Goal: Task Accomplishment & Management: Manage account settings

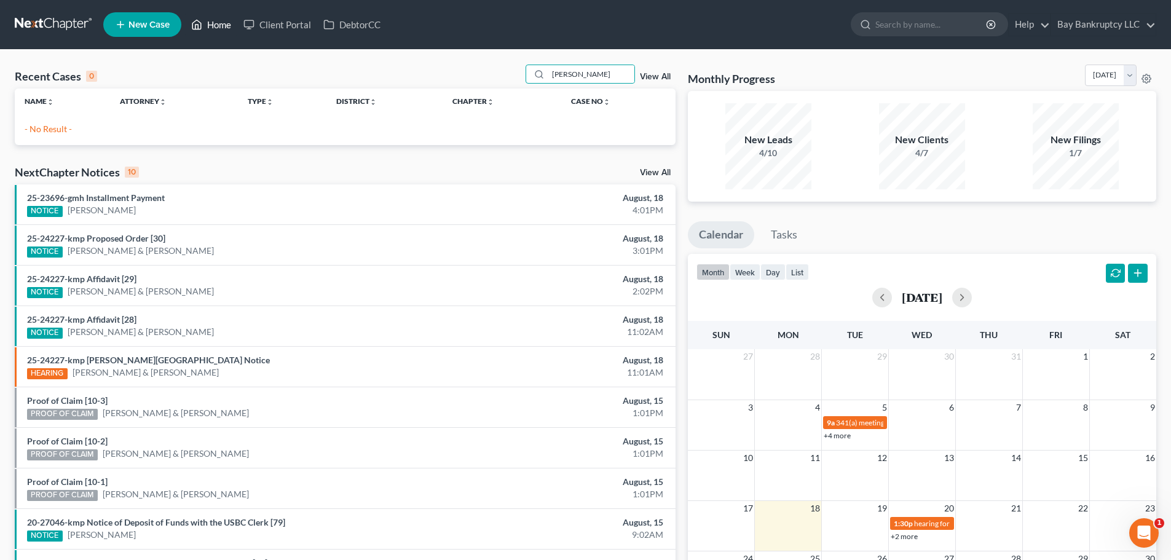
click at [207, 23] on link "Home" at bounding box center [211, 25] width 52 height 22
click at [232, 24] on link "Home" at bounding box center [211, 25] width 52 height 22
click at [204, 20] on link "Home" at bounding box center [211, 25] width 52 height 22
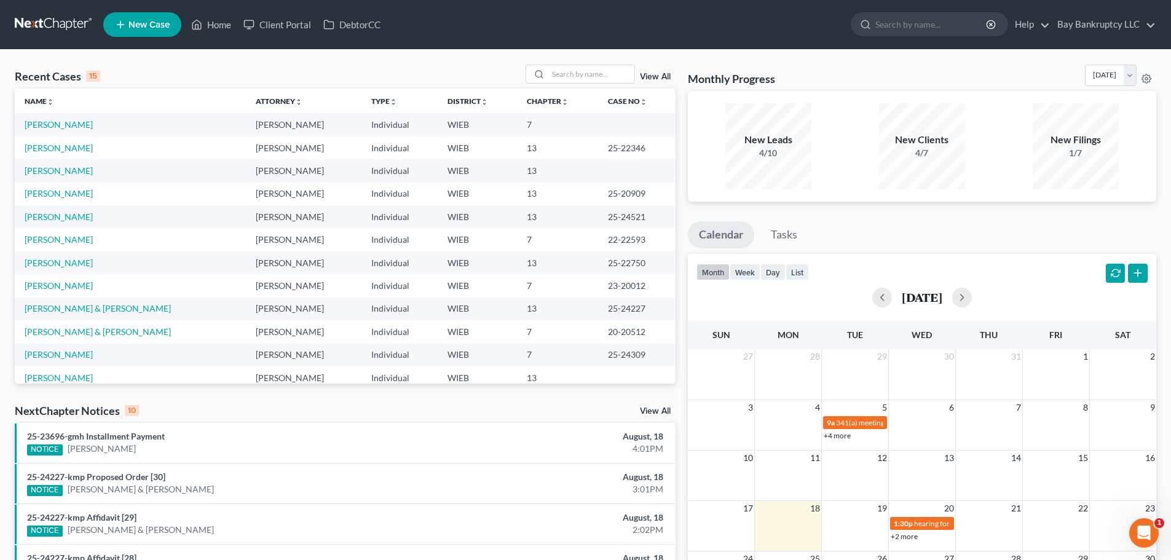
click at [150, 26] on span "New Case" at bounding box center [148, 24] width 41 height 9
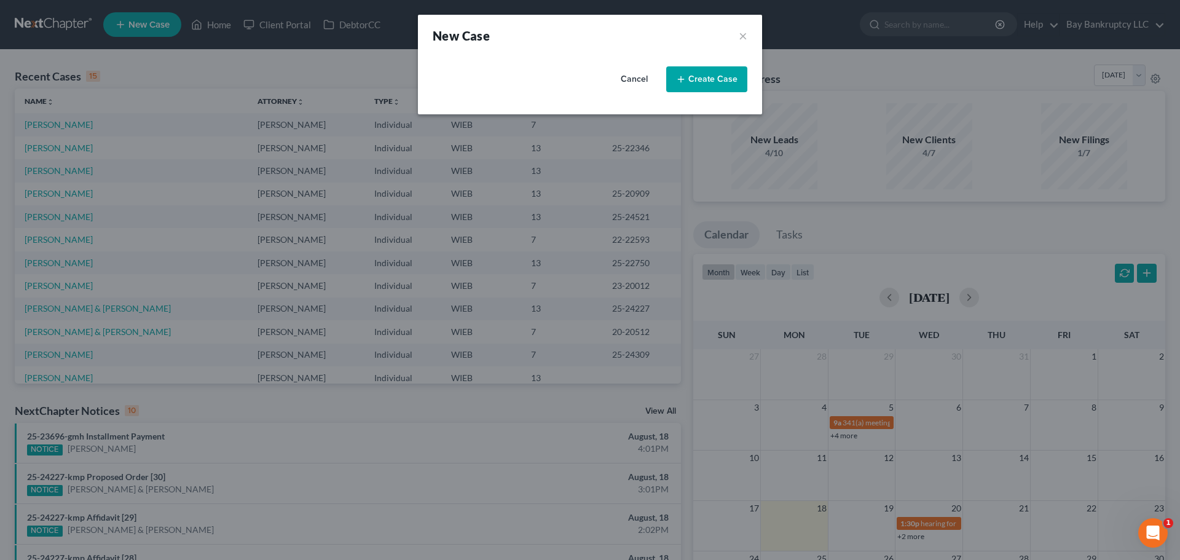
select select "90"
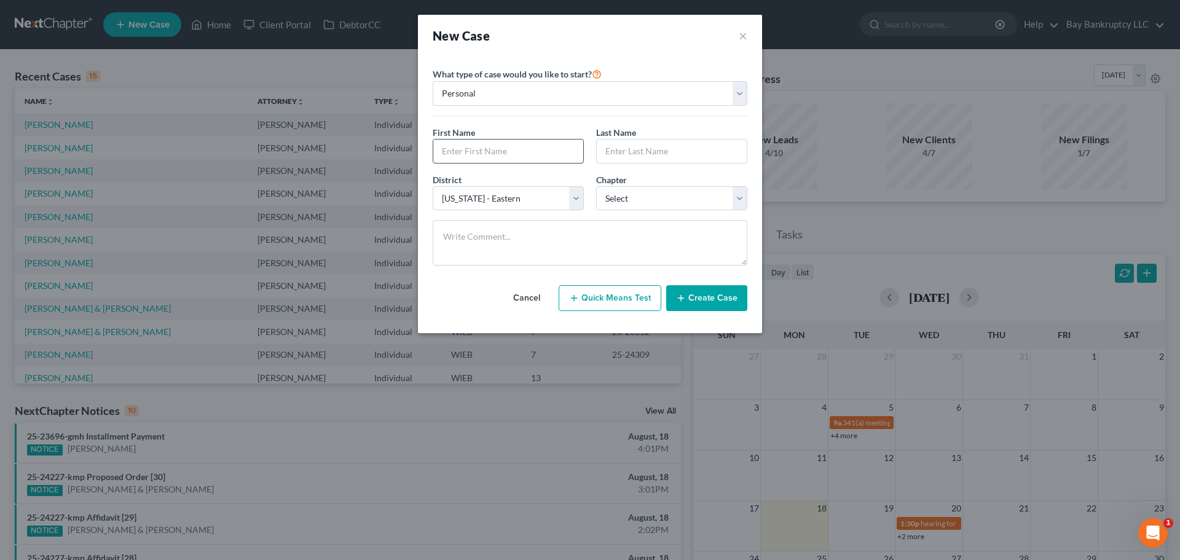
click at [472, 156] on input "text" at bounding box center [508, 151] width 150 height 23
type input "Janelle"
click at [612, 156] on input "text" at bounding box center [672, 151] width 150 height 23
type input "Johnson"
click at [625, 199] on select "Select 7 11 12 13" at bounding box center [671, 198] width 151 height 25
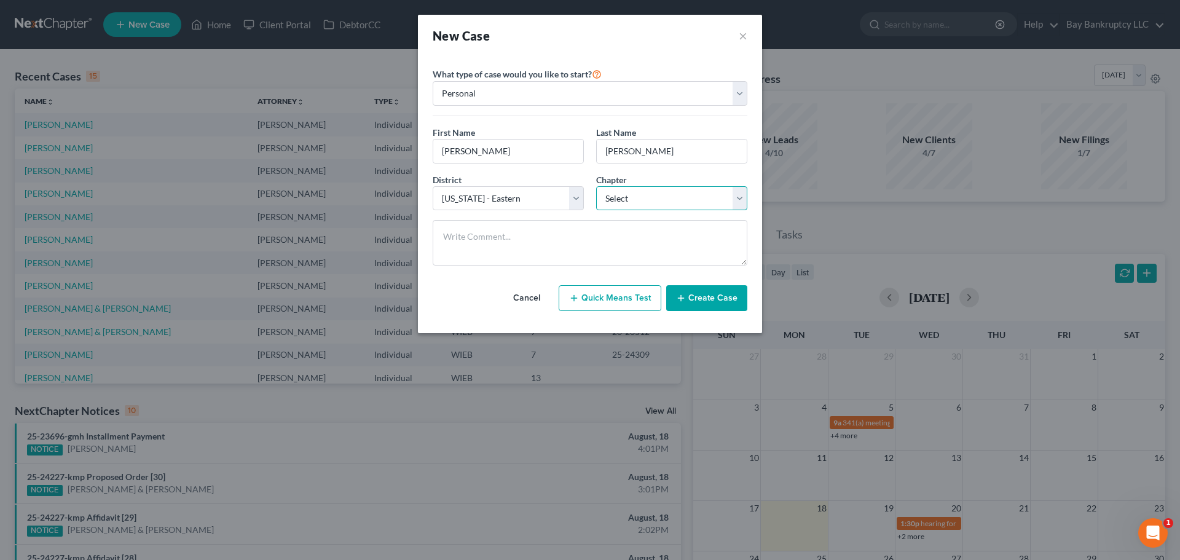
select select "0"
click at [596, 186] on select "Select 7 11 12 13" at bounding box center [671, 198] width 151 height 25
click at [719, 289] on button "Create Case" at bounding box center [706, 298] width 81 height 26
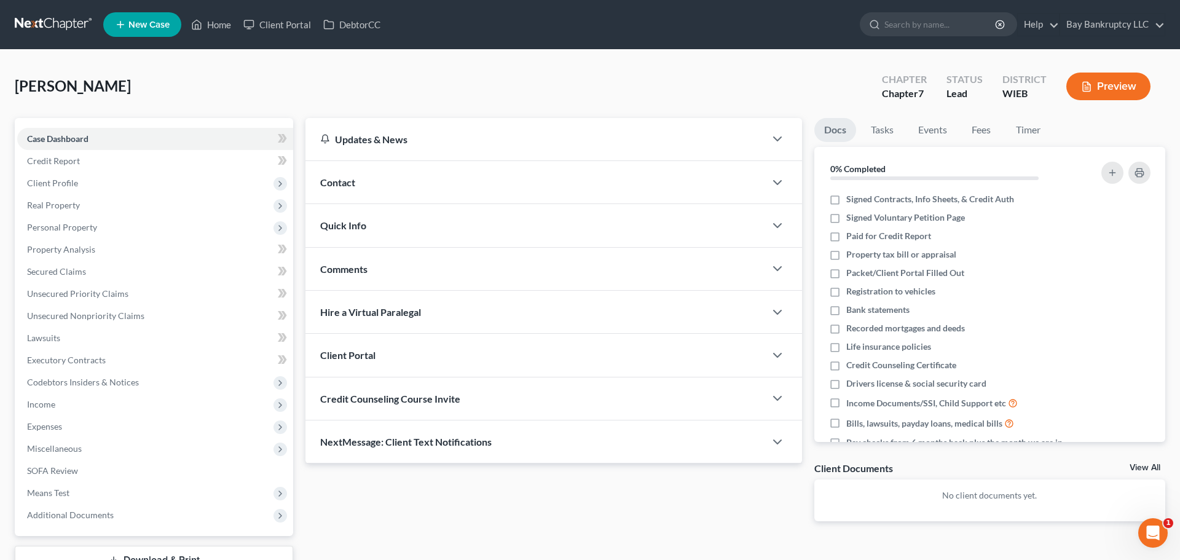
click at [364, 187] on div "Contact" at bounding box center [535, 182] width 460 height 42
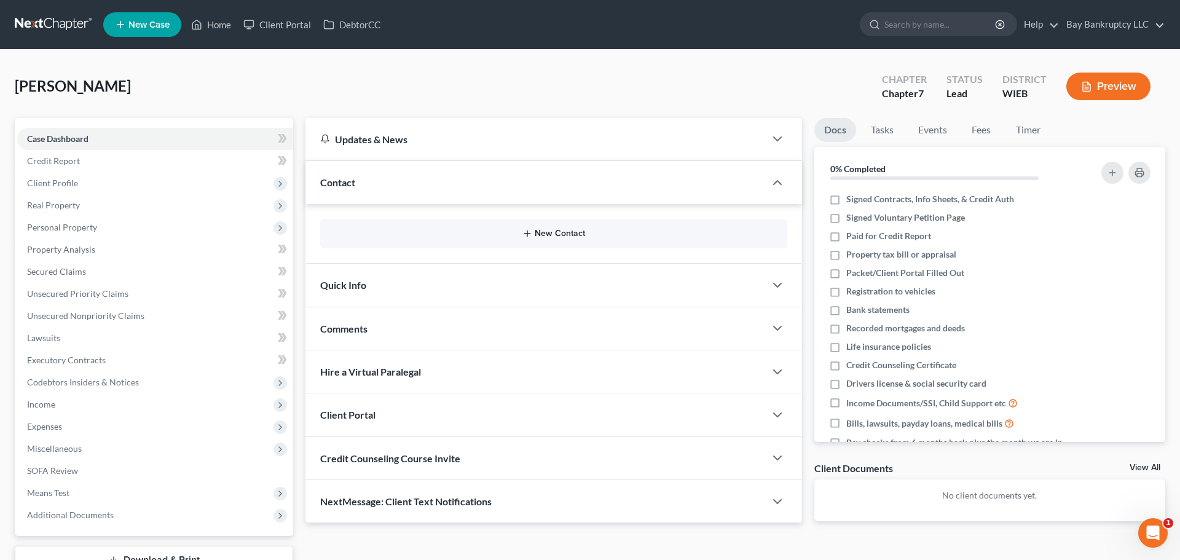
click at [545, 229] on button "New Contact" at bounding box center [553, 234] width 447 height 10
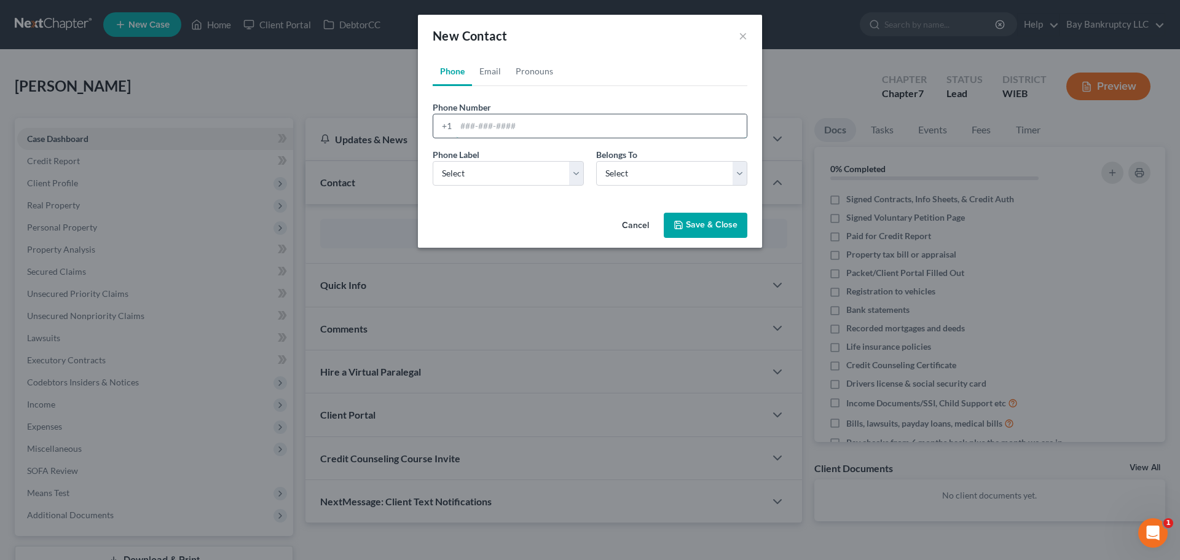
click at [463, 135] on input "tel" at bounding box center [601, 125] width 291 height 23
type input "262-930-1181"
click at [636, 176] on select "Select Client Other" at bounding box center [671, 173] width 151 height 25
select select "0"
click at [596, 161] on select "Select Client Other" at bounding box center [671, 173] width 151 height 25
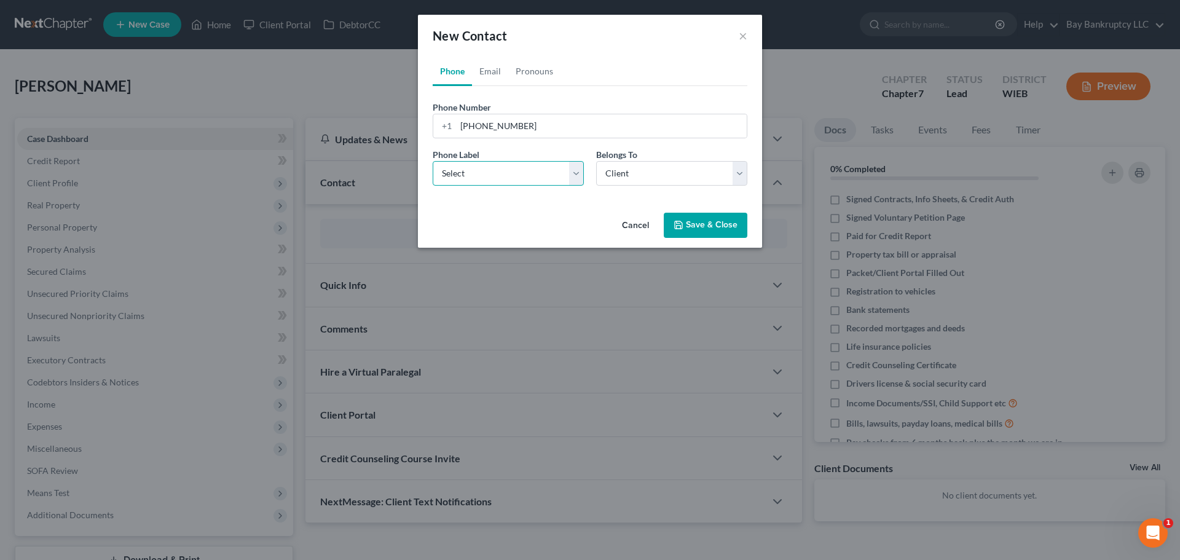
click at [502, 181] on select "Select Mobile Home Work Other" at bounding box center [508, 173] width 151 height 25
select select "0"
click at [433, 161] on select "Select Mobile Home Work Other" at bounding box center [508, 173] width 151 height 25
click at [492, 77] on link "Email" at bounding box center [490, 72] width 36 height 30
click at [490, 127] on input "email" at bounding box center [601, 125] width 291 height 23
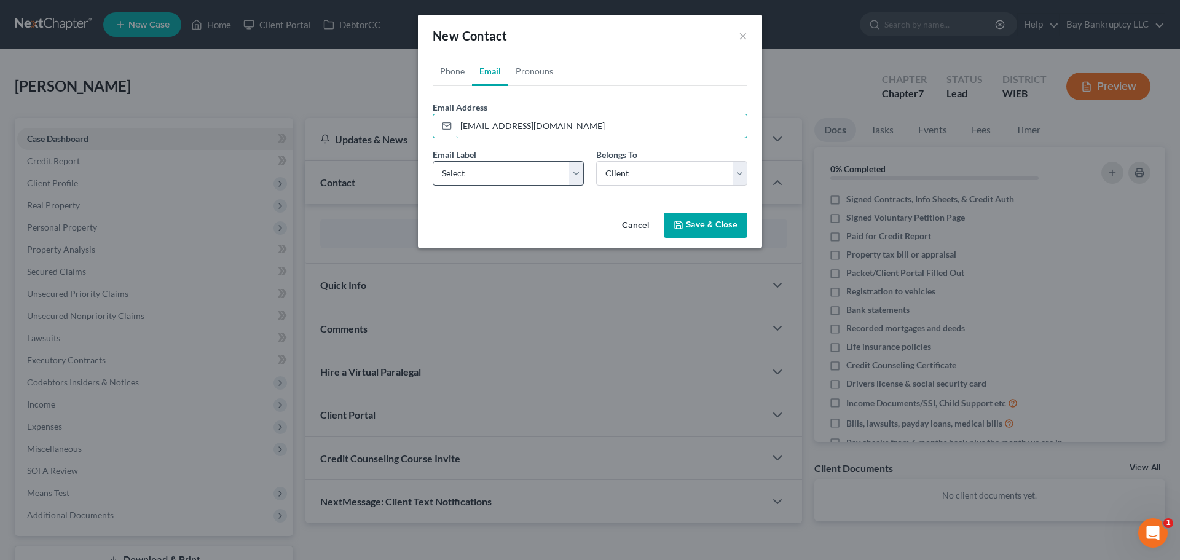
type input "janellepennistonjohnson@gmail.com"
click at [473, 174] on select "Select Home Work Other" at bounding box center [508, 173] width 151 height 25
select select "0"
click at [433, 161] on select "Select Home Work Other" at bounding box center [508, 173] width 151 height 25
click at [604, 165] on select "Select Client Other" at bounding box center [671, 173] width 151 height 25
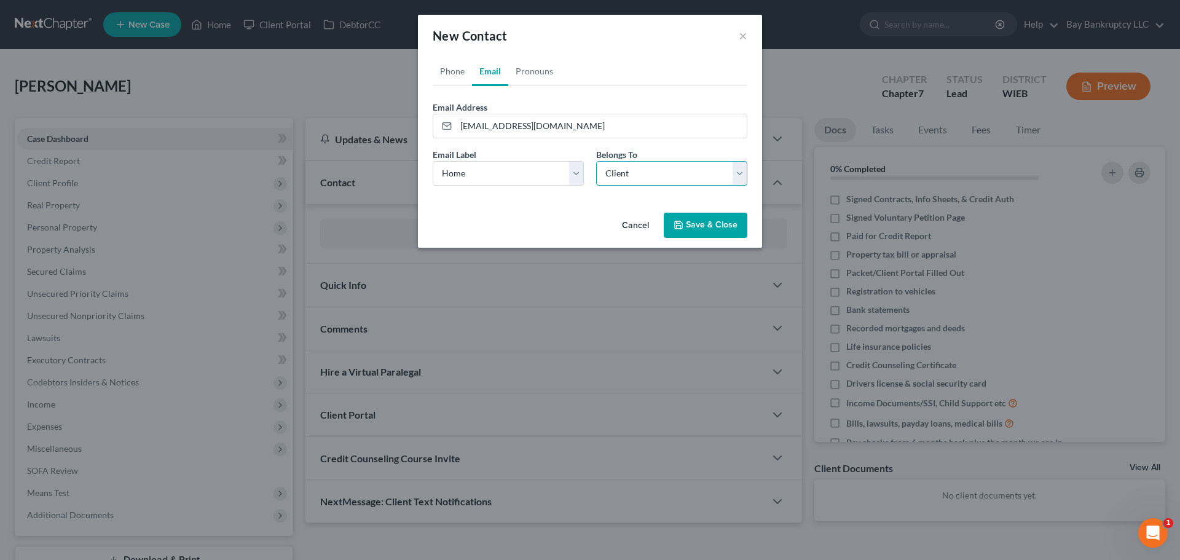
click at [596, 161] on select "Select Client Other" at bounding box center [671, 173] width 151 height 25
click at [694, 230] on button "Save & Close" at bounding box center [706, 226] width 84 height 26
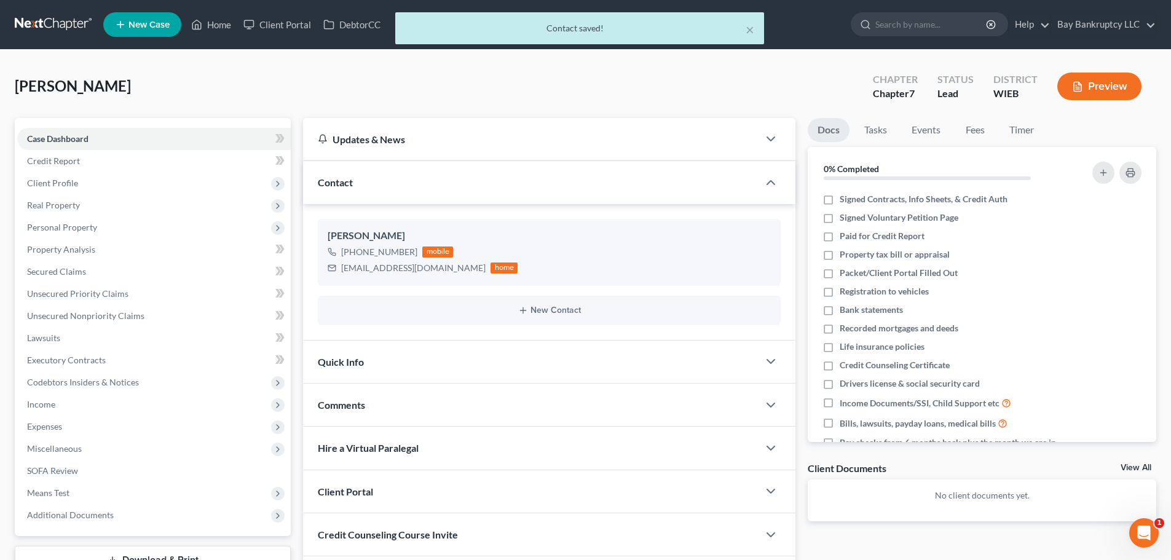
click at [376, 361] on div "Quick Info" at bounding box center [530, 362] width 455 height 42
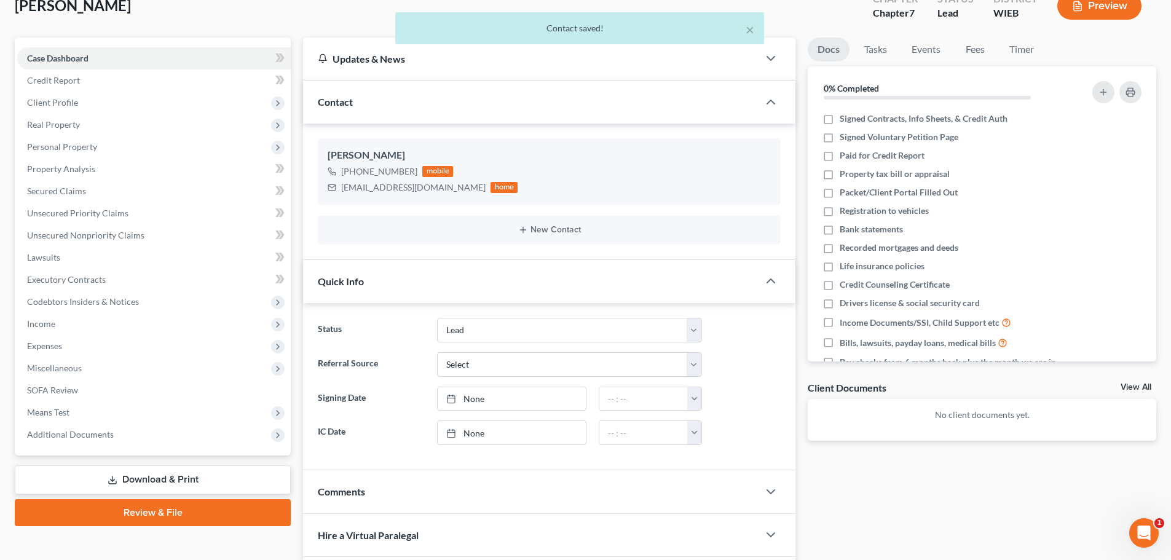
scroll to position [184, 0]
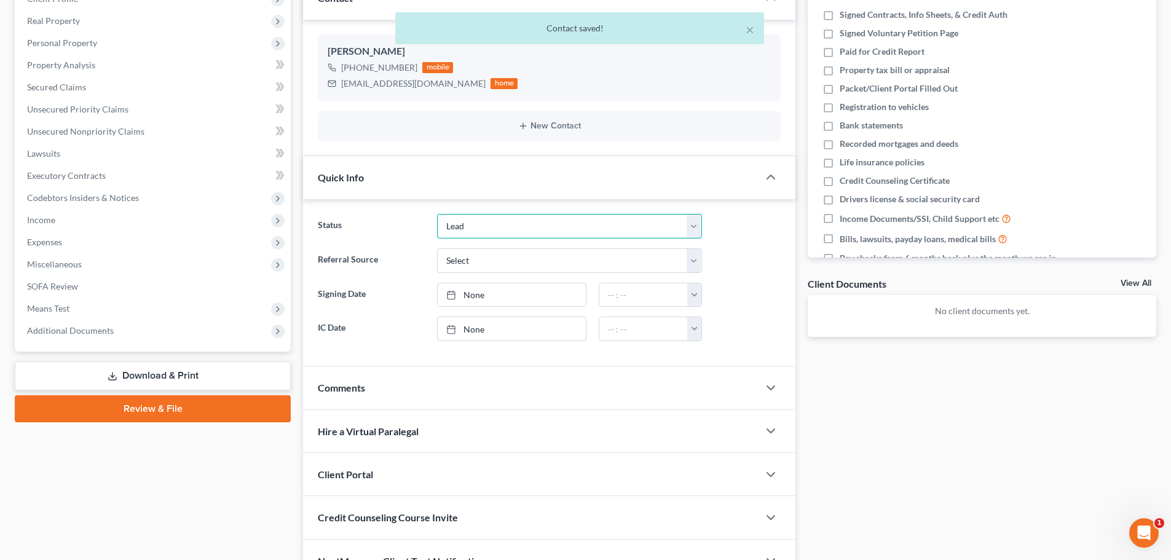
click at [467, 227] on select "Discharged Dismissed Filed In Progress Lead Lost Lead Ready to File To Review" at bounding box center [569, 226] width 265 height 25
select select "3"
click at [437, 214] on select "Discharged Dismissed Filed In Progress Lead Lost Lead Ready to File To Review" at bounding box center [569, 226] width 265 height 25
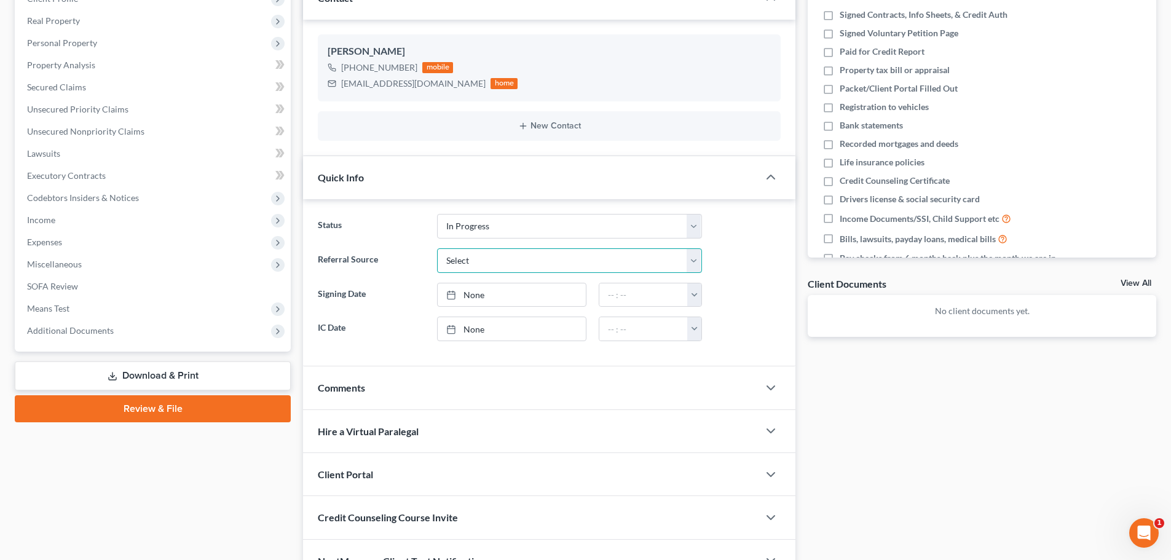
click at [459, 258] on select "Select Word Of Mouth Previous Clients Direct Mail Website Google Search Modern …" at bounding box center [569, 260] width 265 height 25
select select "1"
click at [437, 248] on select "Select Word Of Mouth Previous Clients Direct Mail Website Google Search Modern …" at bounding box center [569, 260] width 265 height 25
click at [463, 296] on div at bounding box center [454, 294] width 17 height 10
type input "8/18/2025"
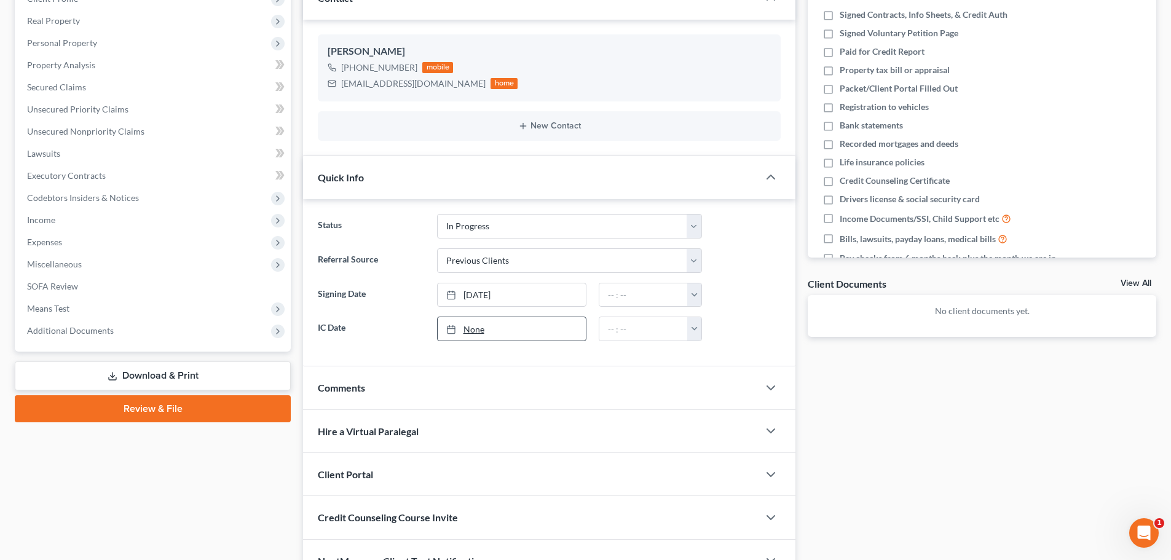
click at [475, 328] on link "None" at bounding box center [512, 328] width 148 height 23
type input "8/18/2025"
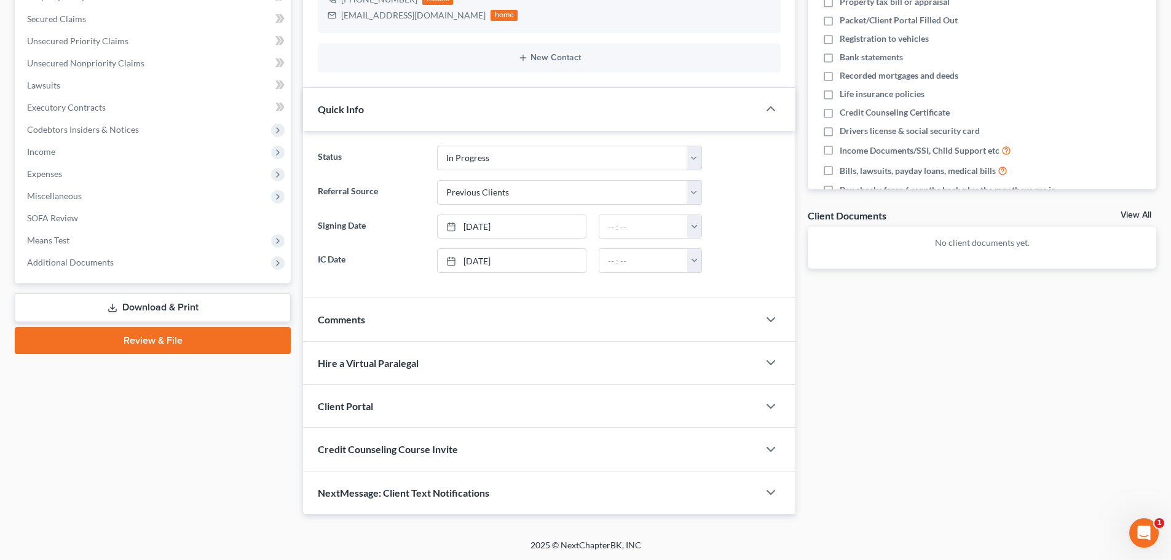
scroll to position [254, 0]
click at [396, 408] on div "Client Portal" at bounding box center [530, 405] width 455 height 42
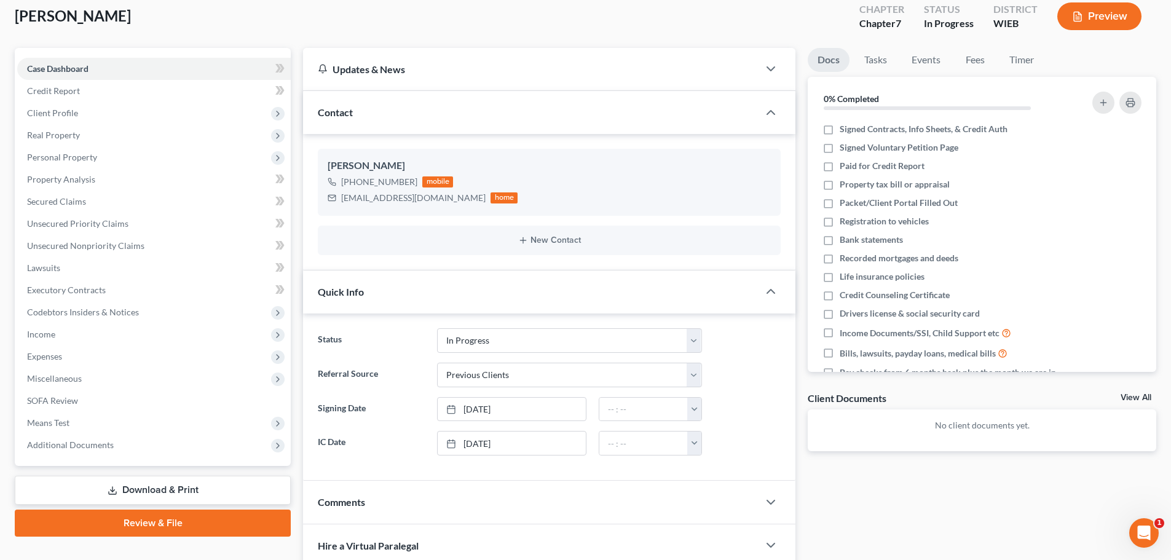
scroll to position [69, 0]
drag, startPoint x: 342, startPoint y: 203, endPoint x: 476, endPoint y: 205, distance: 134.0
click at [476, 205] on div "janellepennistonjohnson@gmail.com home" at bounding box center [423, 199] width 190 height 16
copy div "janellepennistonjohnson@gmail.com"
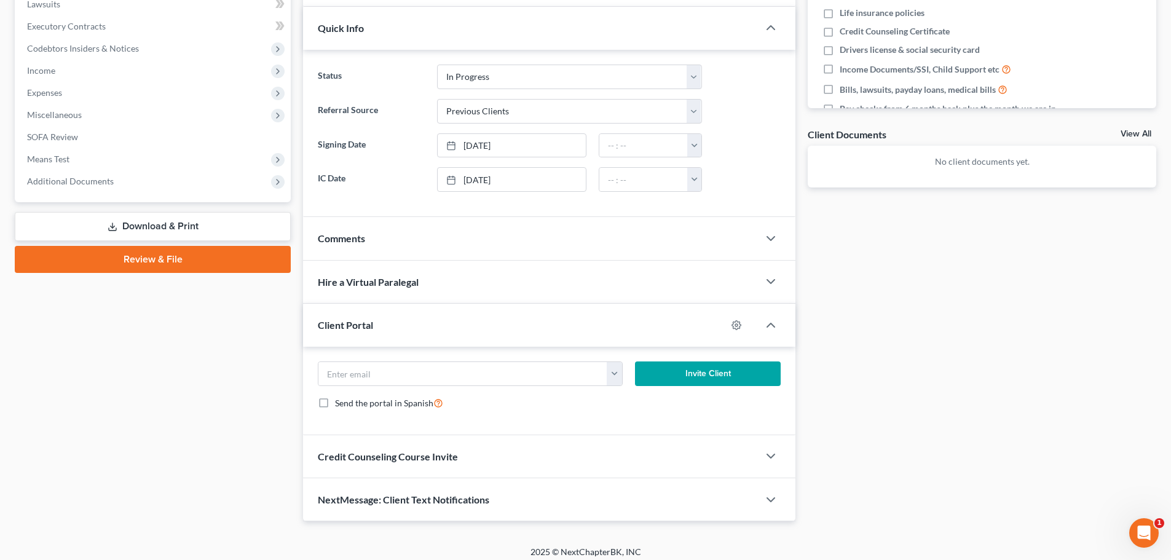
scroll to position [342, 0]
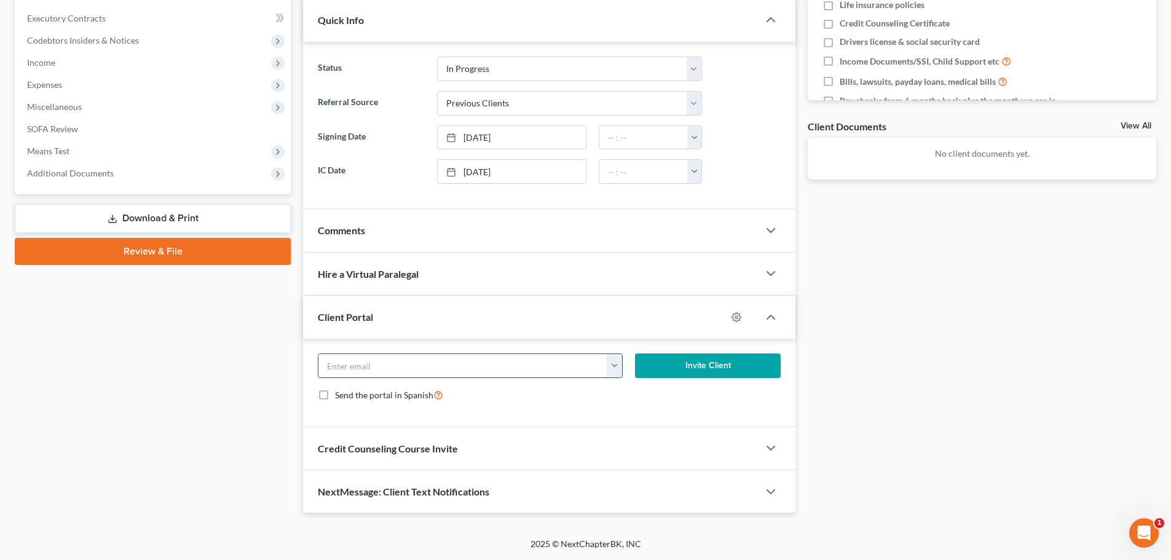
click at [375, 364] on input "email" at bounding box center [462, 365] width 289 height 23
paste input "janellepennistonjohnson@gmail.com"
type input "janellepennistonjohnson@gmail.com"
click at [730, 359] on button "Invite Client" at bounding box center [708, 365] width 146 height 25
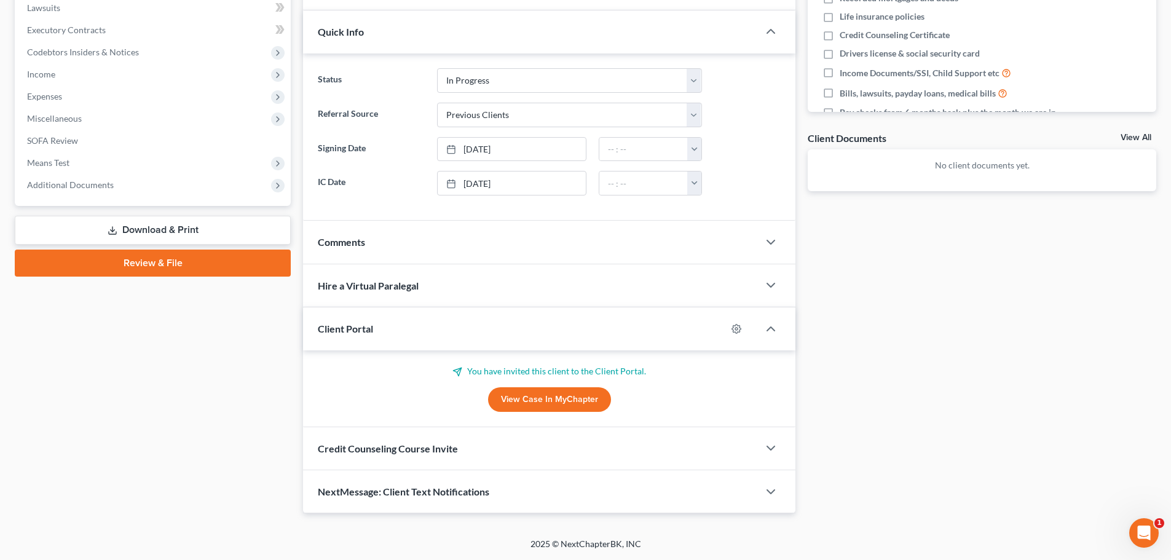
scroll to position [330, 0]
click at [374, 441] on div "Credit Counseling Course Invite" at bounding box center [530, 448] width 455 height 42
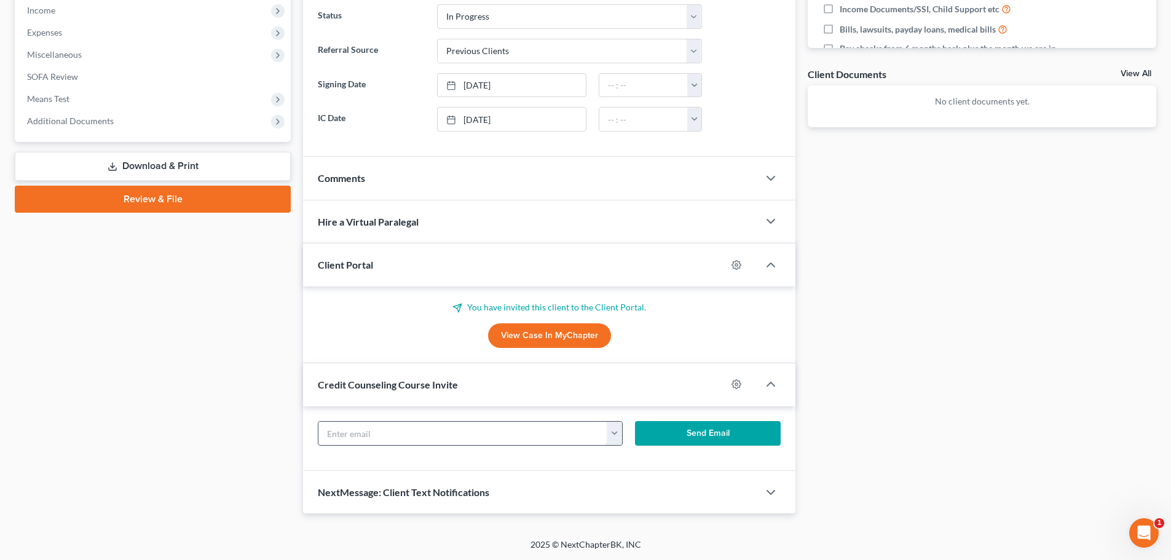
scroll to position [395, 0]
click at [376, 436] on input "text" at bounding box center [462, 432] width 289 height 23
paste input "janellepennistonjohnson@gmail.com"
type input "janellepennistonjohnson@gmail.com"
click at [703, 421] on button "Send Email" at bounding box center [708, 432] width 146 height 25
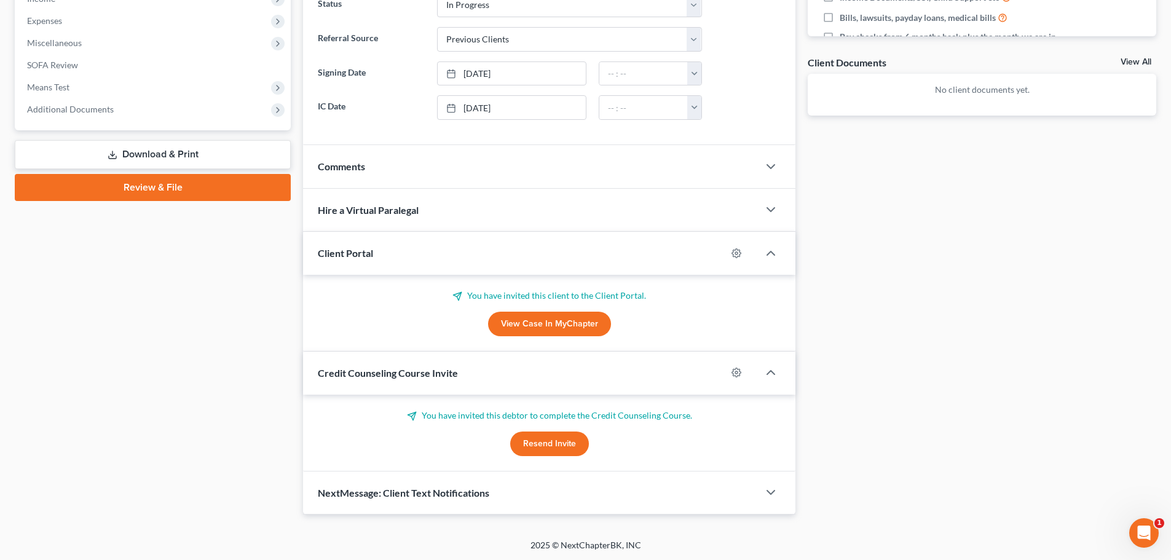
scroll to position [407, 0]
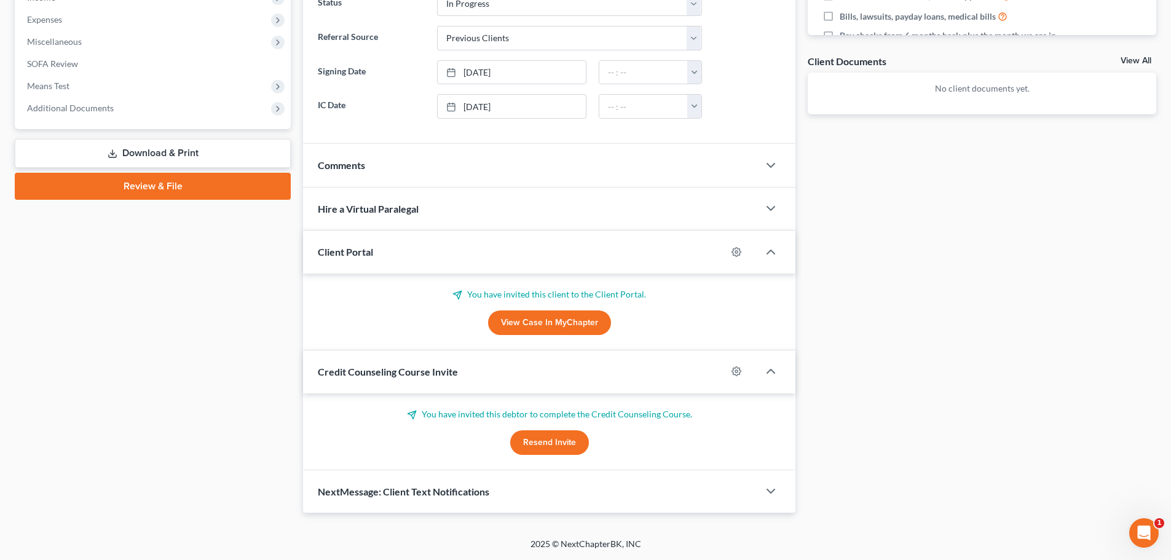
click at [408, 490] on span "NextMessage: Client Text Notifications" at bounding box center [403, 492] width 171 height 12
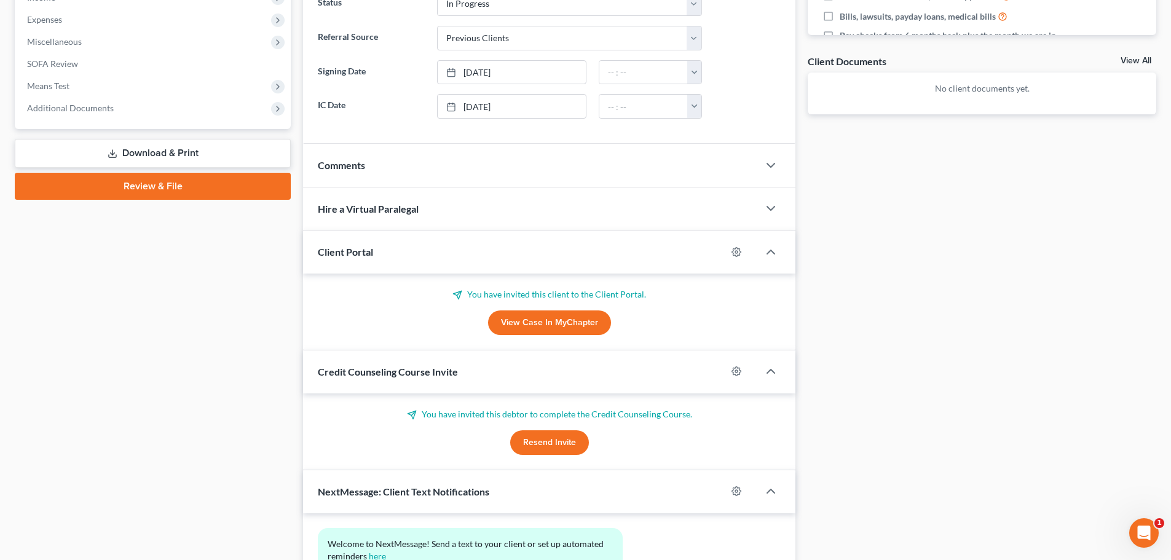
scroll to position [520, 0]
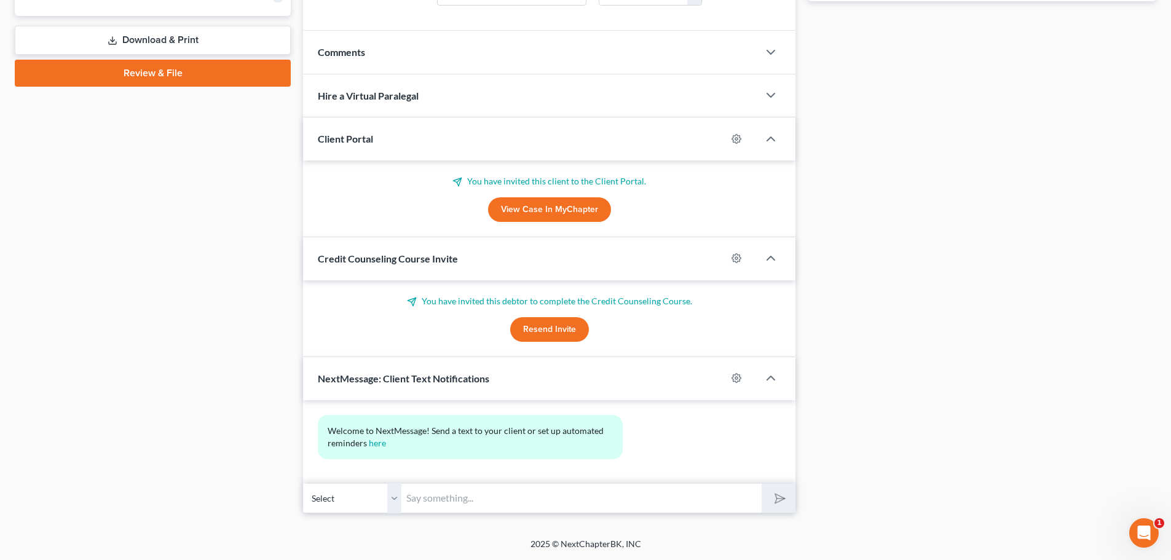
click at [438, 508] on input "text" at bounding box center [581, 498] width 360 height 30
type input "Hello, Welcome to Bay Bankruptcy- Should you have any quick questions or reques…"
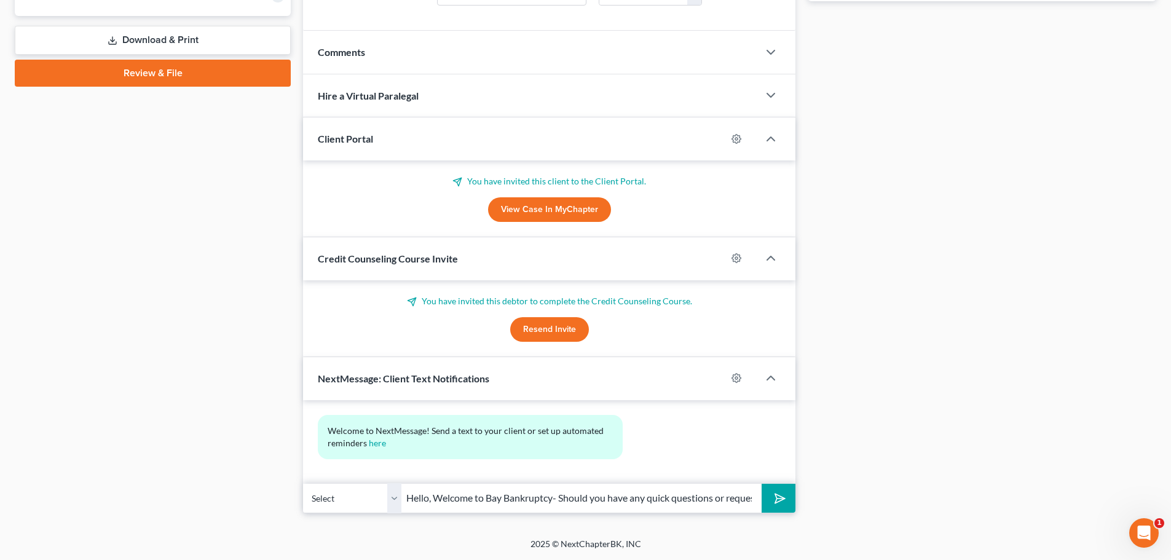
click at [776, 498] on icon "submit" at bounding box center [777, 497] width 17 height 17
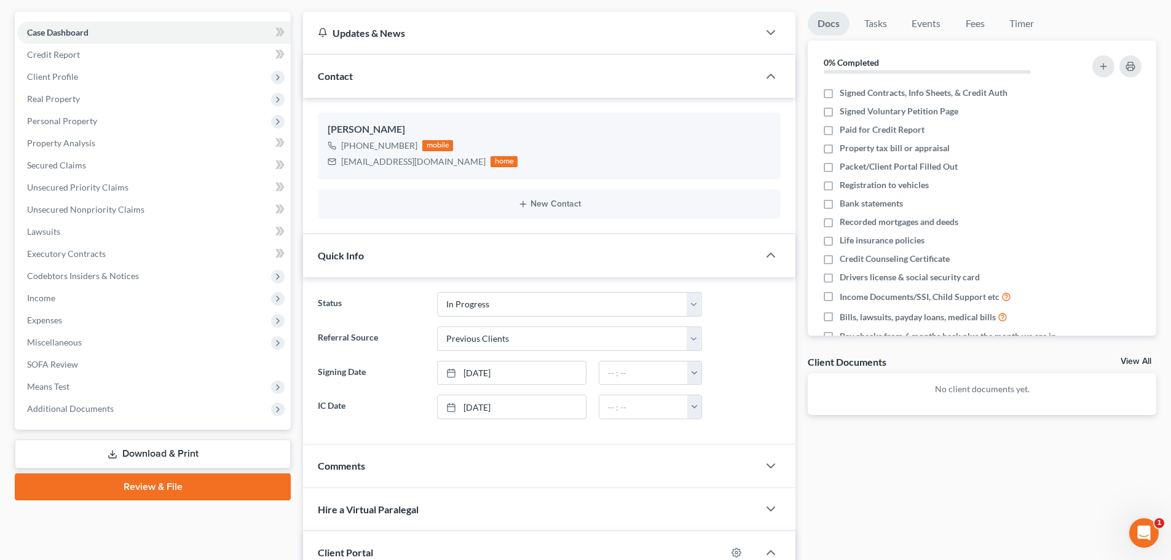
scroll to position [0, 0]
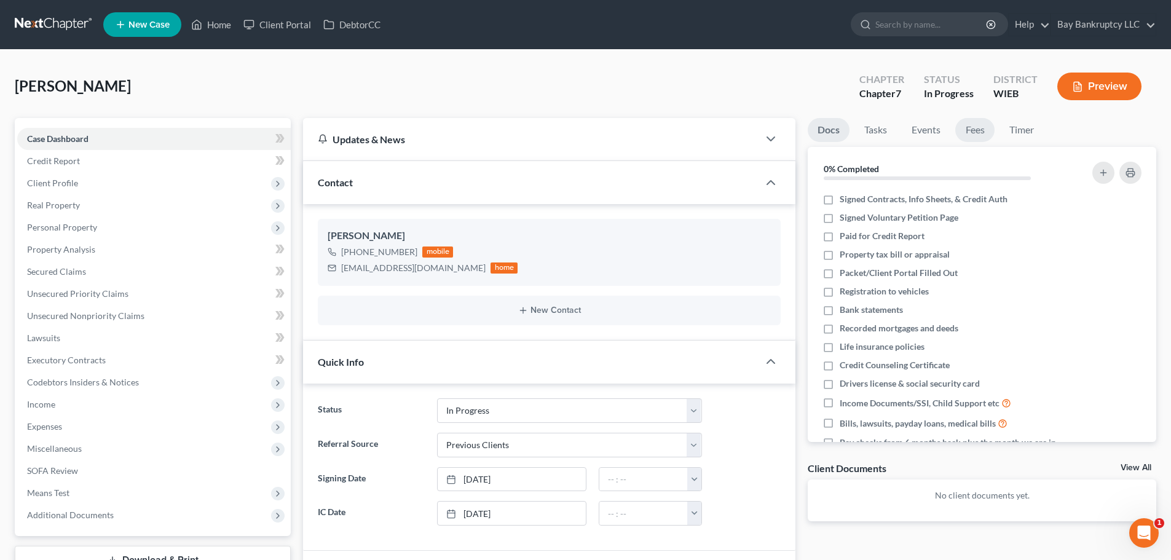
click at [988, 129] on link "Fees" at bounding box center [974, 130] width 39 height 24
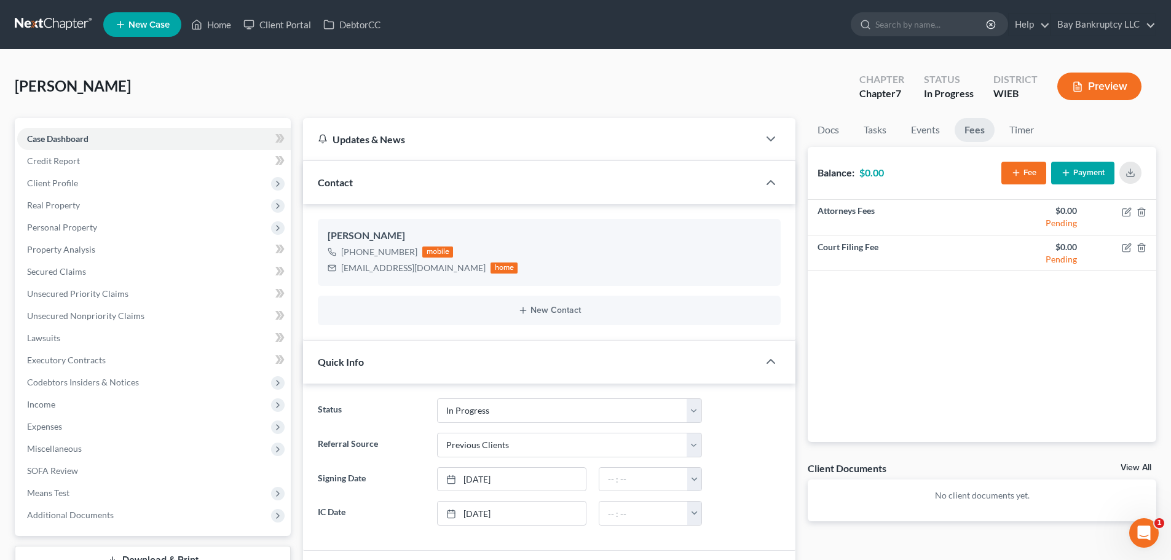
click at [1025, 171] on button "Fee" at bounding box center [1023, 173] width 45 height 23
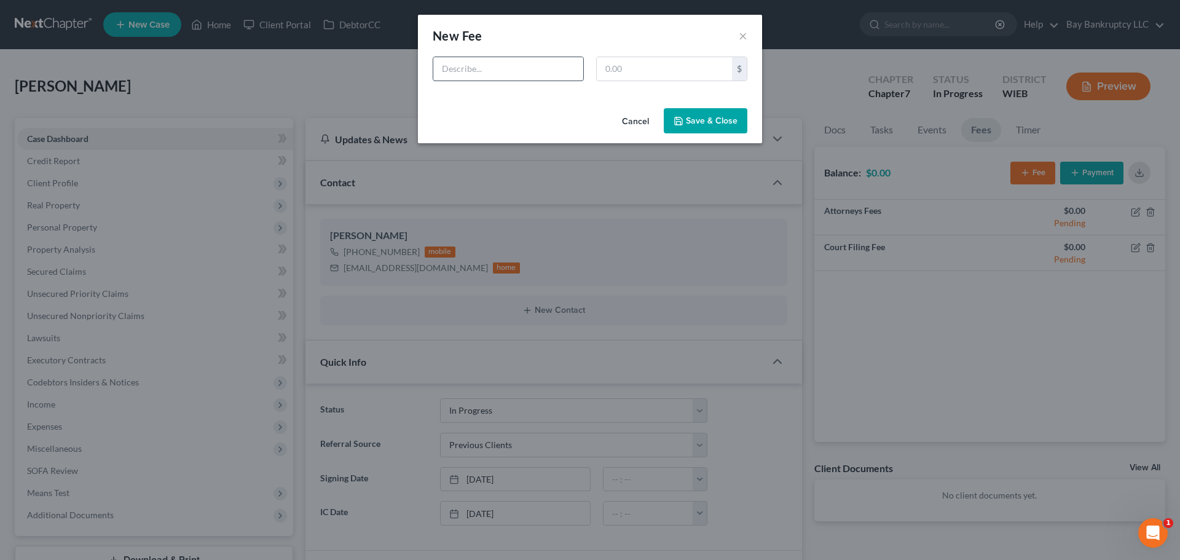
click at [530, 72] on input "text" at bounding box center [508, 68] width 150 height 23
type input "atty fees"
click at [623, 72] on input "text" at bounding box center [664, 68] width 135 height 23
type input "1,800"
click at [685, 121] on button "Save & Close" at bounding box center [706, 121] width 84 height 26
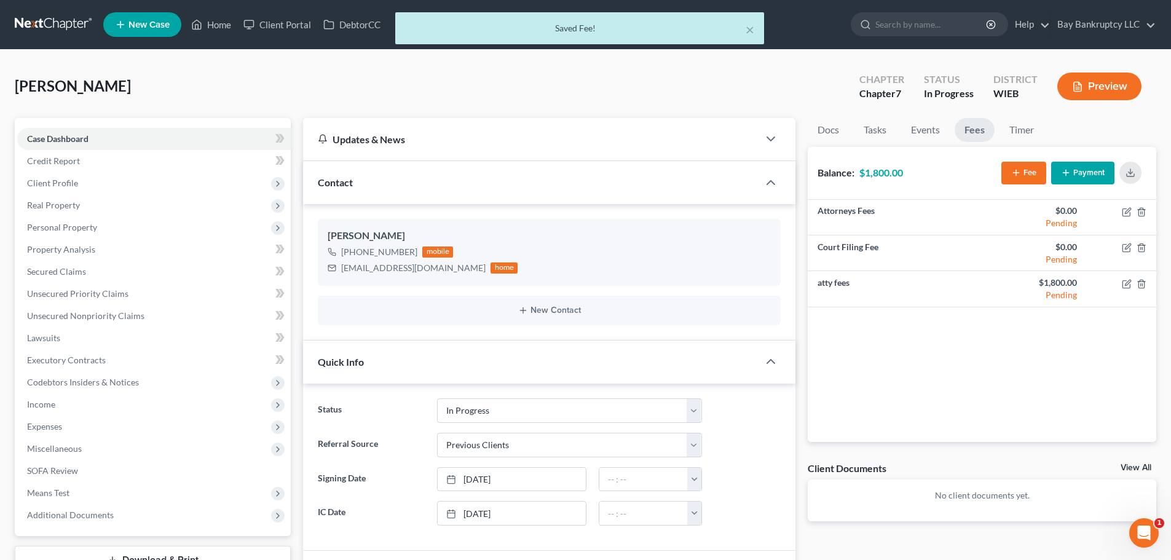
click at [1065, 176] on icon "button" at bounding box center [1066, 173] width 10 height 10
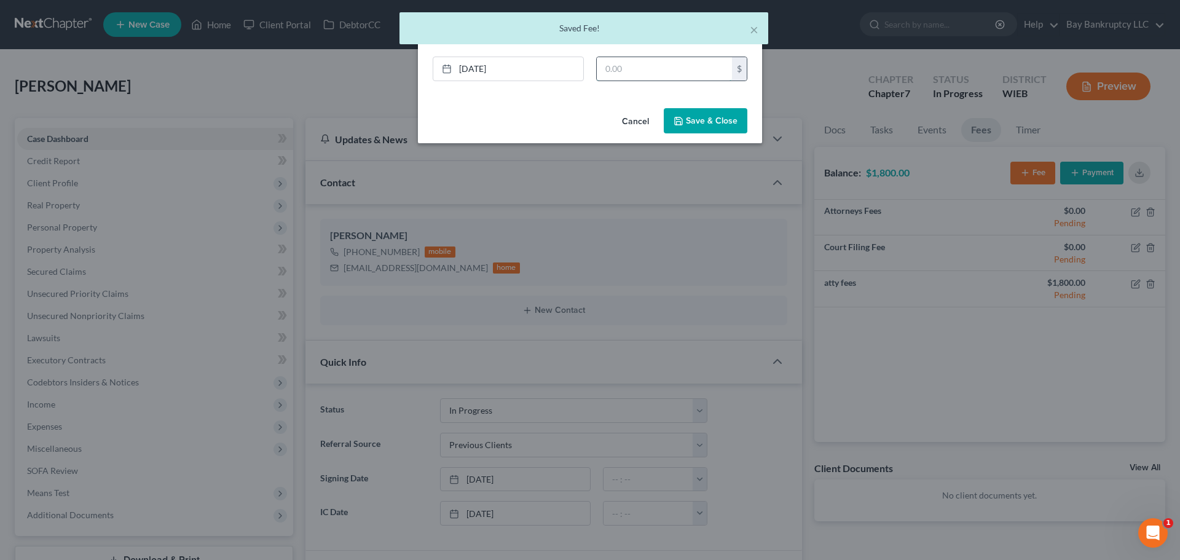
click at [613, 63] on input "text" at bounding box center [664, 68] width 135 height 23
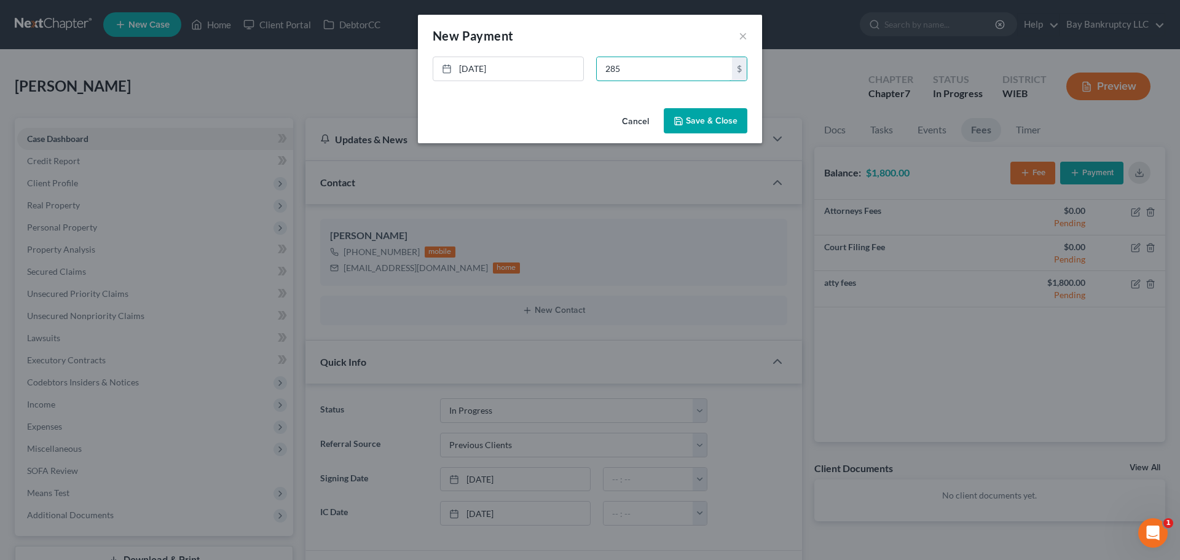
type input "285"
click at [683, 127] on button "Save & Close" at bounding box center [706, 121] width 84 height 26
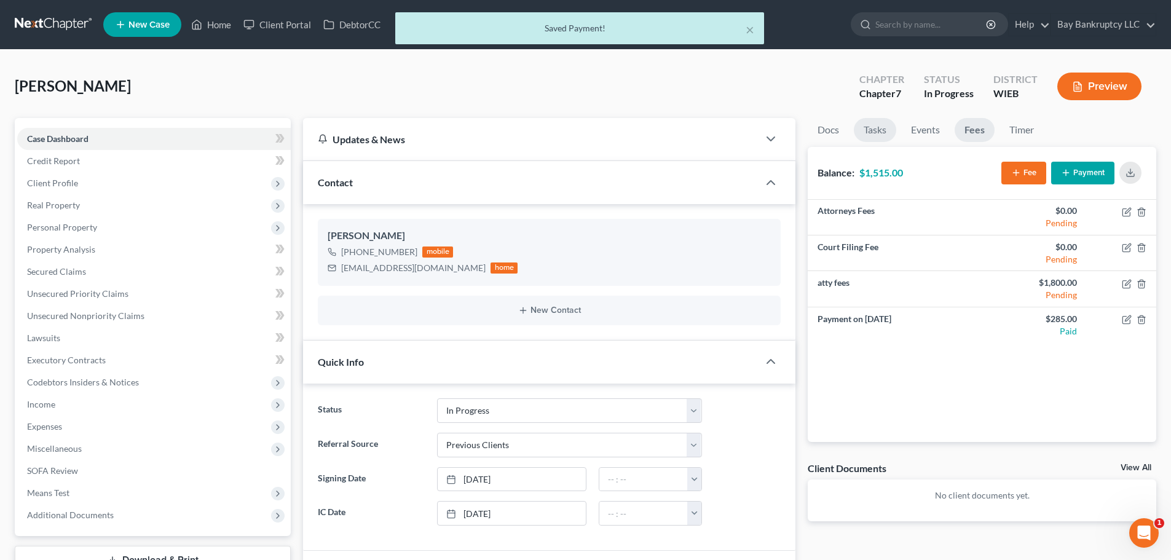
click at [870, 127] on link "Tasks" at bounding box center [875, 130] width 42 height 24
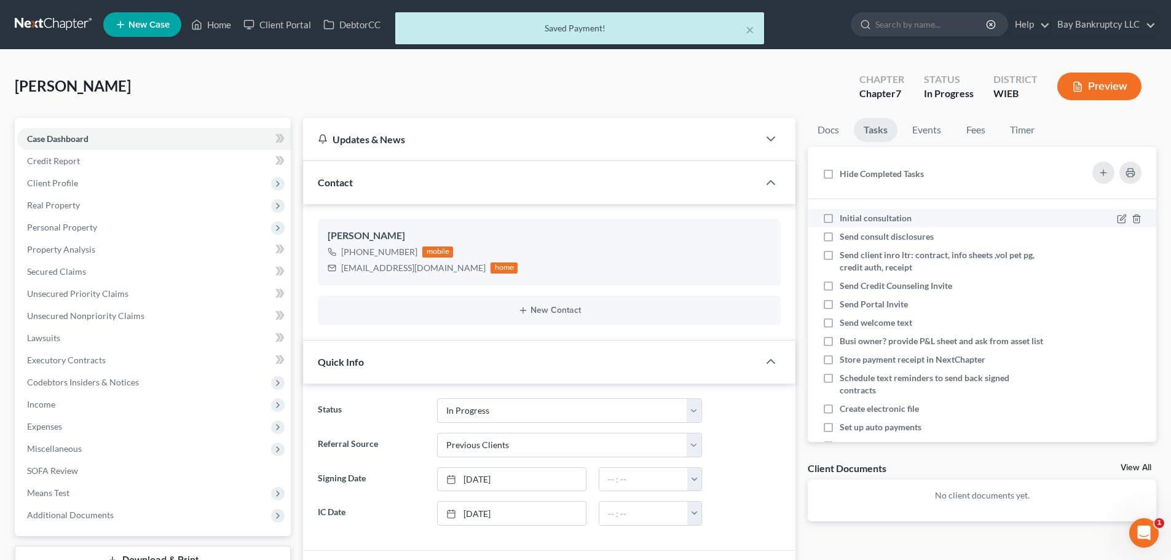
click at [840, 219] on label "Initial consultation" at bounding box center [881, 218] width 82 height 12
click at [845, 219] on input "Initial consultation" at bounding box center [849, 216] width 8 height 8
checkbox input "true"
click at [840, 235] on label "Send consult disclosures" at bounding box center [892, 236] width 104 height 12
click at [845, 235] on input "Send consult disclosures" at bounding box center [849, 234] width 8 height 8
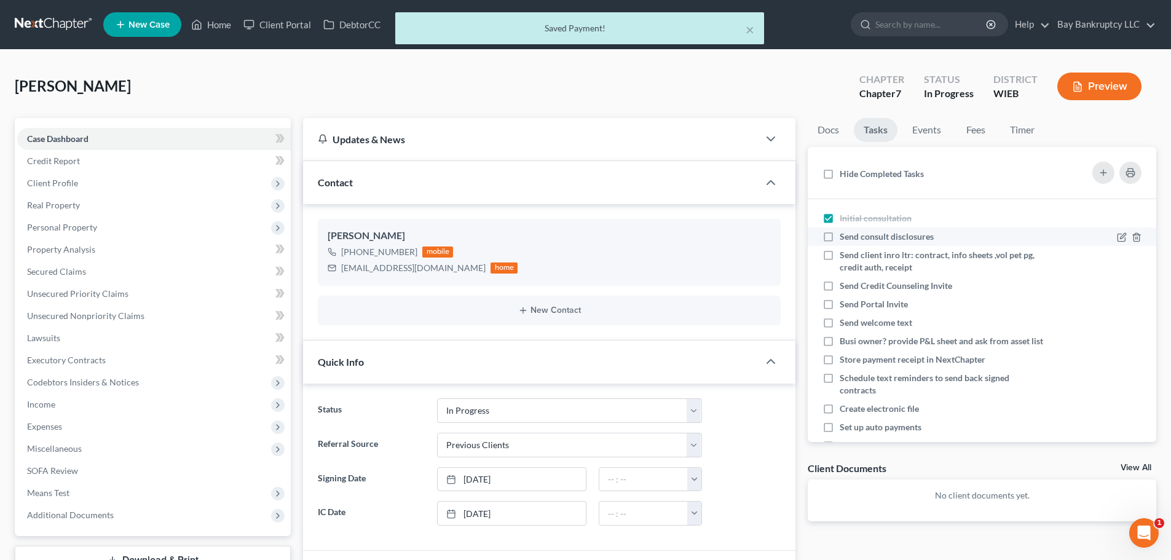
checkbox input "true"
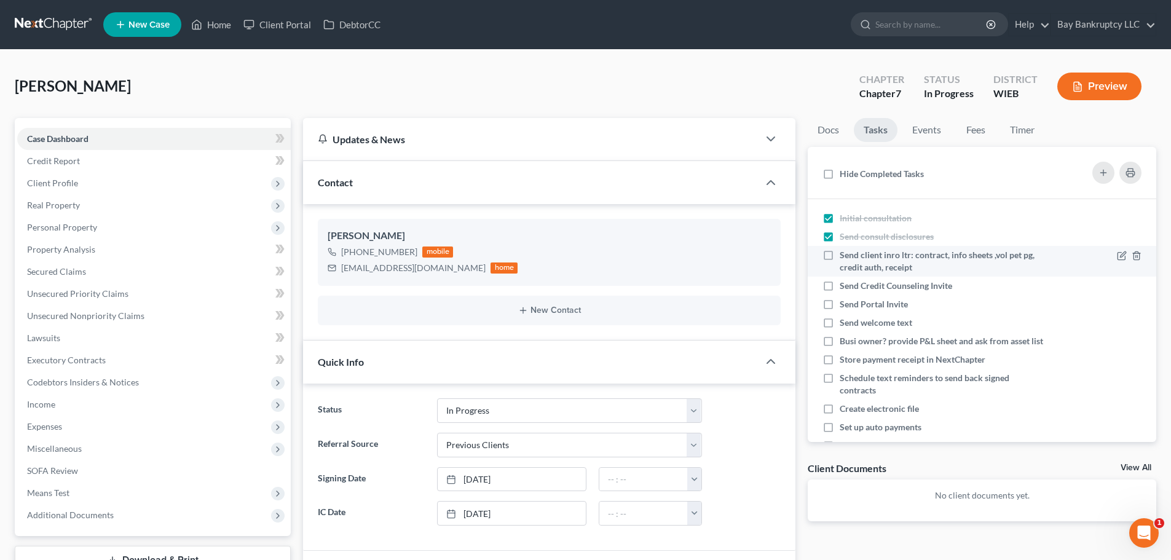
click at [840, 257] on label "Send client inro ltr: contract, info sheets ,vol pet pg, credit auth, receipt" at bounding box center [942, 261] width 204 height 25
click at [845, 257] on input "Send client inro ltr: contract, info sheets ,vol pet pg, credit auth, receipt" at bounding box center [849, 253] width 8 height 8
checkbox input "true"
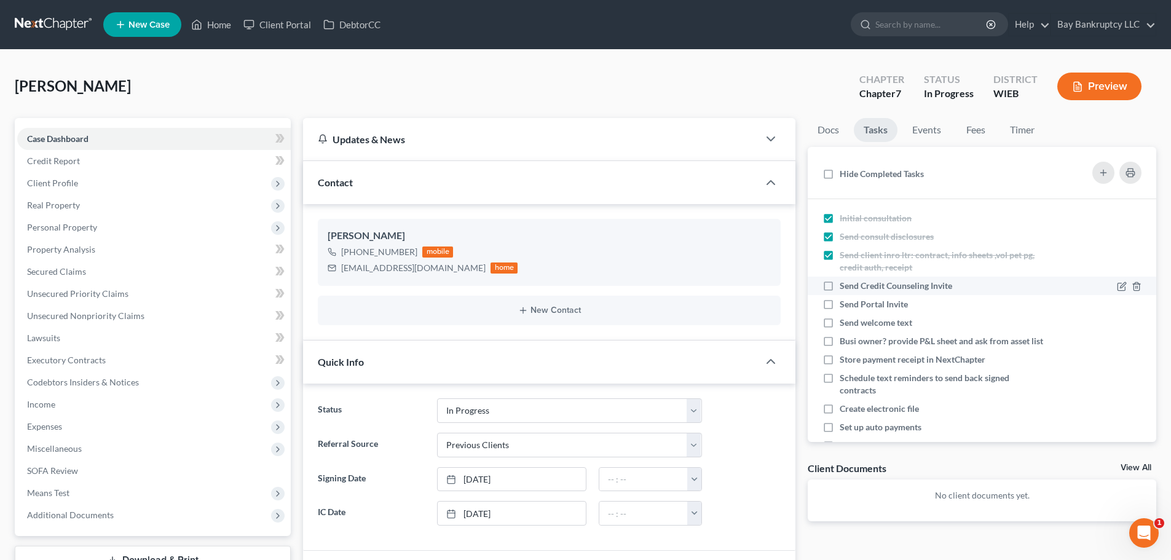
click at [840, 286] on label "Send Credit Counseling Invite" at bounding box center [901, 286] width 122 height 12
click at [845, 286] on input "Send Credit Counseling Invite" at bounding box center [849, 284] width 8 height 8
checkbox input "true"
click at [840, 306] on label "Send Portal Invite" at bounding box center [879, 304] width 78 height 12
click at [845, 306] on input "Send Portal Invite" at bounding box center [849, 302] width 8 height 8
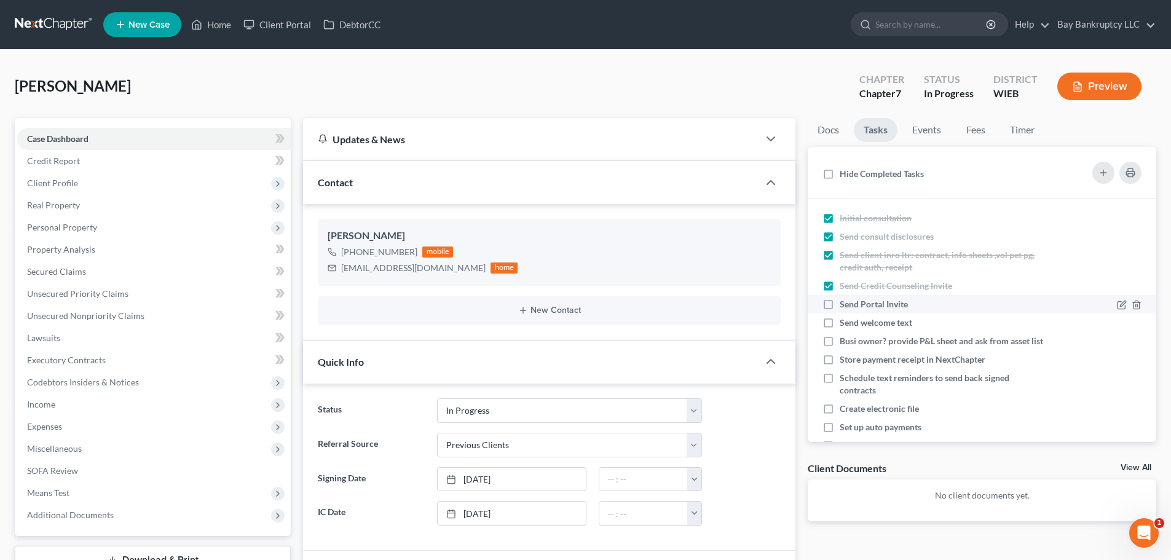
checkbox input "true"
click at [840, 323] on label "Send welcome text" at bounding box center [881, 323] width 82 height 12
click at [845, 323] on input "Send welcome text" at bounding box center [849, 321] width 8 height 8
checkbox input "true"
click at [840, 342] on label "Busi owner? provide P&L sheet and ask from asset list" at bounding box center [942, 341] width 204 height 12
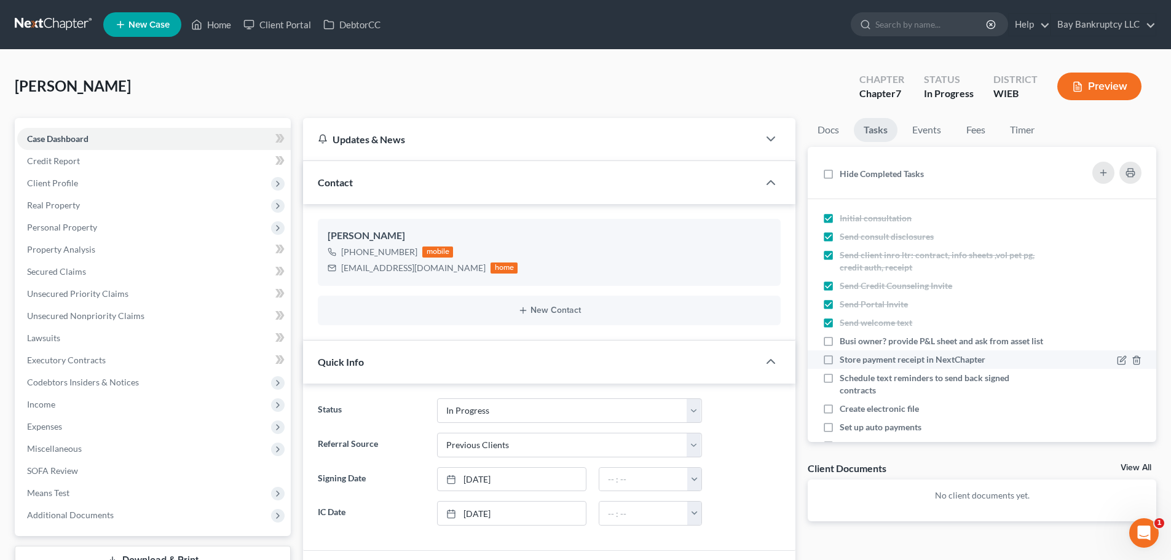
click at [845, 342] on input "Busi owner? provide P&L sheet and ask from asset list" at bounding box center [849, 339] width 8 height 8
checkbox input "true"
click at [840, 366] on label "Store payment receipt in NextChapter" at bounding box center [918, 359] width 156 height 12
click at [845, 361] on input "Store payment receipt in NextChapter" at bounding box center [849, 357] width 8 height 8
checkbox input "true"
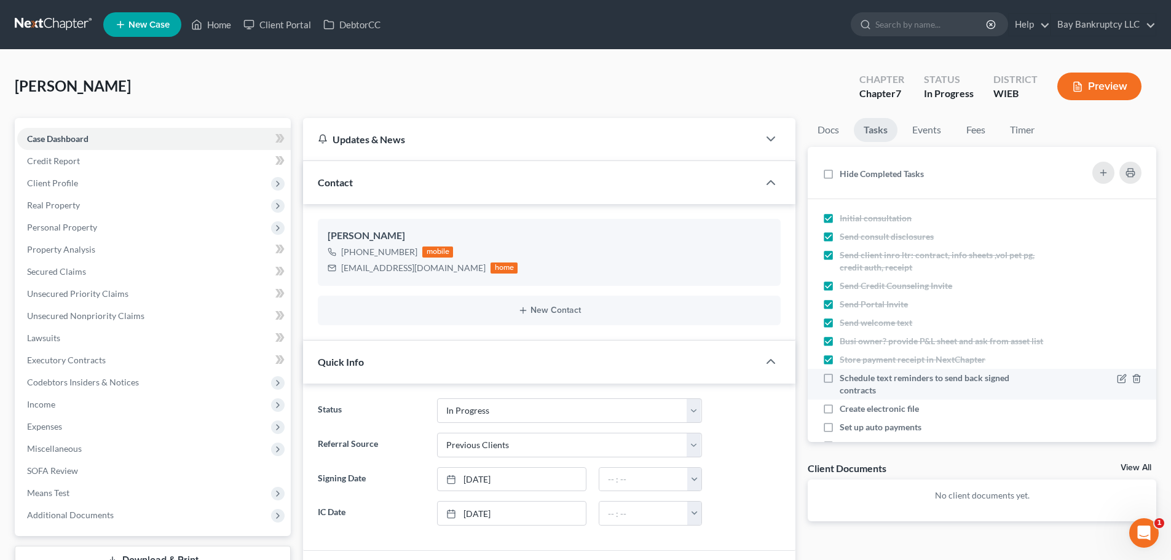
click at [840, 392] on label "Schedule text reminders to send back signed contracts" at bounding box center [942, 384] width 204 height 25
click at [845, 380] on input "Schedule text reminders to send back signed contracts" at bounding box center [849, 376] width 8 height 8
checkbox input "true"
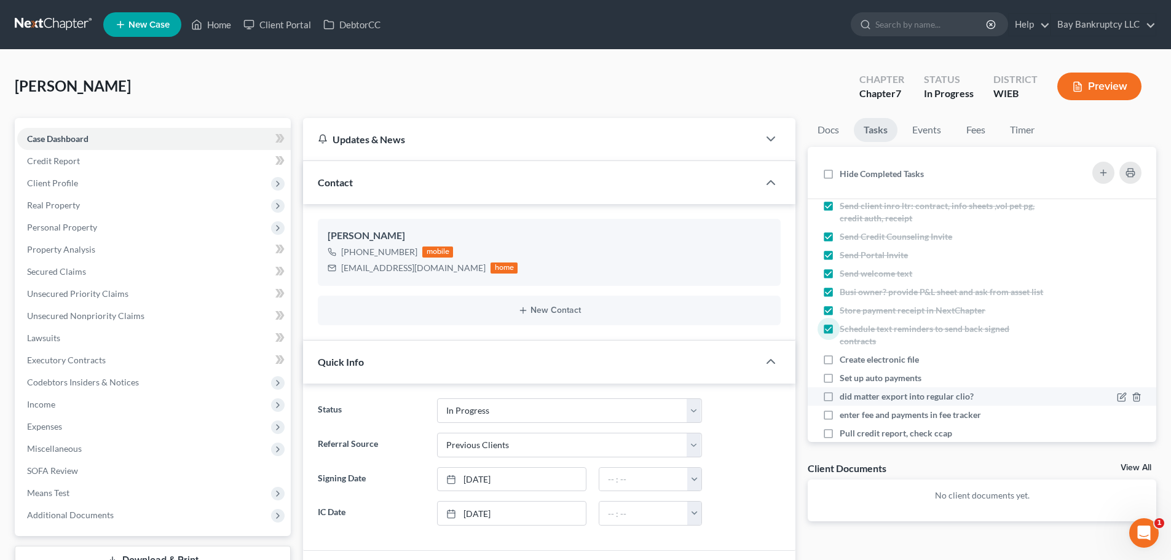
scroll to position [123, 0]
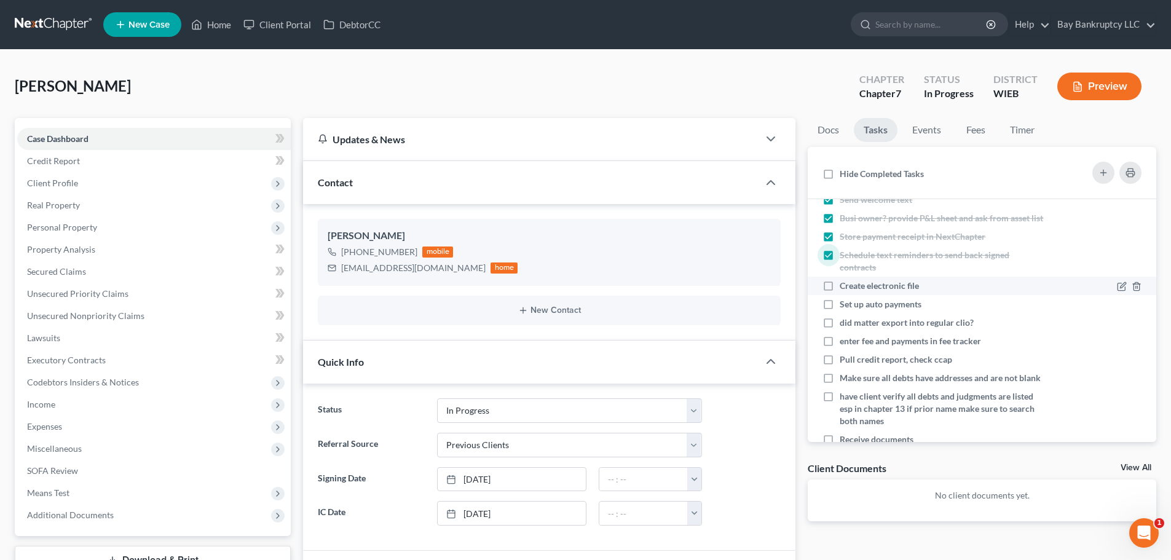
click at [840, 292] on label "Create electronic file" at bounding box center [884, 286] width 89 height 12
click at [845, 288] on input "Create electronic file" at bounding box center [849, 284] width 8 height 8
checkbox input "true"
click at [840, 310] on label "Set up auto payments" at bounding box center [886, 304] width 92 height 12
click at [845, 306] on input "Set up auto payments" at bounding box center [849, 302] width 8 height 8
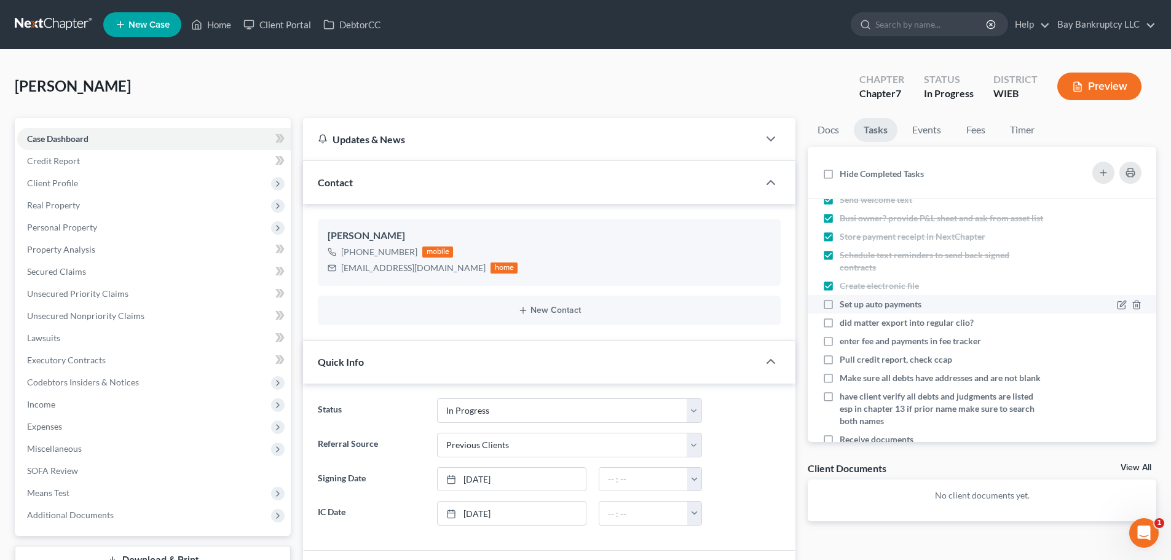
checkbox input "true"
click at [840, 329] on label "did matter export into regular clio?" at bounding box center [912, 323] width 144 height 12
click at [845, 325] on input "did matter export into regular clio?" at bounding box center [849, 321] width 8 height 8
checkbox input "true"
click at [840, 347] on label "enter fee and payments in fee tracker" at bounding box center [915, 341] width 151 height 12
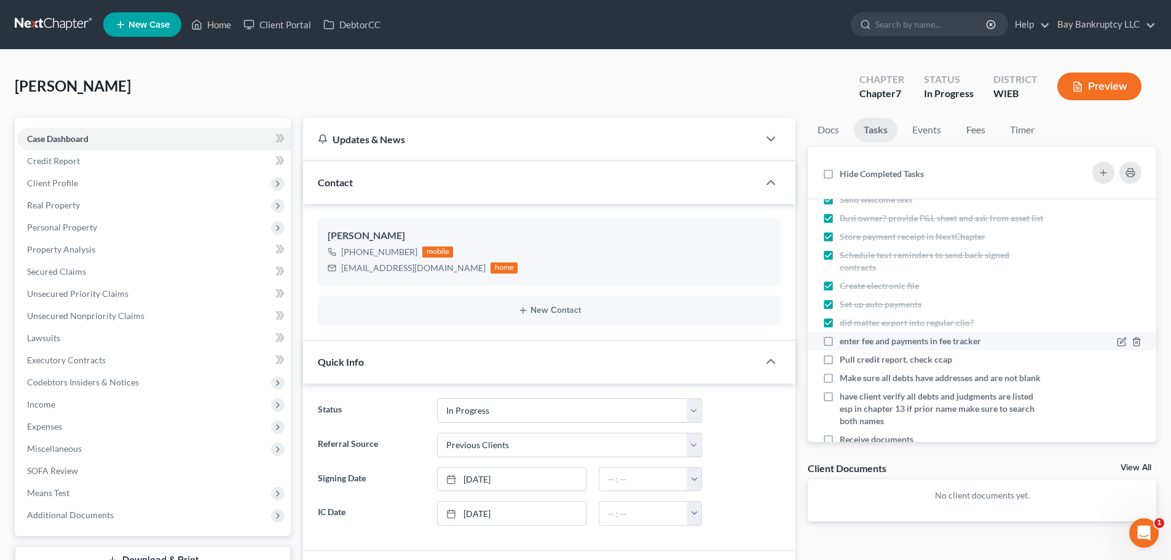
click at [845, 343] on input "enter fee and payments in fee tracker" at bounding box center [849, 339] width 8 height 8
checkbox input "true"
click at [226, 26] on link "Home" at bounding box center [211, 25] width 52 height 22
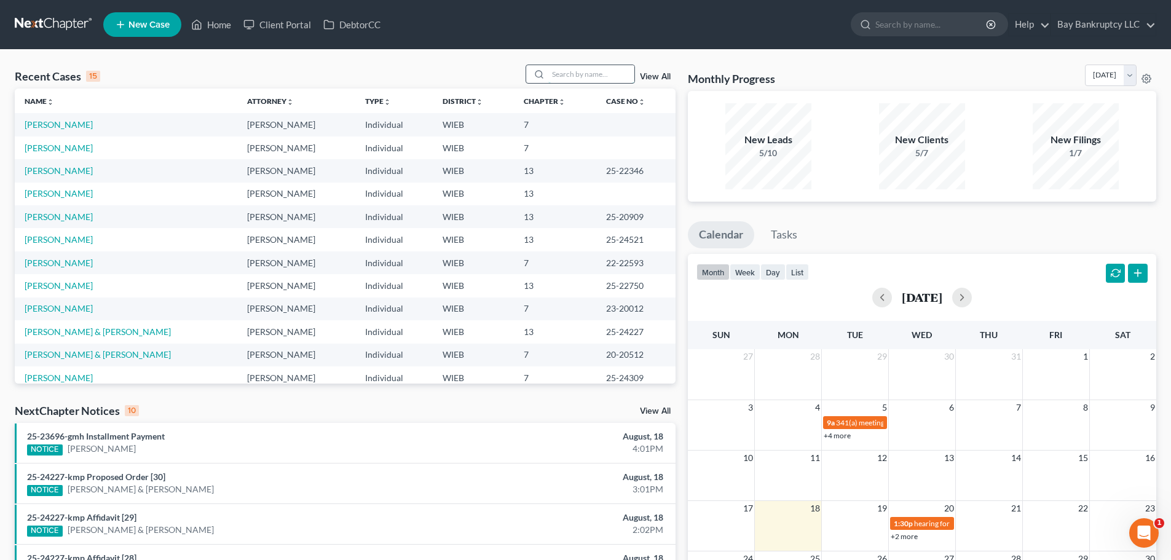
click at [562, 81] on input "search" at bounding box center [591, 74] width 86 height 18
type input "marlon"
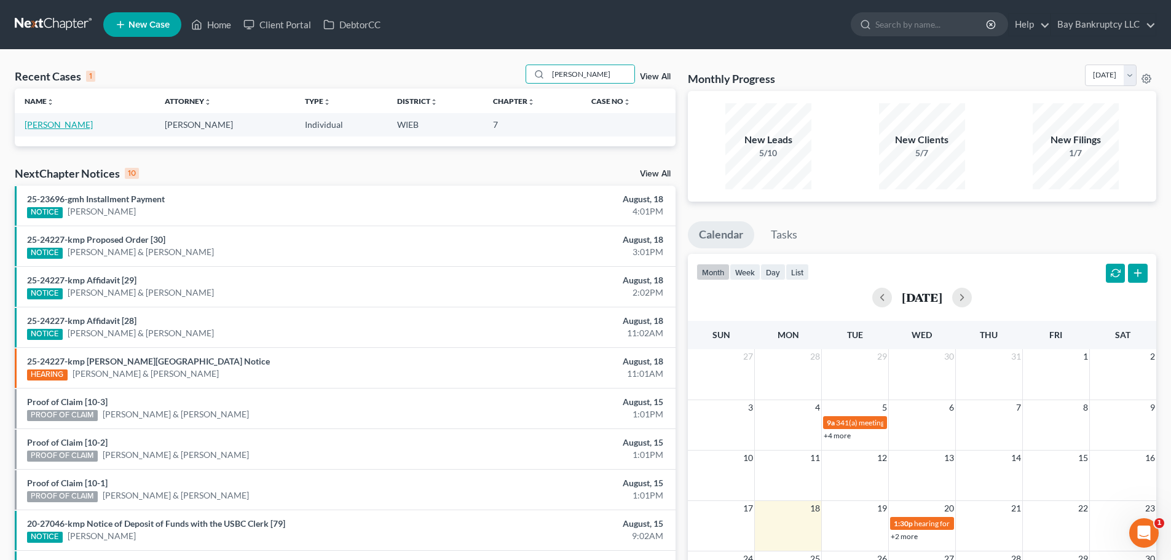
click at [48, 128] on link "Chapman, Marlon" at bounding box center [59, 124] width 68 height 10
select select "3"
select select "0"
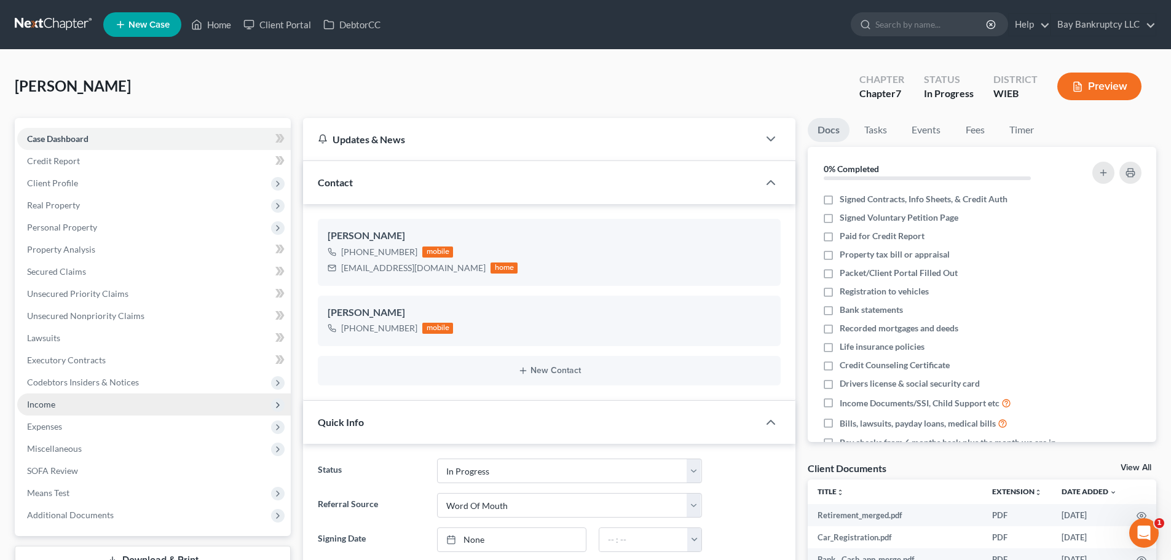
click at [74, 406] on span "Income" at bounding box center [154, 404] width 274 height 22
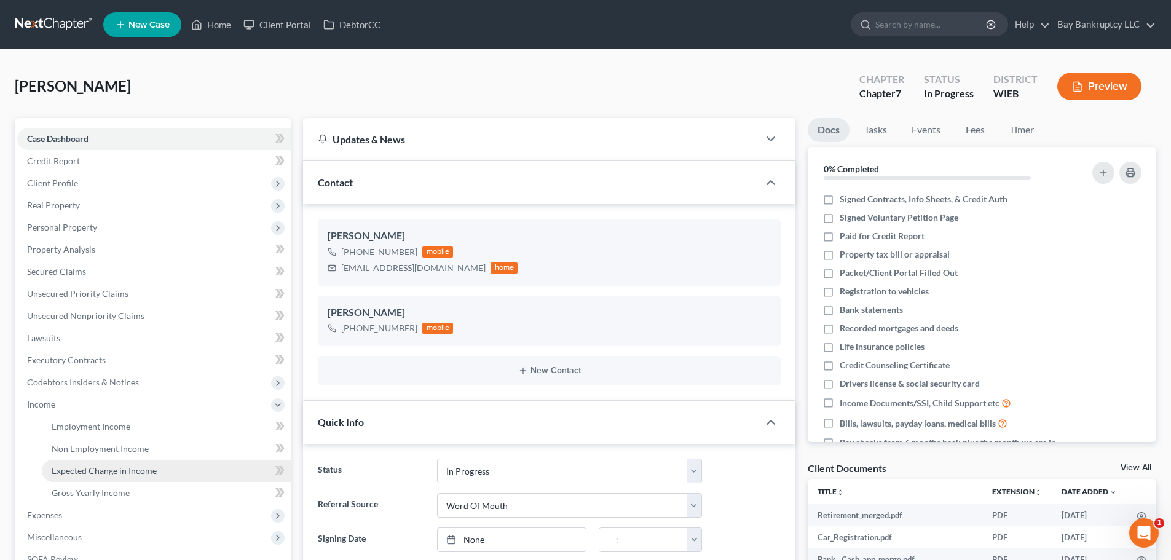
scroll to position [1638, 0]
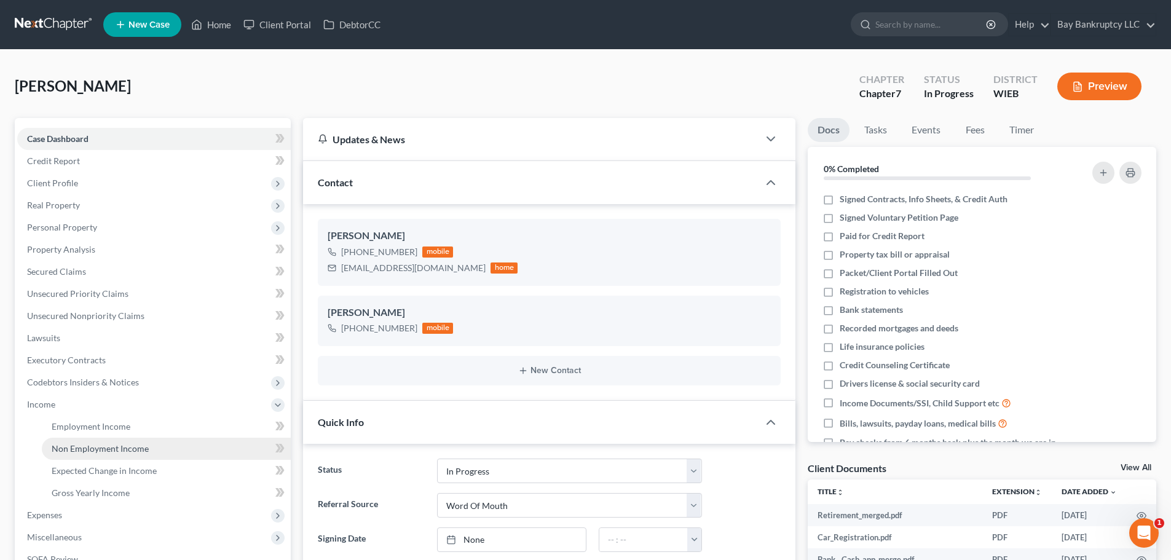
click at [101, 453] on span "Non Employment Income" at bounding box center [100, 448] width 97 height 10
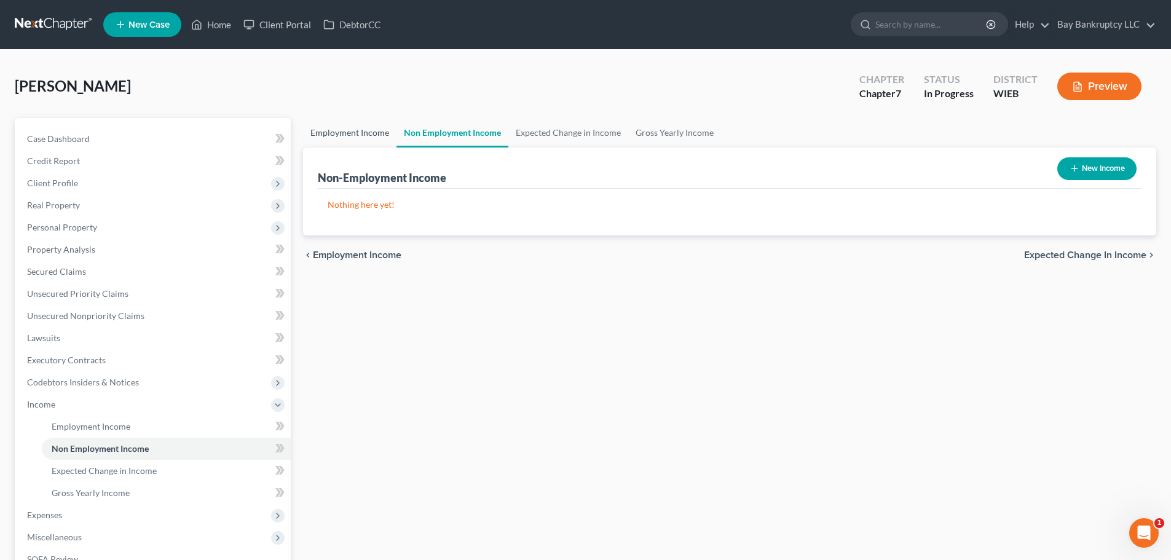
click at [340, 132] on link "Employment Income" at bounding box center [349, 133] width 93 height 30
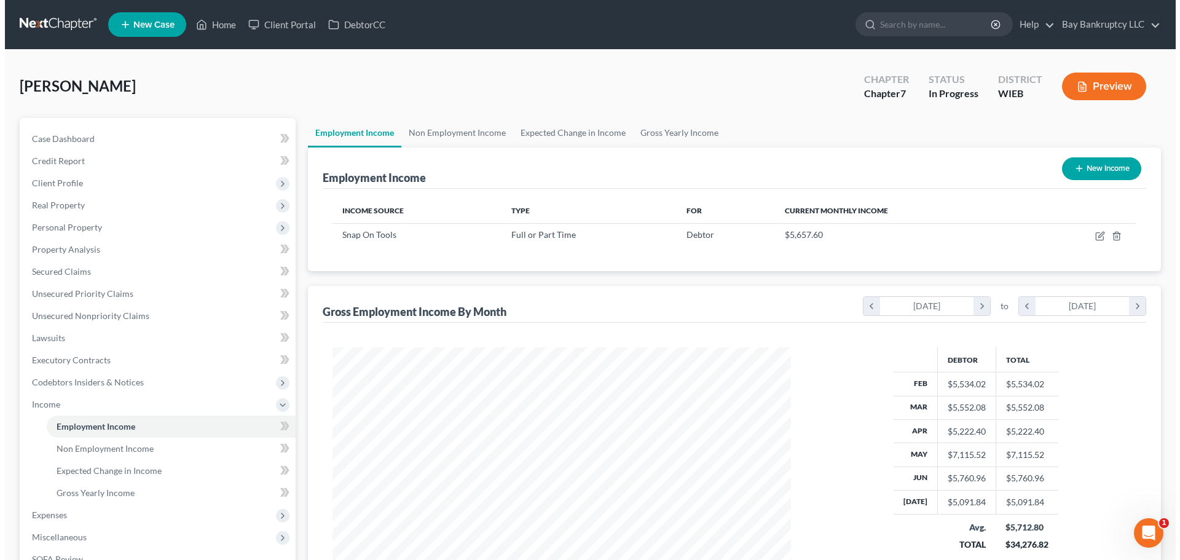
scroll to position [229, 483]
click at [465, 134] on link "Non Employment Income" at bounding box center [452, 133] width 112 height 30
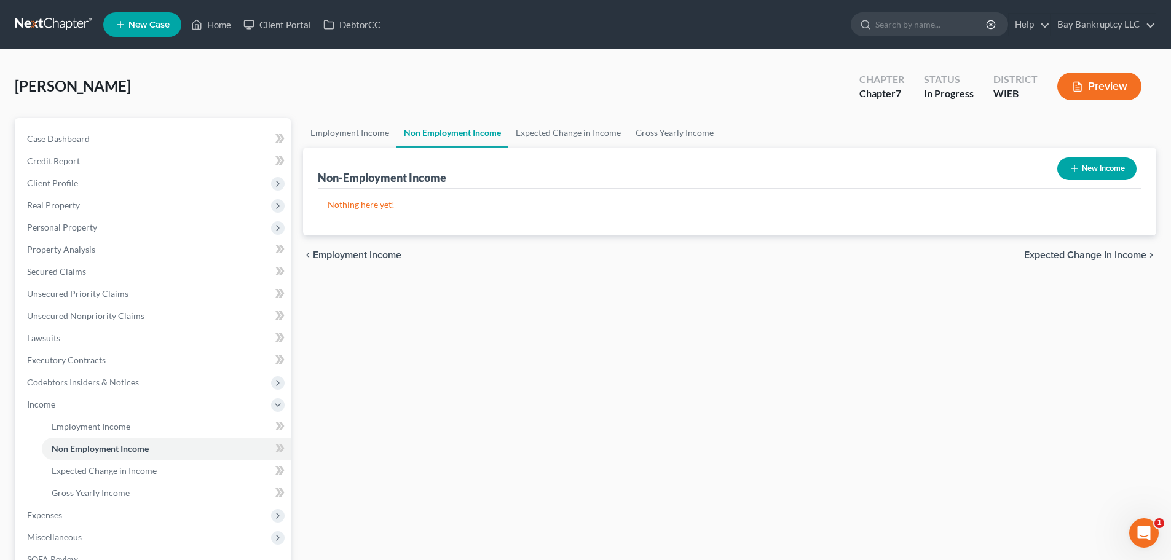
click at [1084, 163] on button "New Income" at bounding box center [1096, 168] width 79 height 23
select select "0"
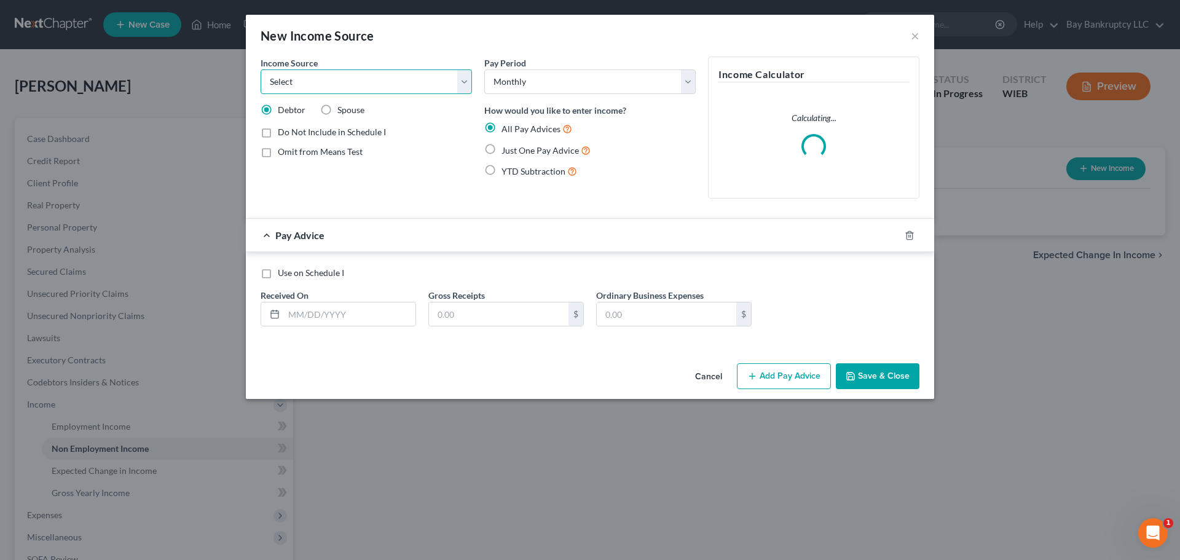
click at [392, 77] on select "Select Unemployment Disability (from employer) Pension Retirement Social Securi…" at bounding box center [366, 81] width 211 height 25
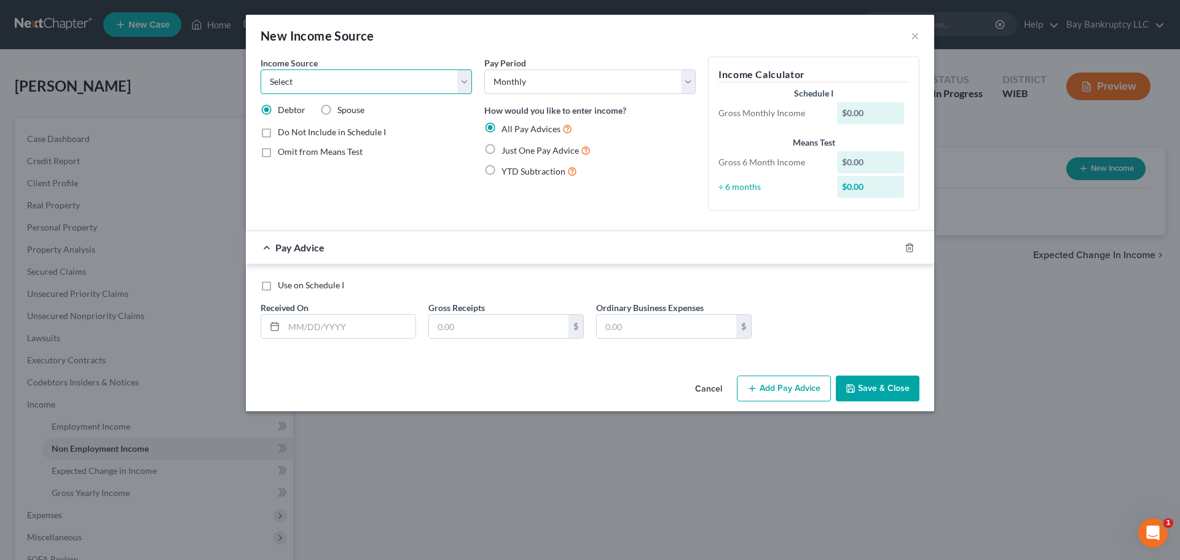
select select "13"
click at [261, 69] on select "Select Unemployment Disability (from employer) Pension Retirement Social Securi…" at bounding box center [366, 81] width 211 height 25
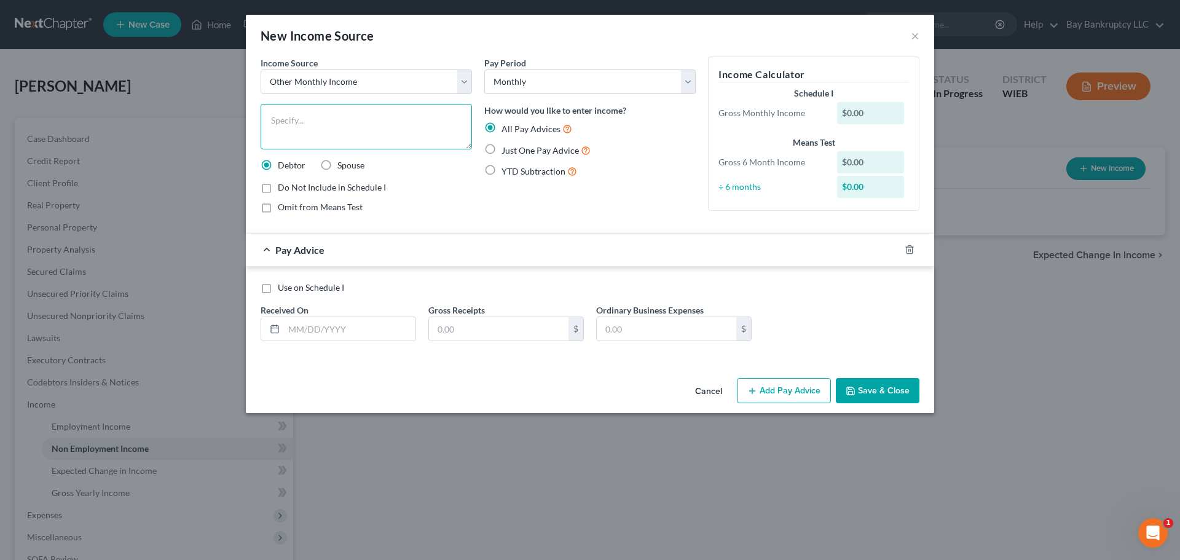
click at [320, 129] on textarea at bounding box center [366, 126] width 211 height 45
type textarea "withdrawal from pension"
click at [379, 329] on input "text" at bounding box center [350, 328] width 132 height 23
type input "2/10/25"
click at [485, 331] on input "text" at bounding box center [499, 328] width 140 height 23
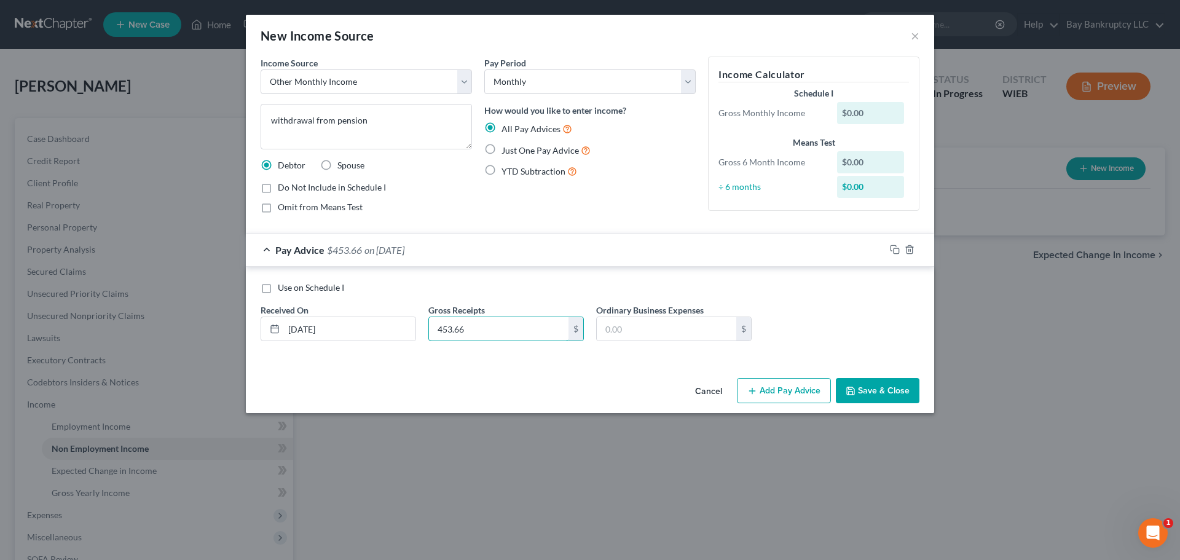
type input "453.66"
click at [789, 388] on button "Add Pay Advice" at bounding box center [784, 391] width 94 height 26
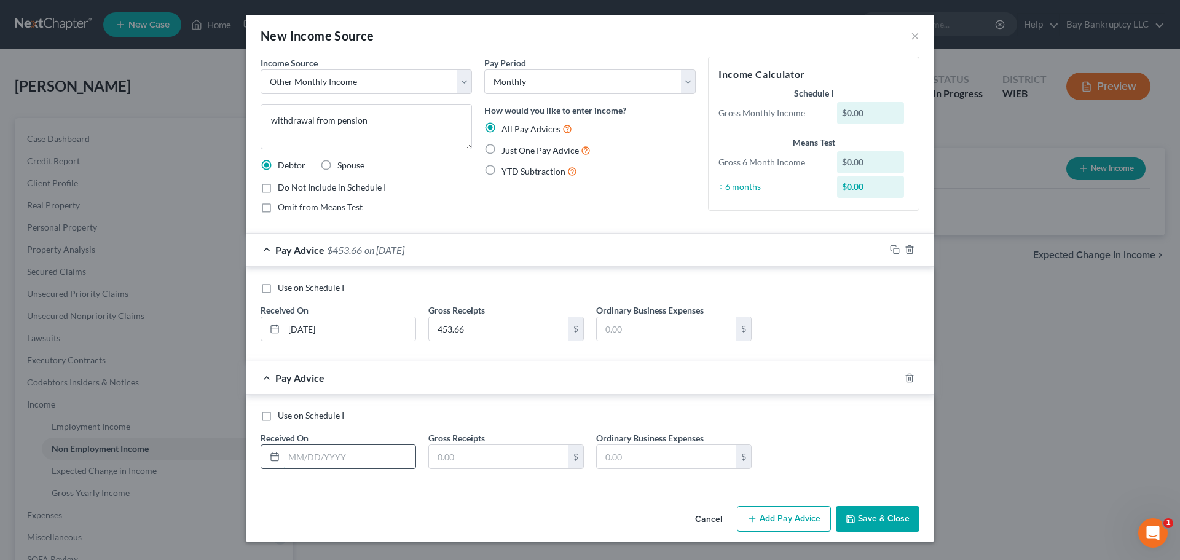
click at [332, 455] on input "text" at bounding box center [350, 456] width 132 height 23
type input "2/10/25"
click at [467, 464] on input "text" at bounding box center [499, 456] width 140 height 23
type input "796.34"
click at [795, 519] on button "Add Pay Advice" at bounding box center [784, 519] width 94 height 26
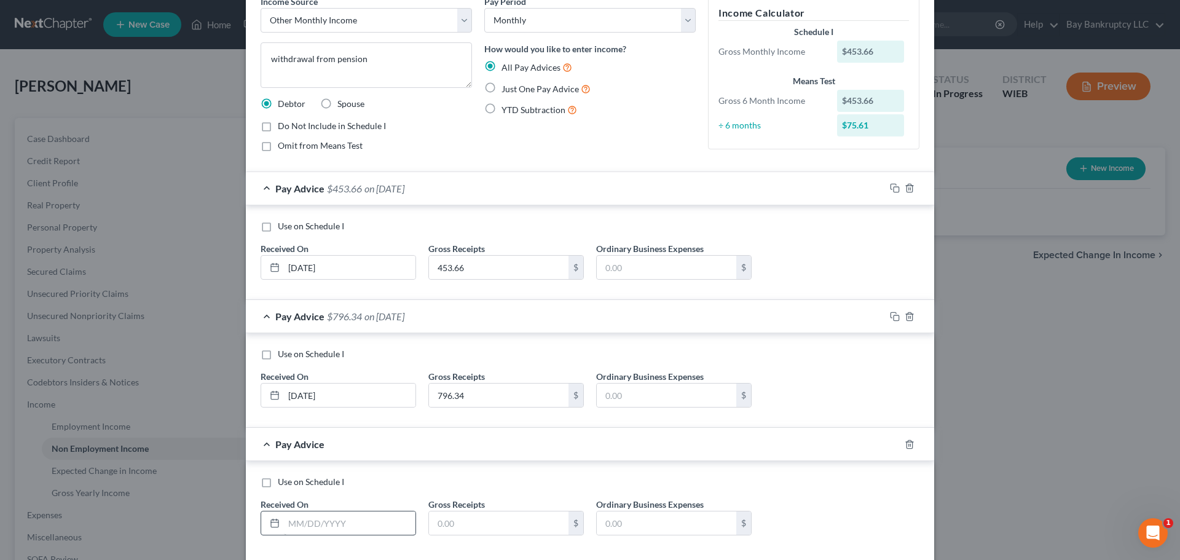
scroll to position [124, 0]
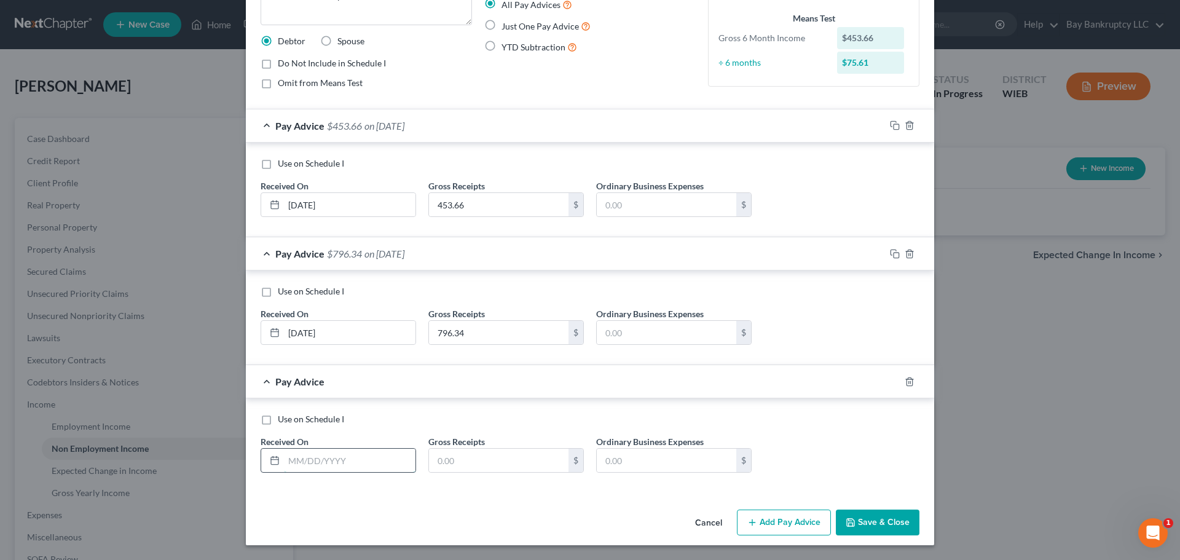
click at [335, 461] on input "text" at bounding box center [350, 460] width 132 height 23
type input "3/17/25"
click at [459, 457] on input "text" at bounding box center [499, 460] width 140 height 23
type input "425.14"
click at [771, 511] on button "Add Pay Advice" at bounding box center [784, 523] width 94 height 26
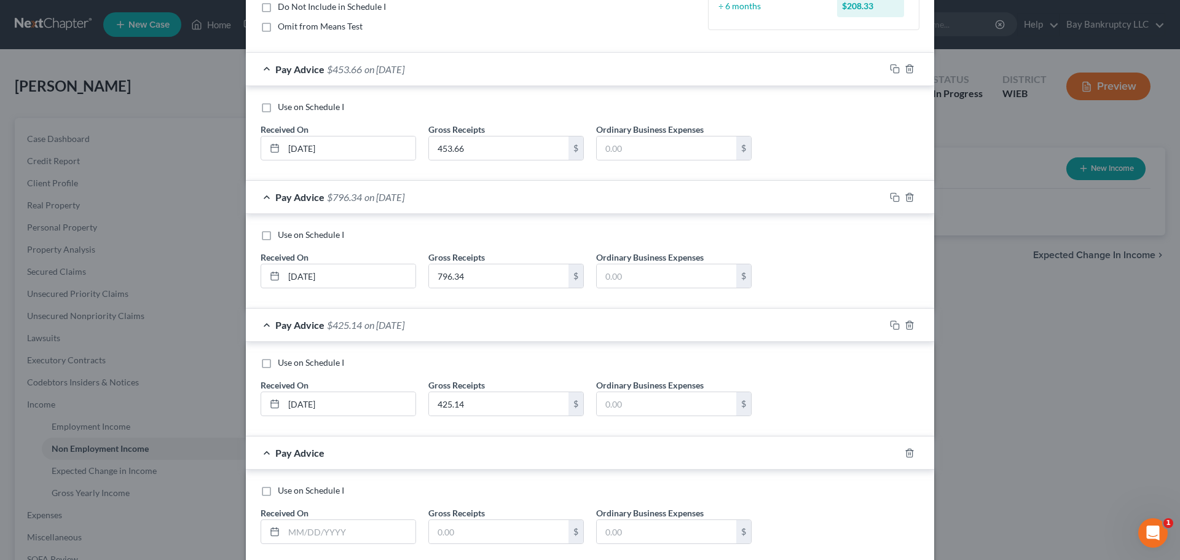
scroll to position [252, 0]
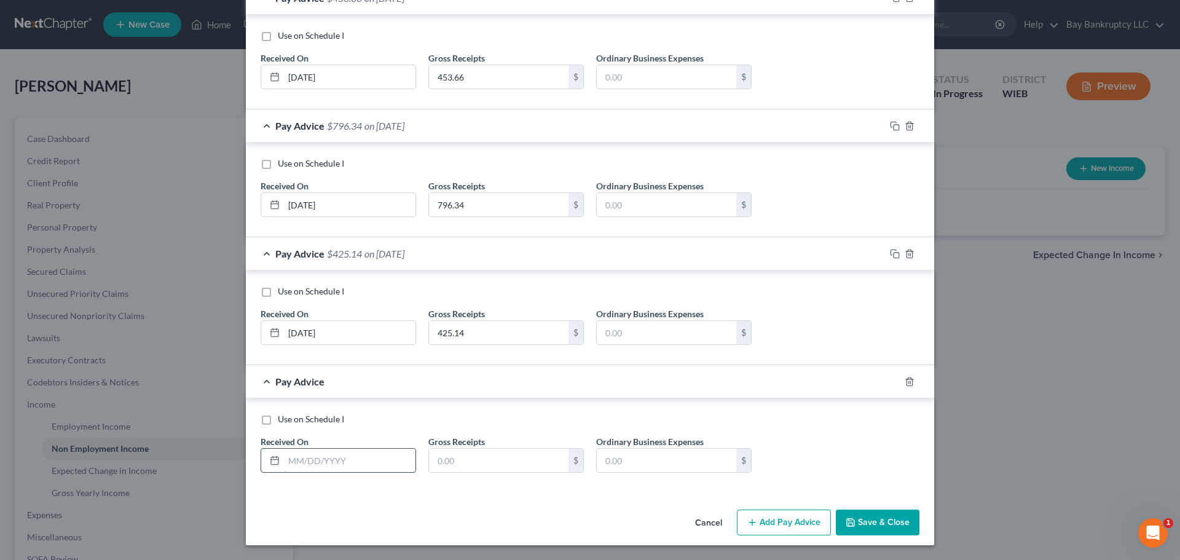
click at [333, 466] on input "text" at bounding box center [350, 460] width 132 height 23
type input "3/19/25"
click at [456, 460] on input "text" at bounding box center [499, 460] width 140 height 23
type input "6"
click at [341, 460] on input "3/19/25" at bounding box center [350, 460] width 132 height 23
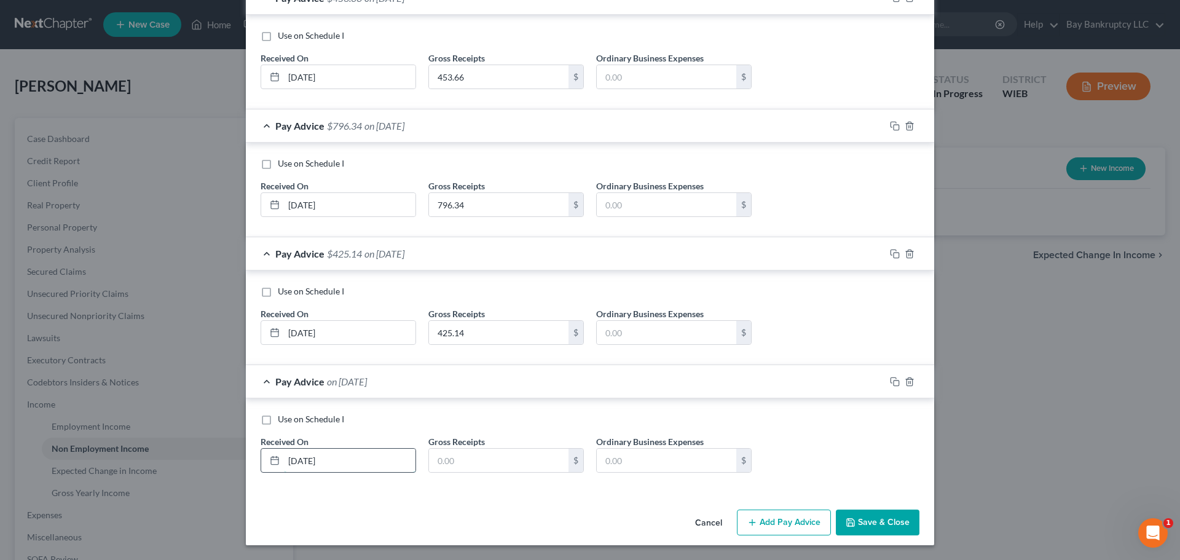
drag, startPoint x: 341, startPoint y: 460, endPoint x: 260, endPoint y: 471, distance: 81.4
click at [261, 471] on div "3/19/25" at bounding box center [339, 460] width 156 height 25
type input "04/14/25"
click at [449, 463] on input "text" at bounding box center [499, 460] width 140 height 23
type input "159.17"
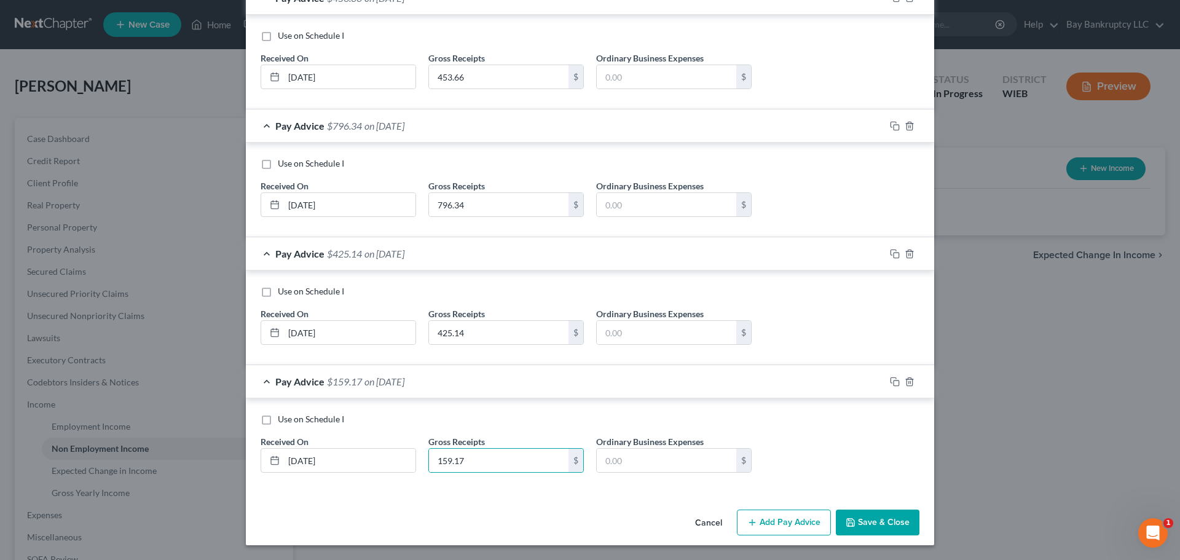
click at [795, 512] on button "Add Pay Advice" at bounding box center [784, 523] width 94 height 26
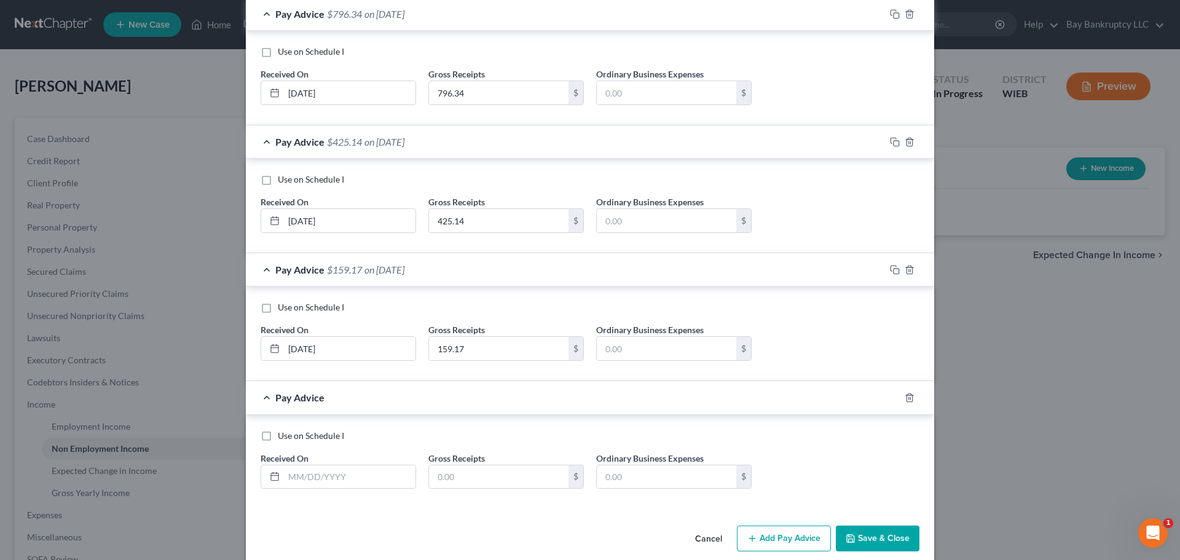
scroll to position [375, 0]
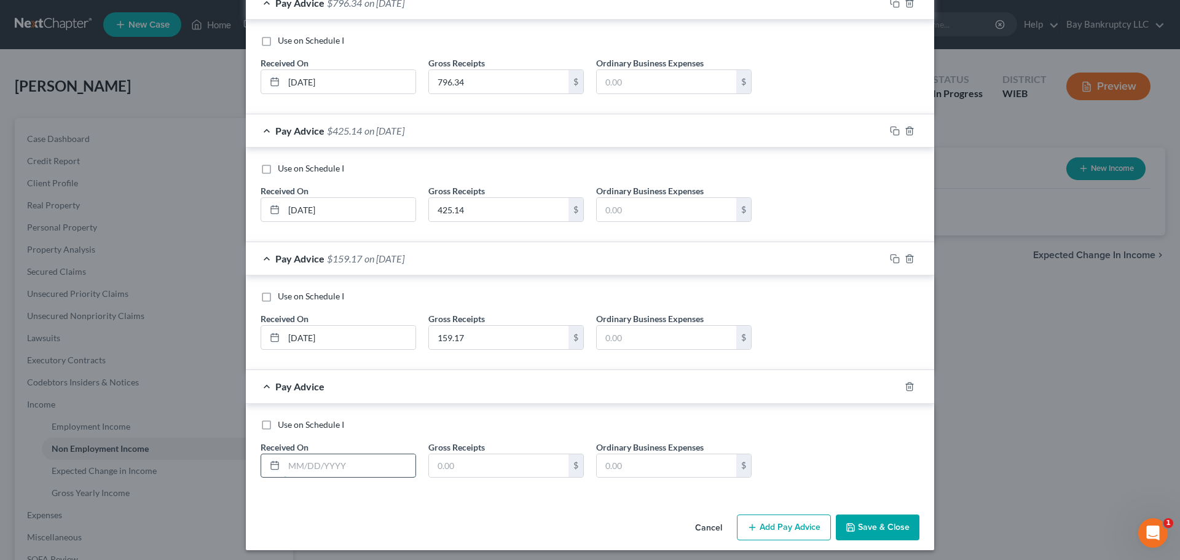
click at [377, 475] on input "text" at bounding box center [350, 465] width 132 height 23
type input "4/14/25"
click at [460, 471] on input "text" at bounding box center [499, 465] width 140 height 23
type input "1,170.83"
click at [813, 521] on button "Add Pay Advice" at bounding box center [784, 527] width 94 height 26
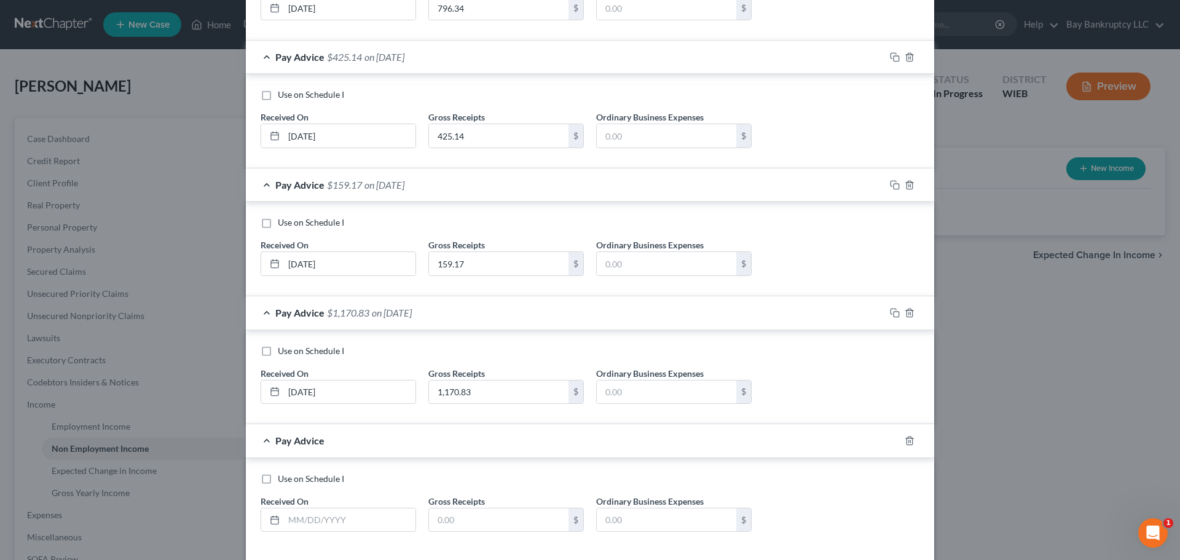
scroll to position [508, 0]
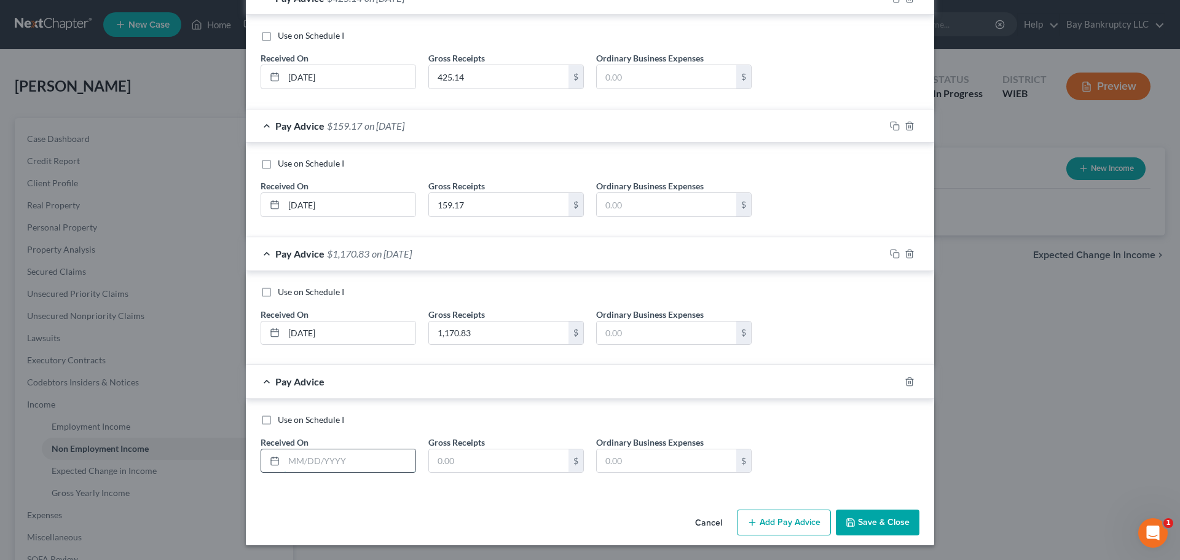
click at [344, 463] on input "text" at bounding box center [350, 460] width 132 height 23
type input "4/30/25"
click at [466, 463] on input "text" at bounding box center [499, 460] width 140 height 23
type input "102.11"
click at [768, 517] on button "Add Pay Advice" at bounding box center [784, 523] width 94 height 26
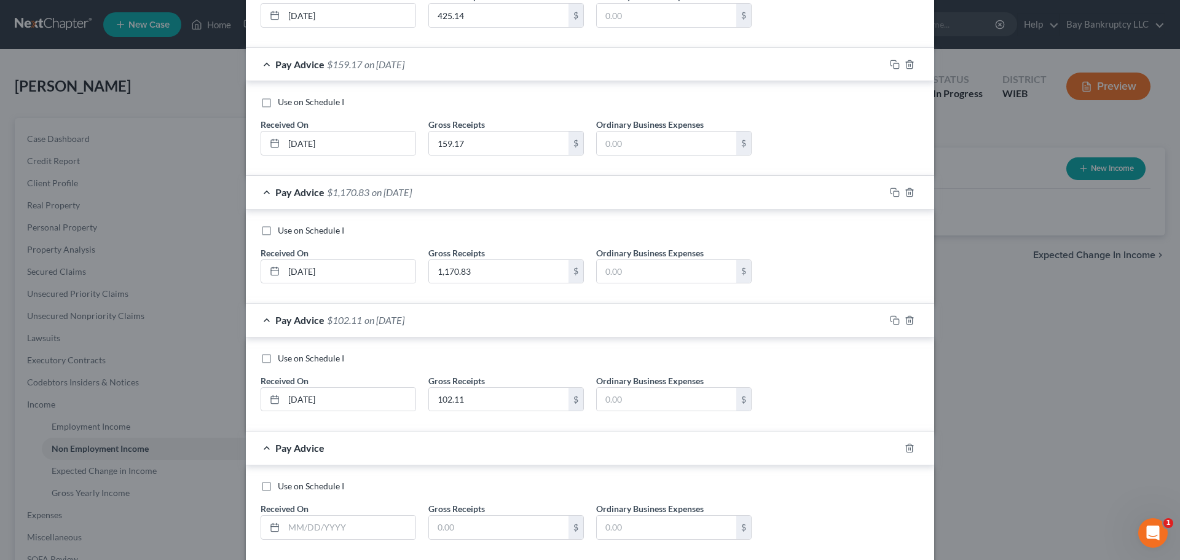
scroll to position [636, 0]
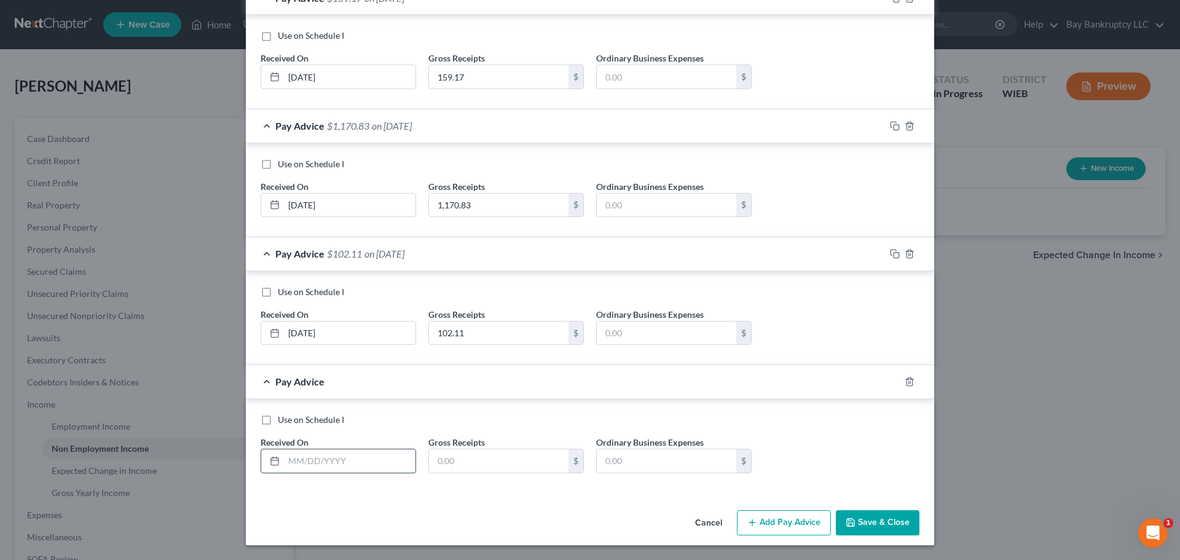
click at [357, 462] on input "text" at bounding box center [350, 460] width 132 height 23
type input "4/30/25"
click at [462, 462] on input "text" at bounding box center [499, 460] width 140 height 23
type input "397.89"
click at [773, 522] on button "Add Pay Advice" at bounding box center [784, 523] width 94 height 26
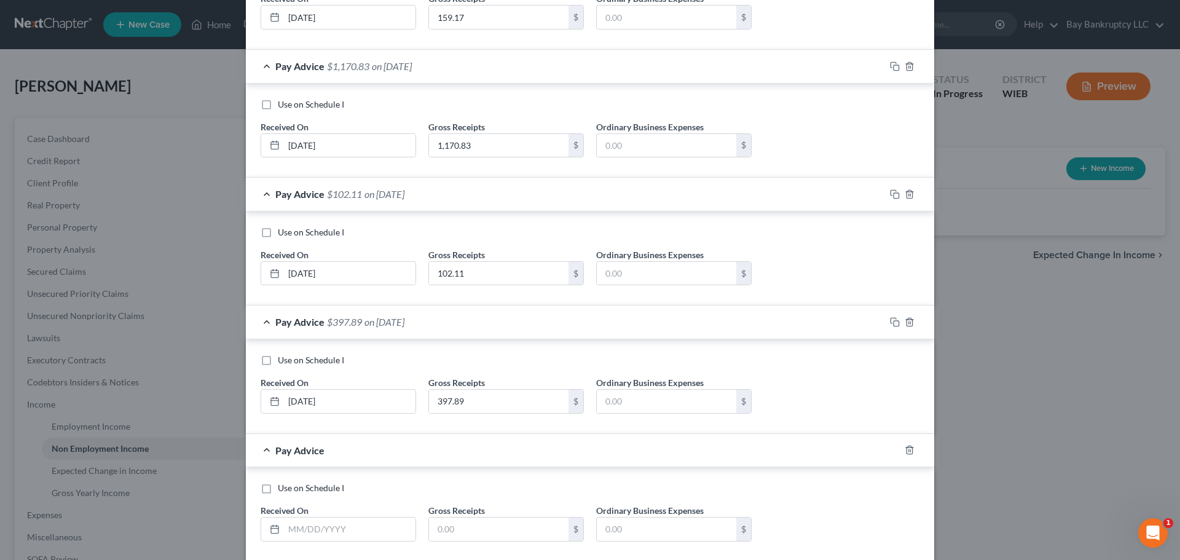
scroll to position [763, 0]
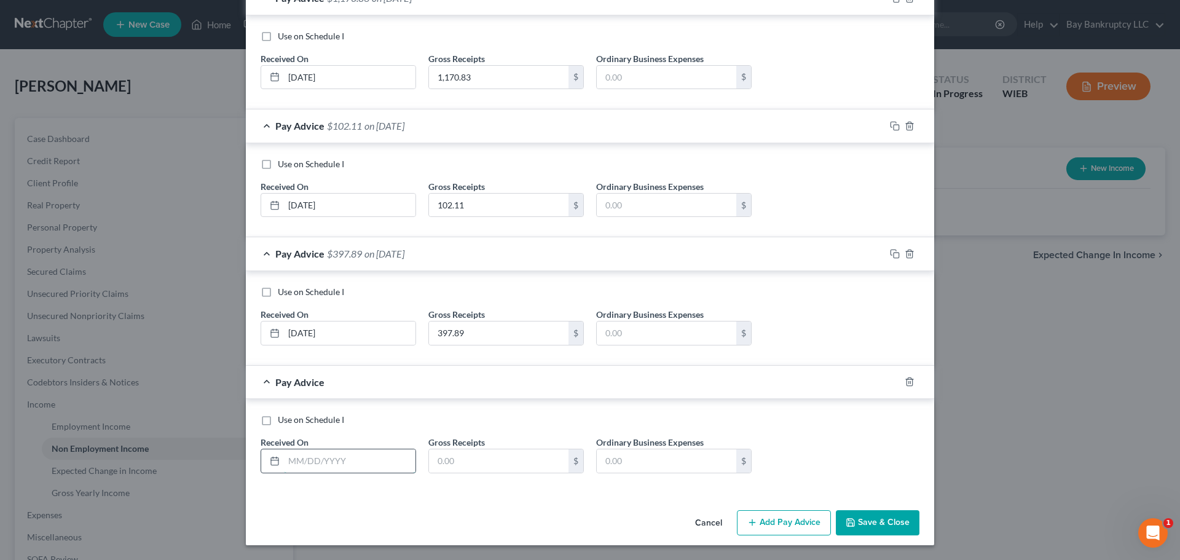
click at [313, 461] on input "text" at bounding box center [350, 460] width 132 height 23
type input "5/5/25"
click at [460, 460] on input "text" at bounding box center [499, 460] width 140 height 23
type input "329.97"
click at [765, 524] on button "Add Pay Advice" at bounding box center [784, 523] width 94 height 26
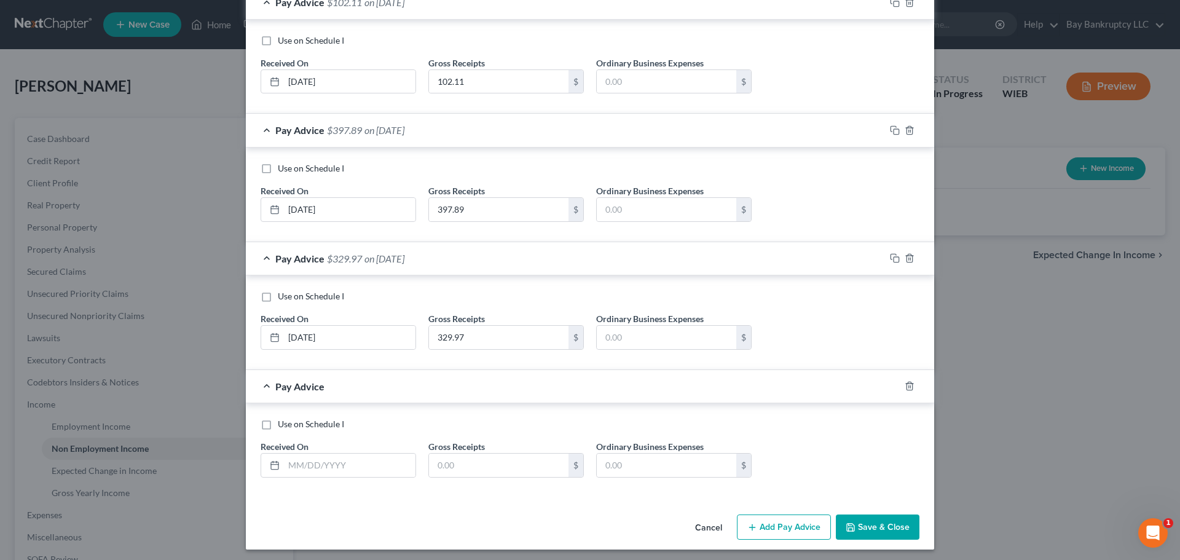
scroll to position [891, 0]
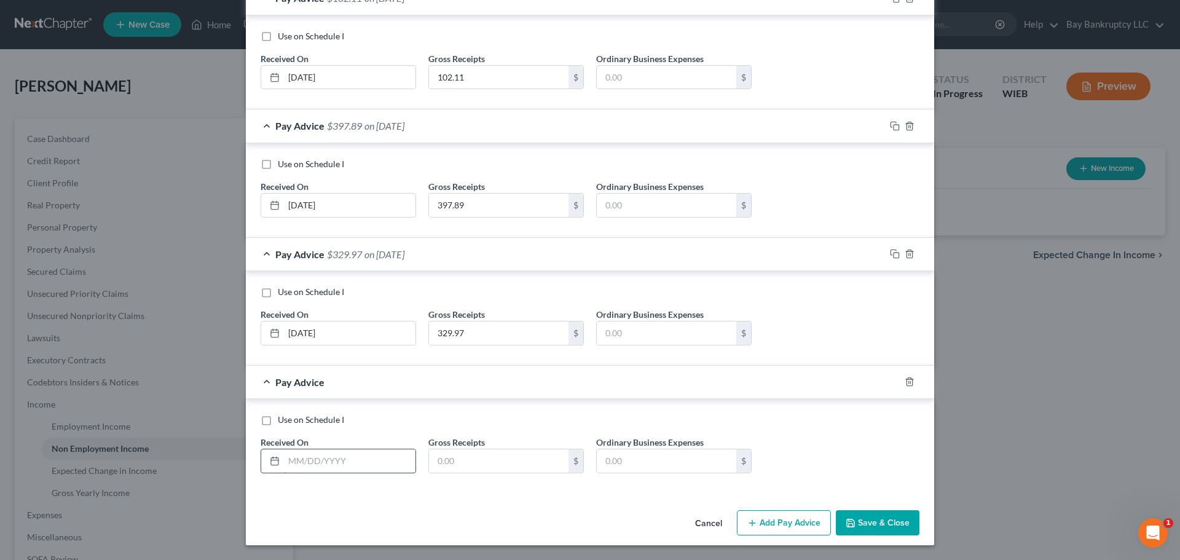
click at [369, 462] on input "text" at bounding box center [350, 460] width 132 height 23
type input "5/5/25"
click at [451, 463] on input "text" at bounding box center [499, 460] width 140 height 23
type input "1,070.03"
click at [761, 520] on button "Add Pay Advice" at bounding box center [784, 523] width 94 height 26
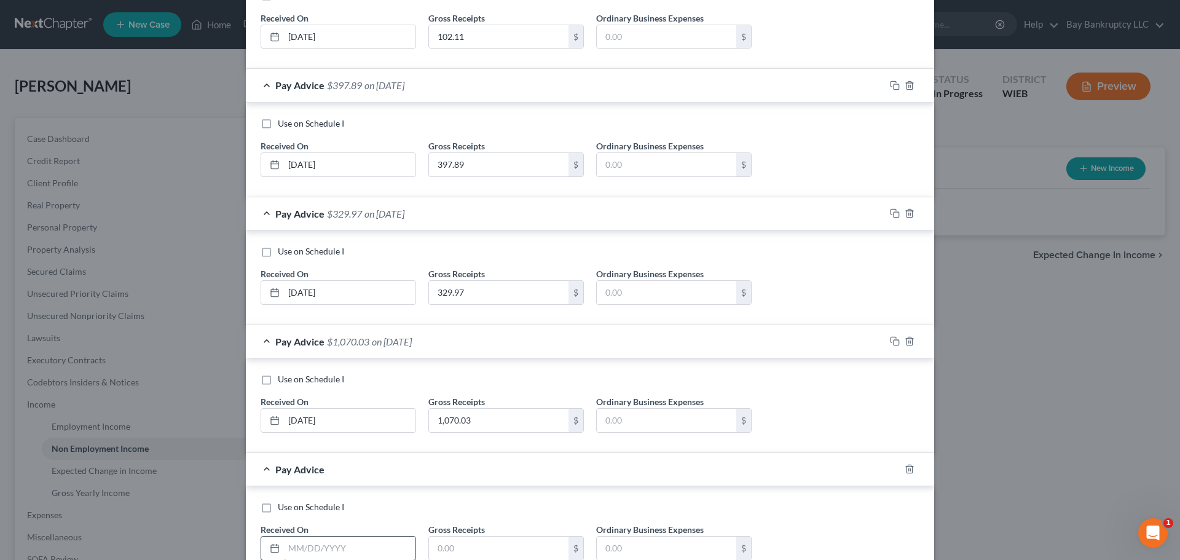
scroll to position [1019, 0]
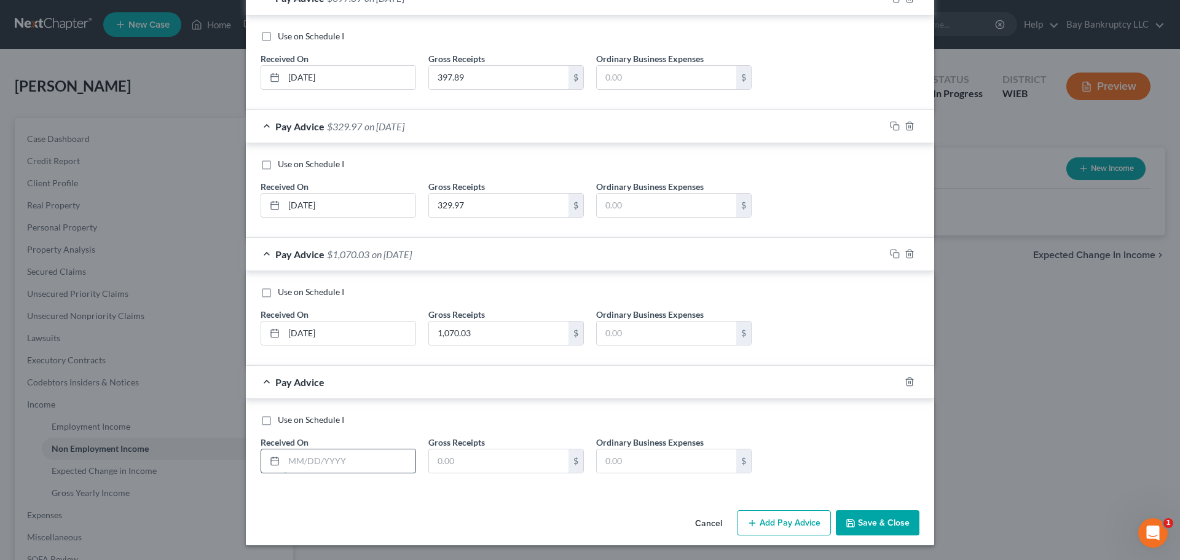
click at [340, 461] on input "text" at bounding box center [350, 460] width 132 height 23
type input "6/9/25"
click at [476, 467] on input "text" at bounding box center [499, 460] width 140 height 23
type input "1,294.70"
click at [786, 521] on button "Add Pay Advice" at bounding box center [784, 523] width 94 height 26
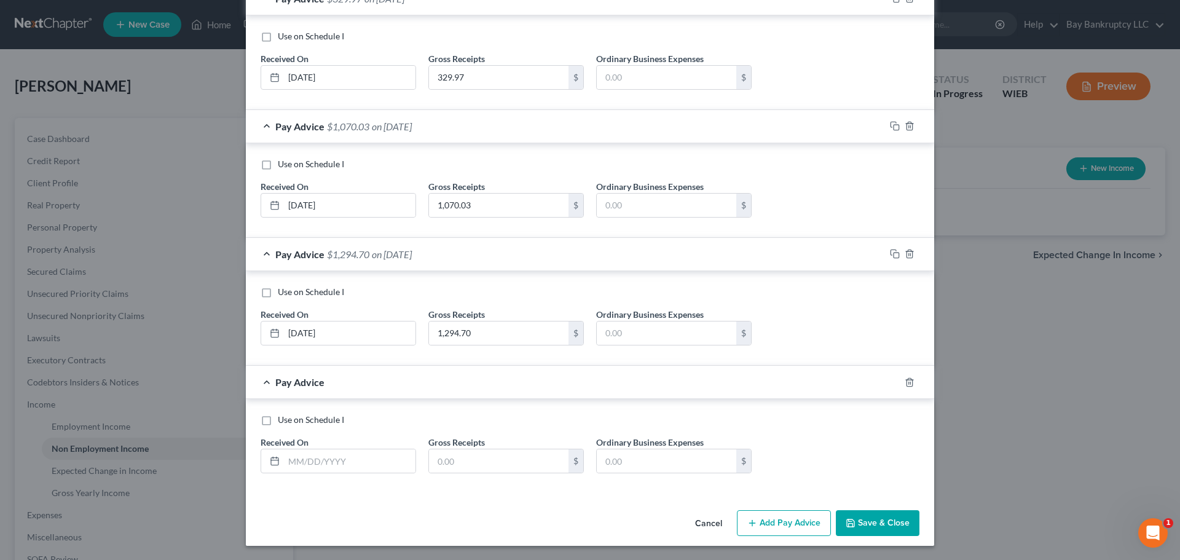
scroll to position [1148, 0]
click at [333, 462] on input "text" at bounding box center [350, 460] width 132 height 23
type input "6/9/25"
click at [446, 465] on input "text" at bounding box center [499, 460] width 140 height 23
type input "2,205.30"
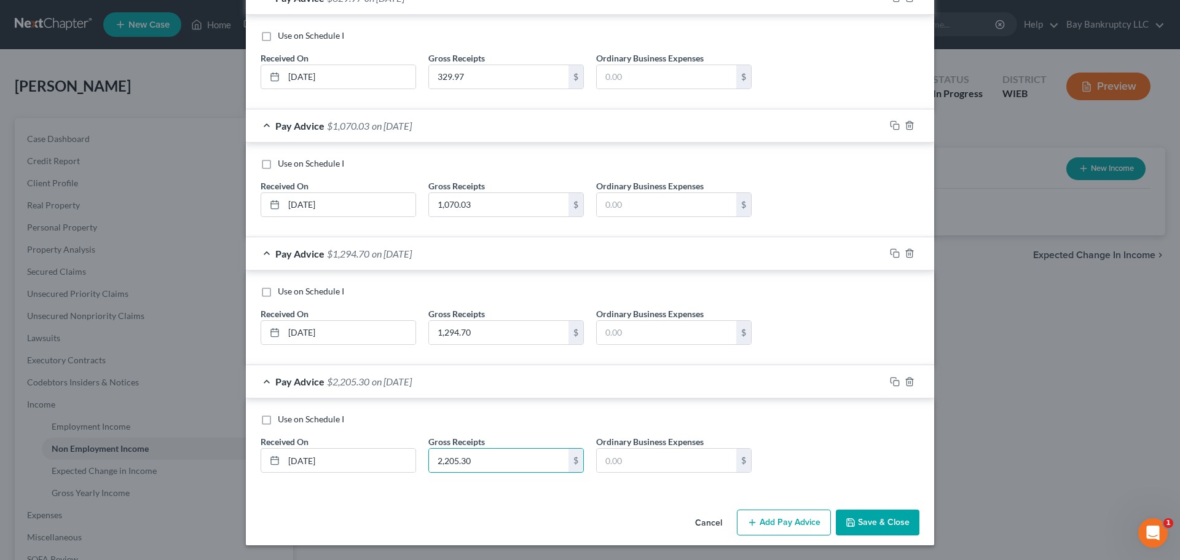
click at [769, 521] on button "Add Pay Advice" at bounding box center [784, 523] width 94 height 26
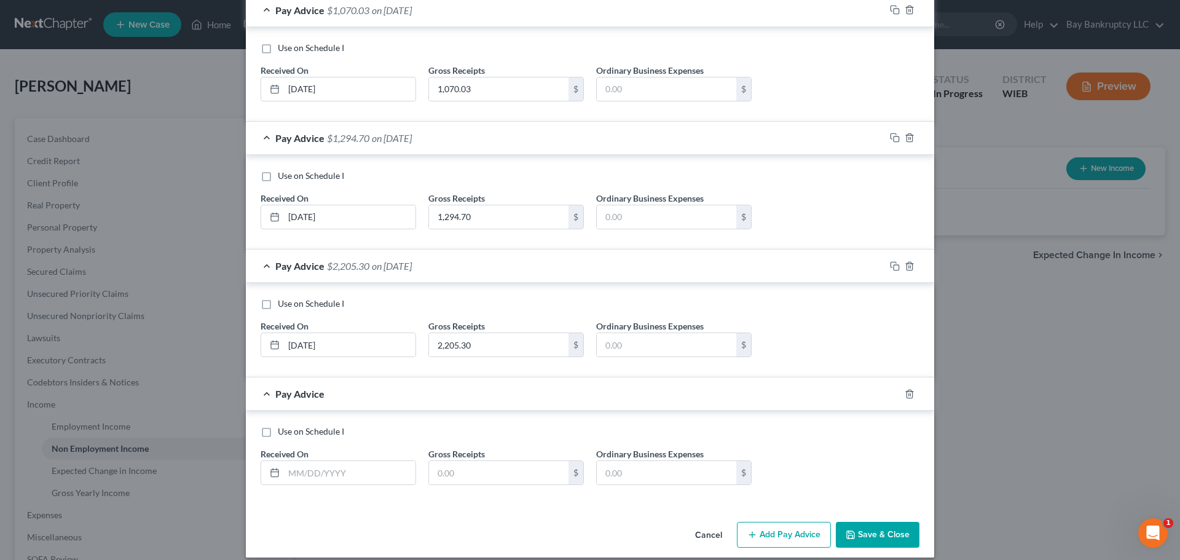
scroll to position [1275, 0]
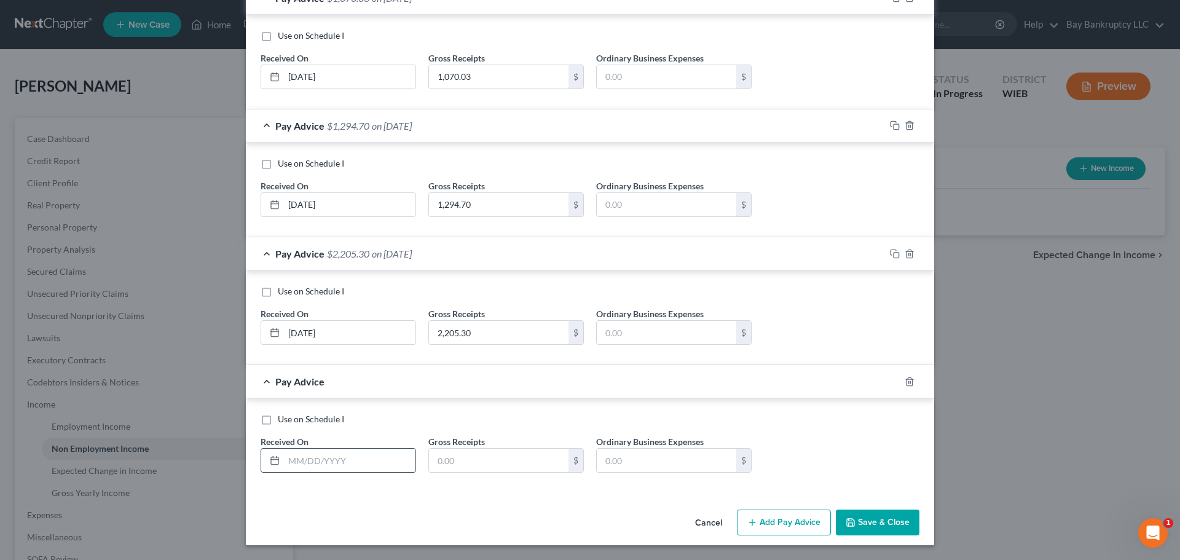
click at [386, 463] on input "text" at bounding box center [350, 460] width 132 height 23
type input "6/16/25"
click at [443, 463] on input "text" at bounding box center [499, 460] width 140 height 23
type input "107.81"
click at [771, 518] on button "Add Pay Advice" at bounding box center [784, 523] width 94 height 26
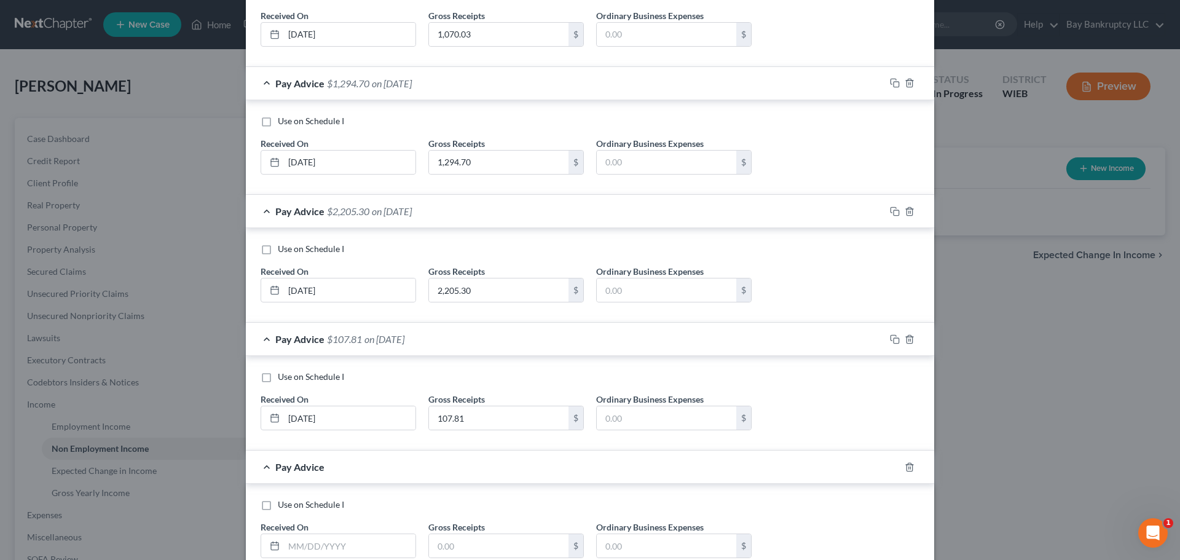
scroll to position [1403, 0]
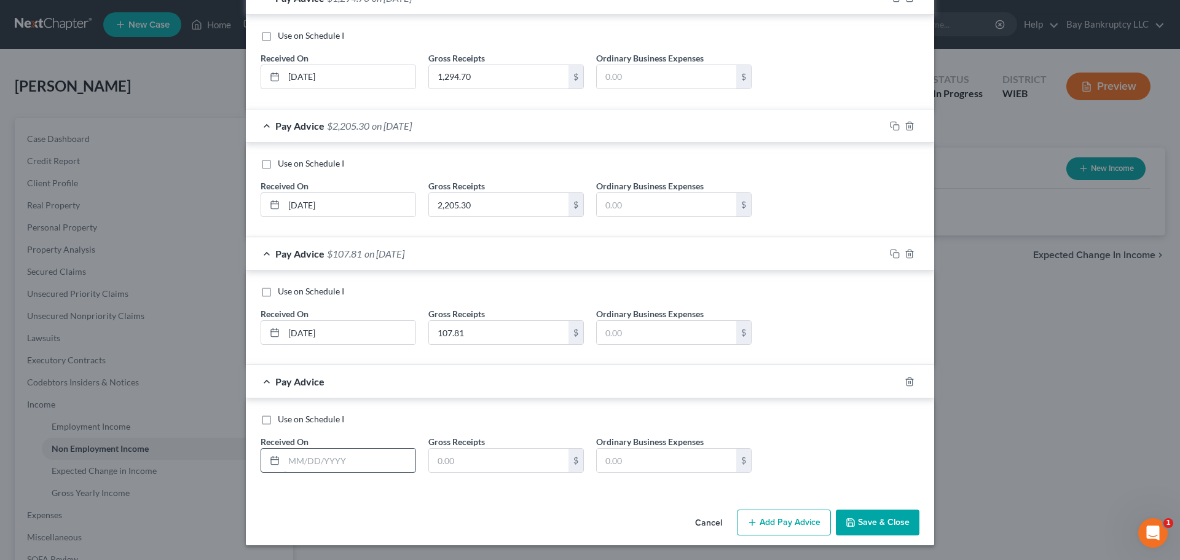
click at [349, 464] on input "text" at bounding box center [350, 460] width 132 height 23
type input "6/16/25"
click at [463, 467] on input "text" at bounding box center [499, 460] width 140 height 23
type input "142.19"
click at [887, 514] on button "Save & Close" at bounding box center [878, 523] width 84 height 26
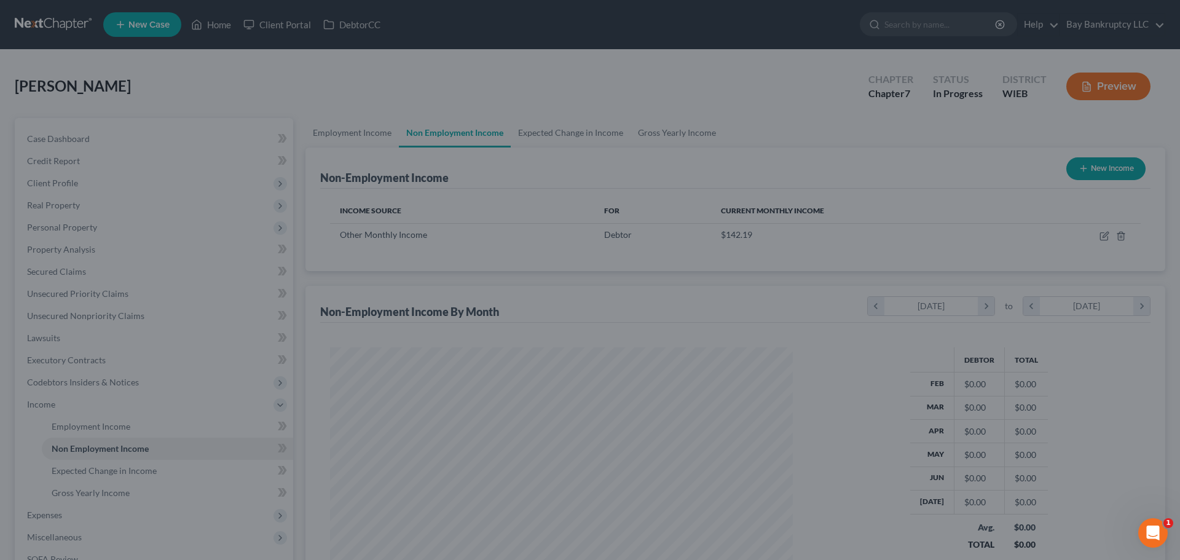
scroll to position [229, 483]
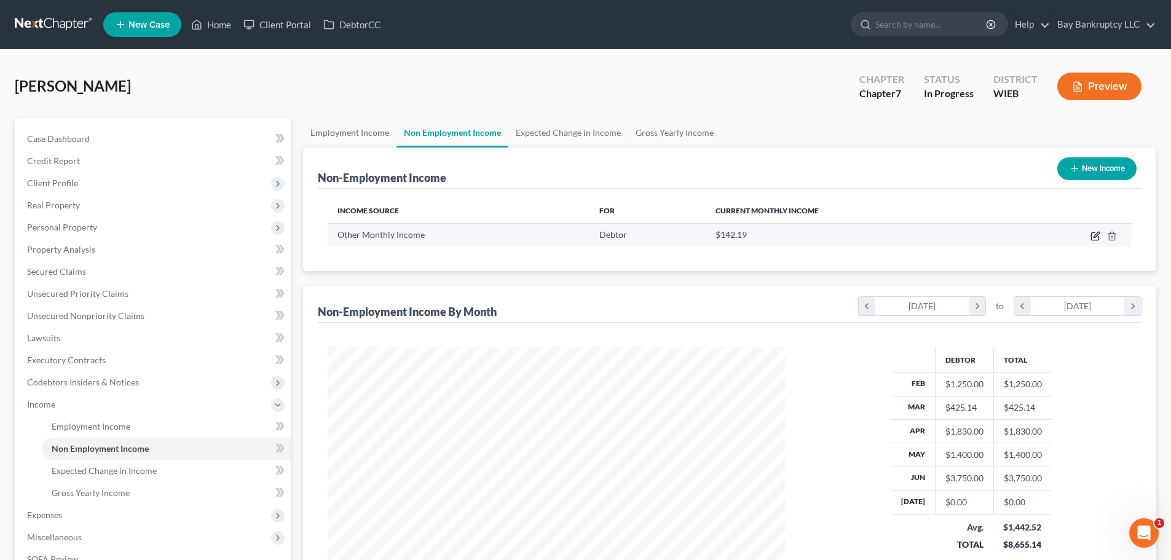
click at [1095, 234] on icon "button" at bounding box center [1095, 236] width 10 height 10
select select "13"
select select "0"
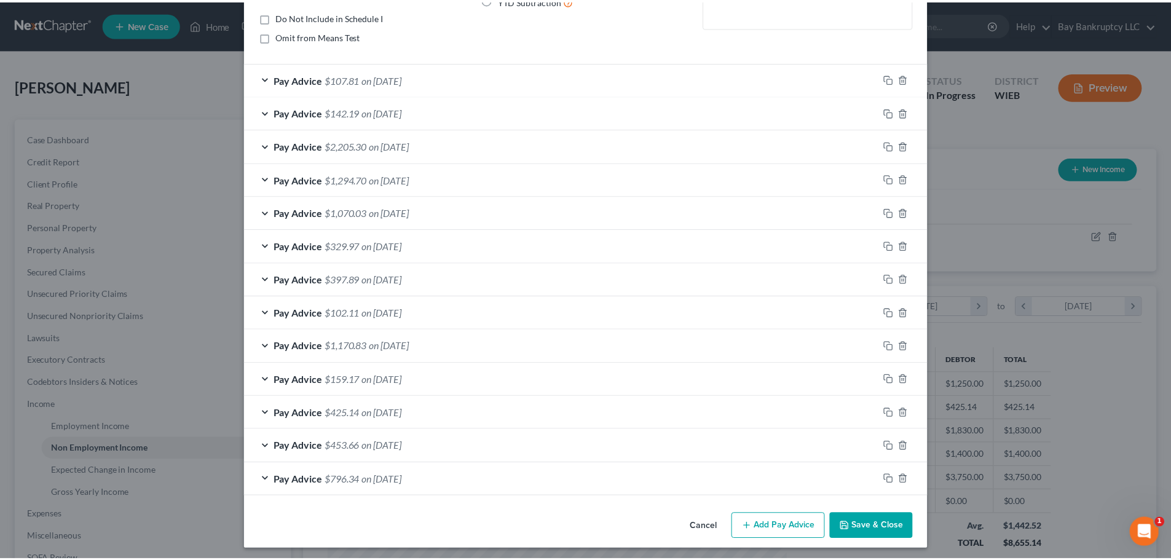
scroll to position [175, 0]
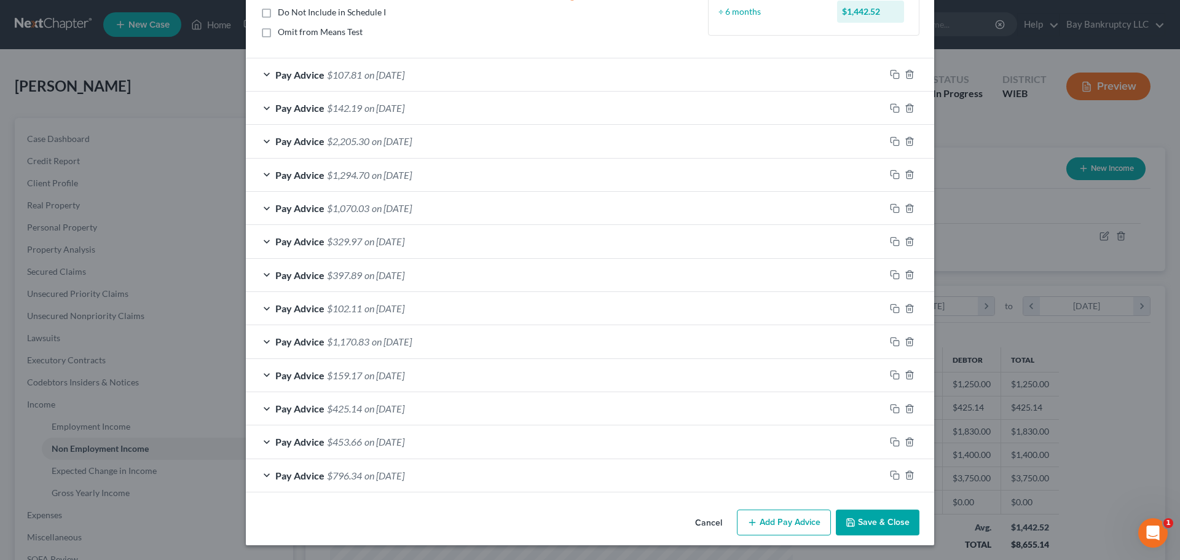
click at [864, 527] on button "Save & Close" at bounding box center [878, 523] width 84 height 26
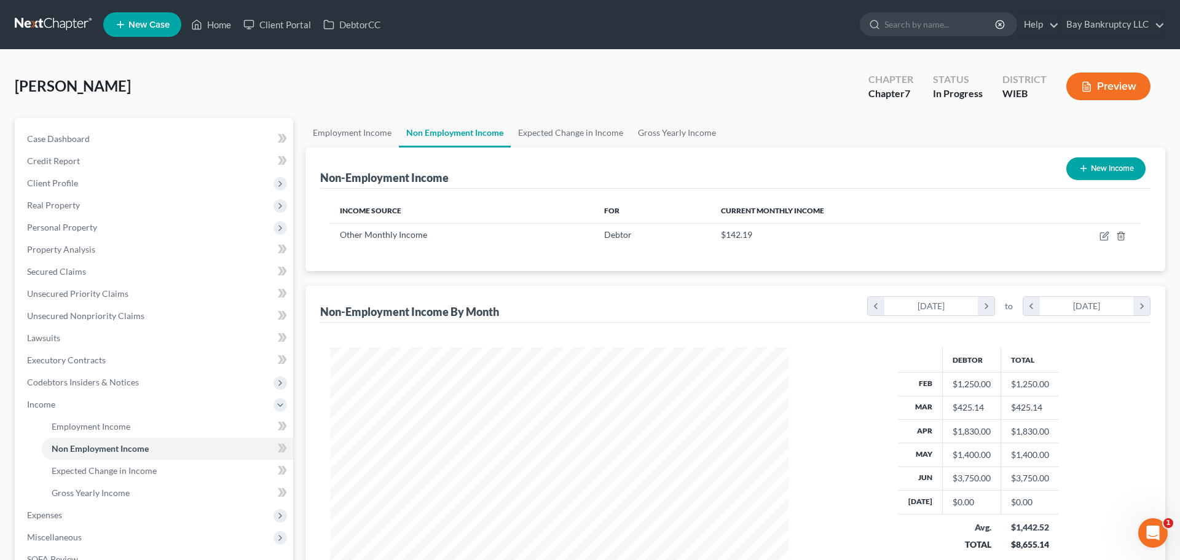
scroll to position [614419, 614165]
click at [1095, 237] on icon "button" at bounding box center [1095, 236] width 10 height 10
select select "13"
select select "0"
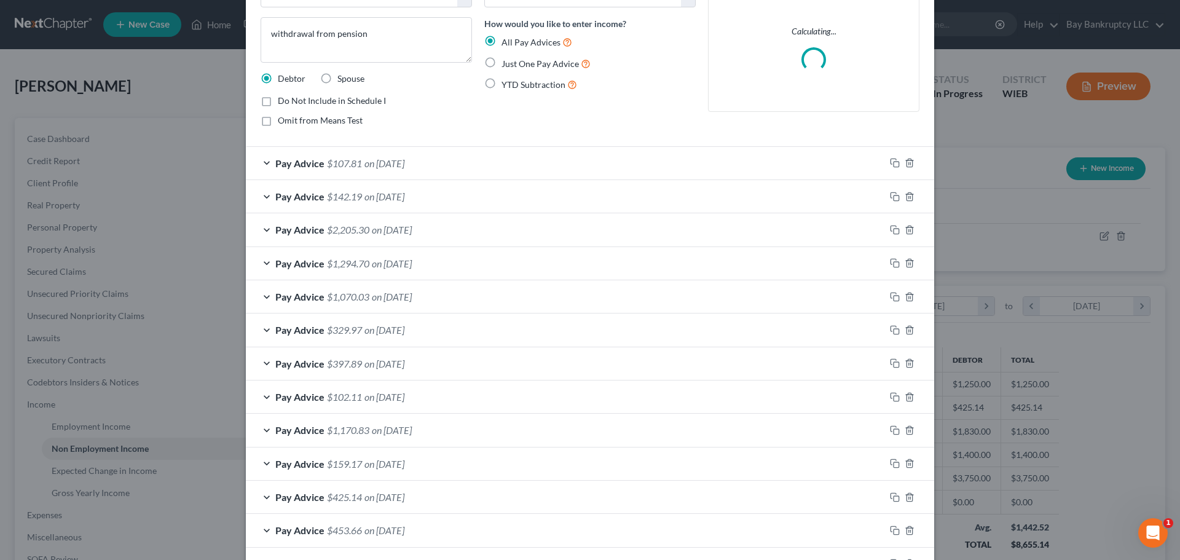
scroll to position [175, 0]
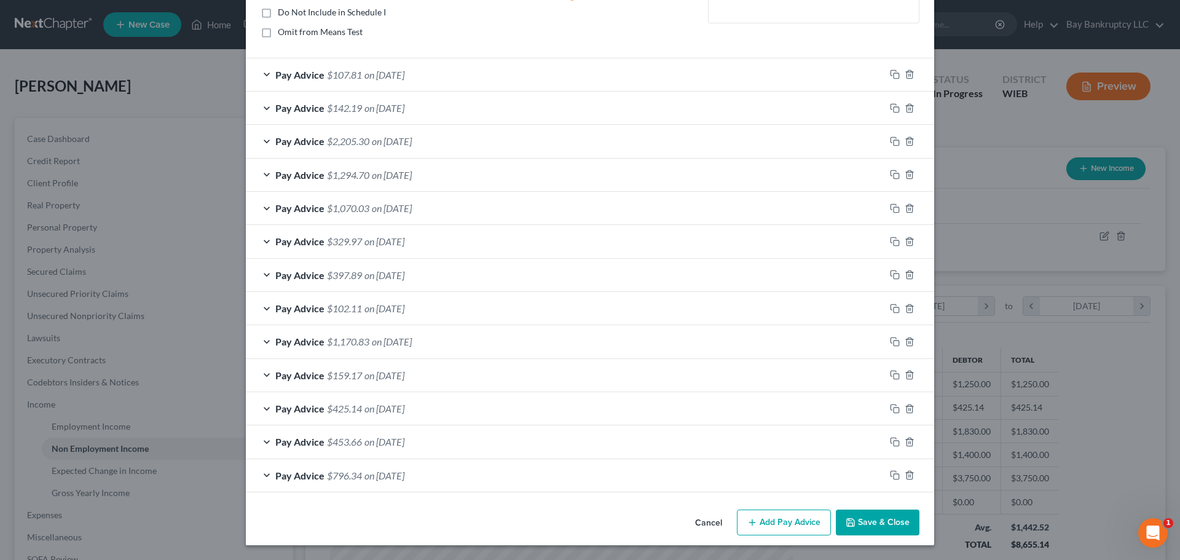
click at [775, 522] on button "Add Pay Advice" at bounding box center [784, 523] width 94 height 26
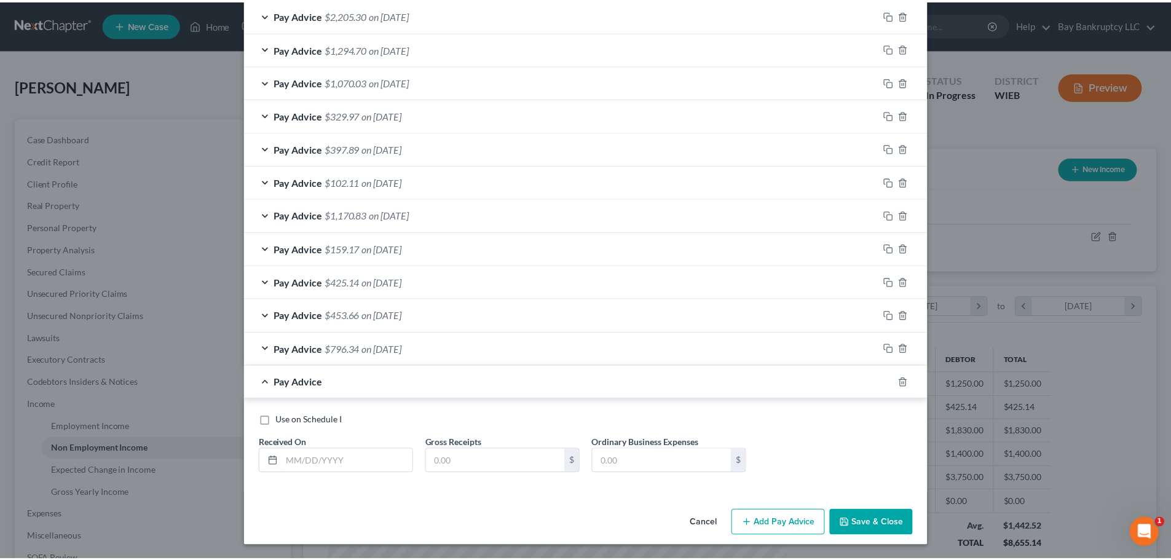
scroll to position [302, 0]
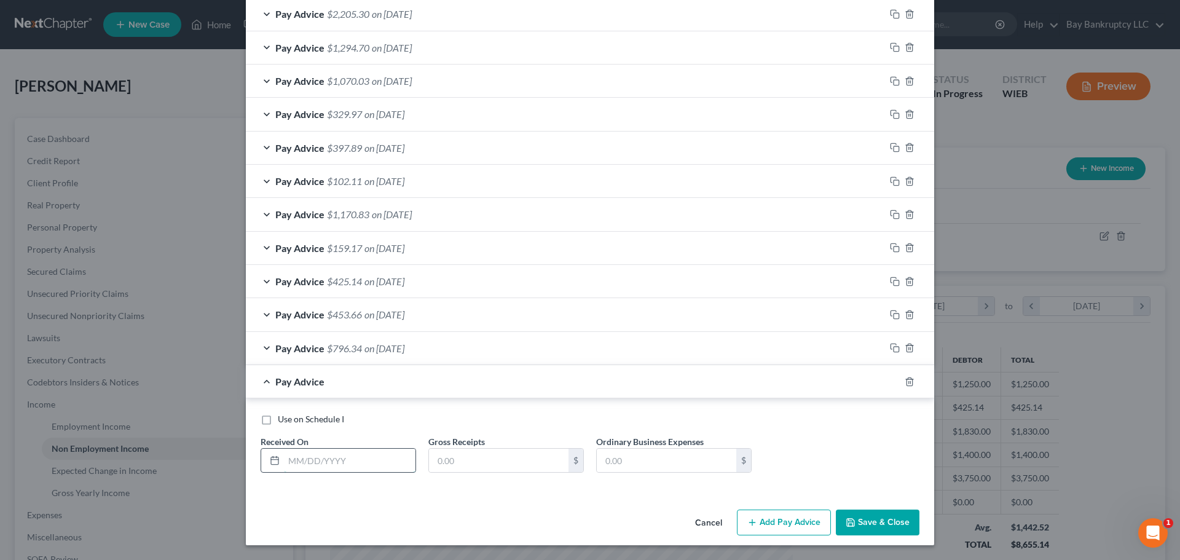
click at [342, 462] on input "text" at bounding box center [350, 460] width 132 height 23
type input "6/18/25"
click at [470, 469] on input "text" at bounding box center [499, 460] width 140 height 23
type input "200"
click at [870, 517] on button "Save & Close" at bounding box center [878, 523] width 84 height 26
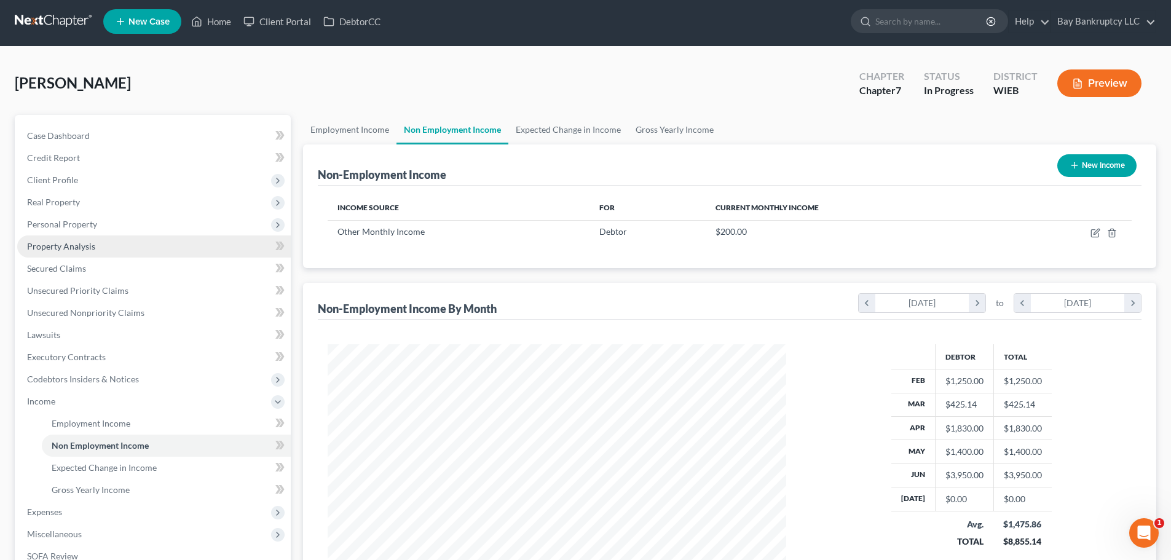
scroll to position [0, 0]
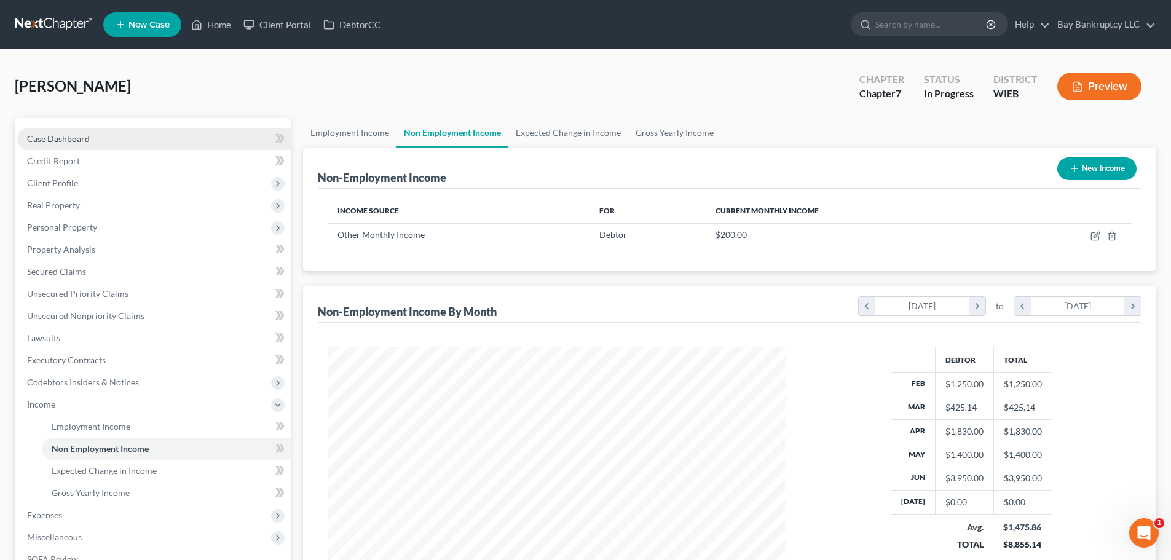
click at [71, 129] on link "Case Dashboard" at bounding box center [154, 139] width 274 height 22
select select "3"
select select "0"
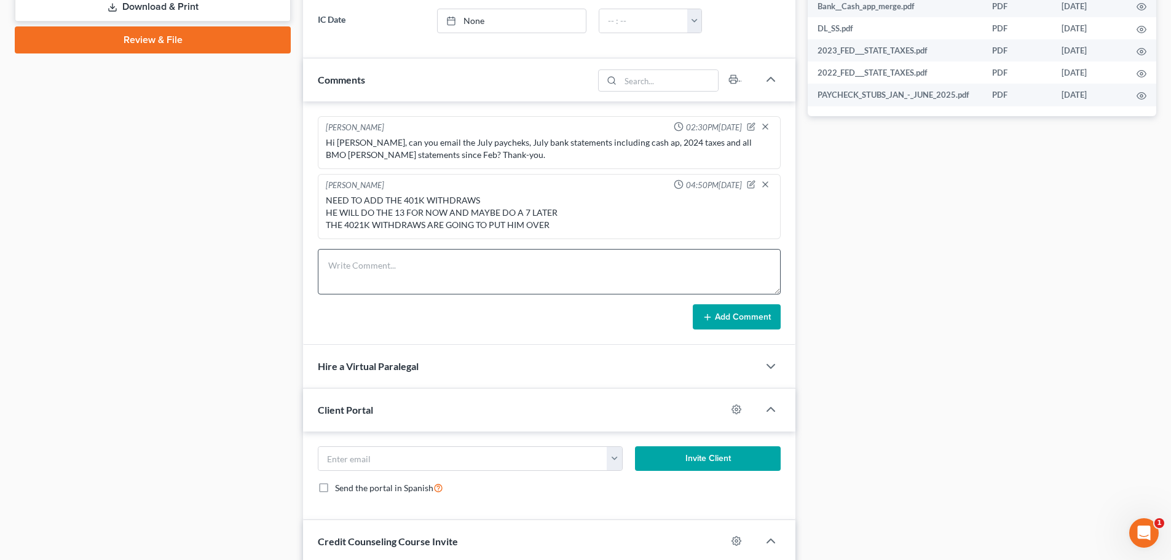
scroll to position [1638, 0]
click at [383, 270] on textarea at bounding box center [549, 271] width 463 height 45
click at [345, 285] on textarea "401k withdraws are added need to know what the following deposits are BMO: 2/3 …" at bounding box center [549, 271] width 463 height 45
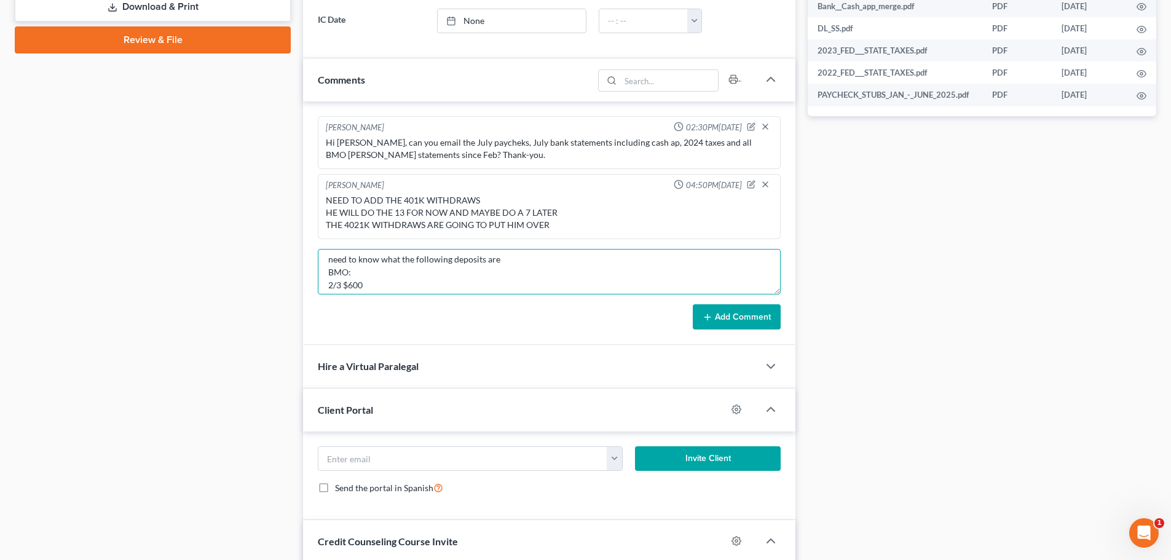
type textarea "401k withdraws are added need to know what the following deposits are BMO: 2/3 …"
click at [747, 314] on button "Add Comment" at bounding box center [737, 317] width 88 height 26
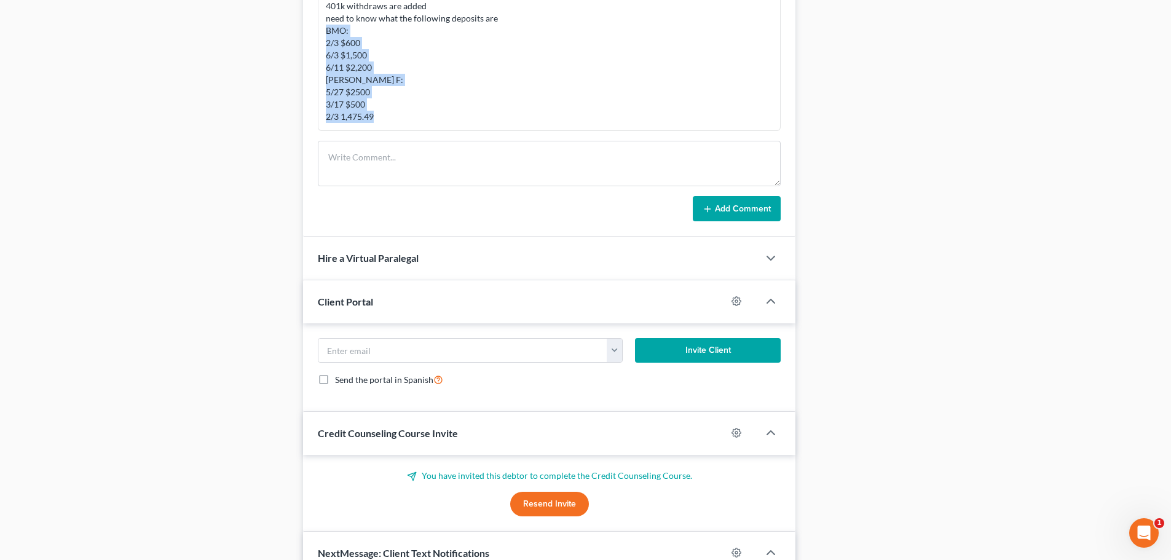
scroll to position [765, 0]
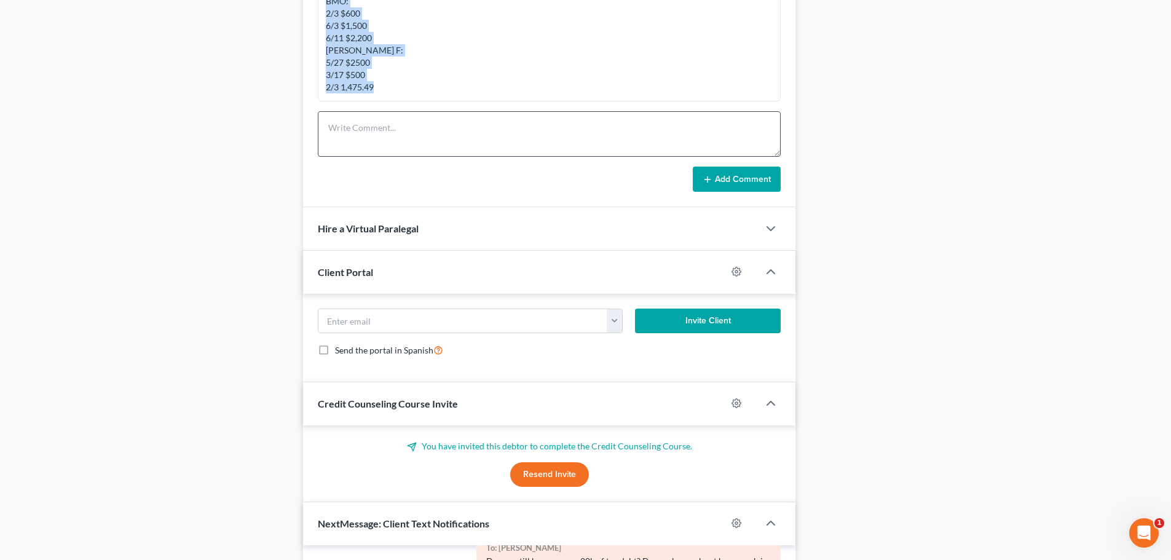
drag, startPoint x: 325, startPoint y: 246, endPoint x: 151, endPoint y: 160, distance: 194.9
click at [390, 137] on div "Amy Truran 02:30PM, 08/05/2025 Hi Marlon, can you email the July paycheks, July…" at bounding box center [549, 49] width 492 height 318
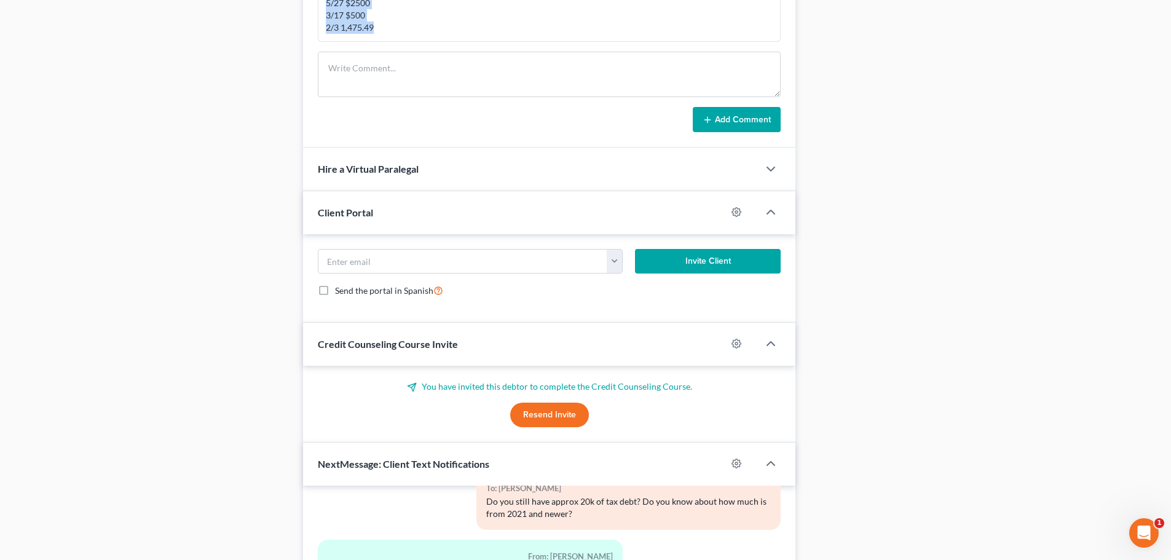
scroll to position [642, 0]
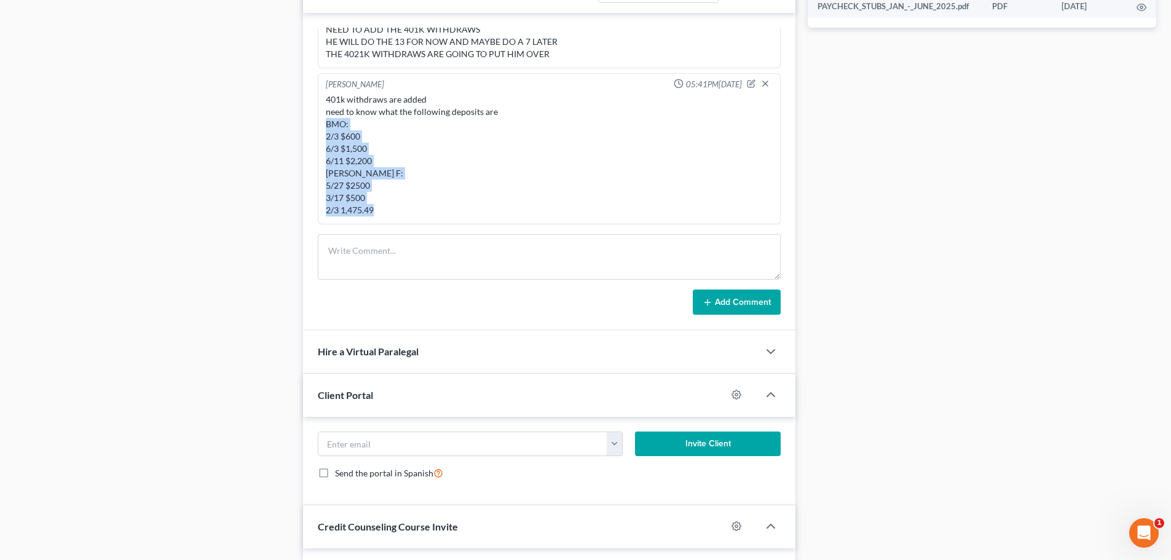
copy div "BMO: 2/3 $600 6/3 $1,500 6/11 $2,200 WELLS F: 5/27 $2500 3/17 $500 2/3 1,475.49"
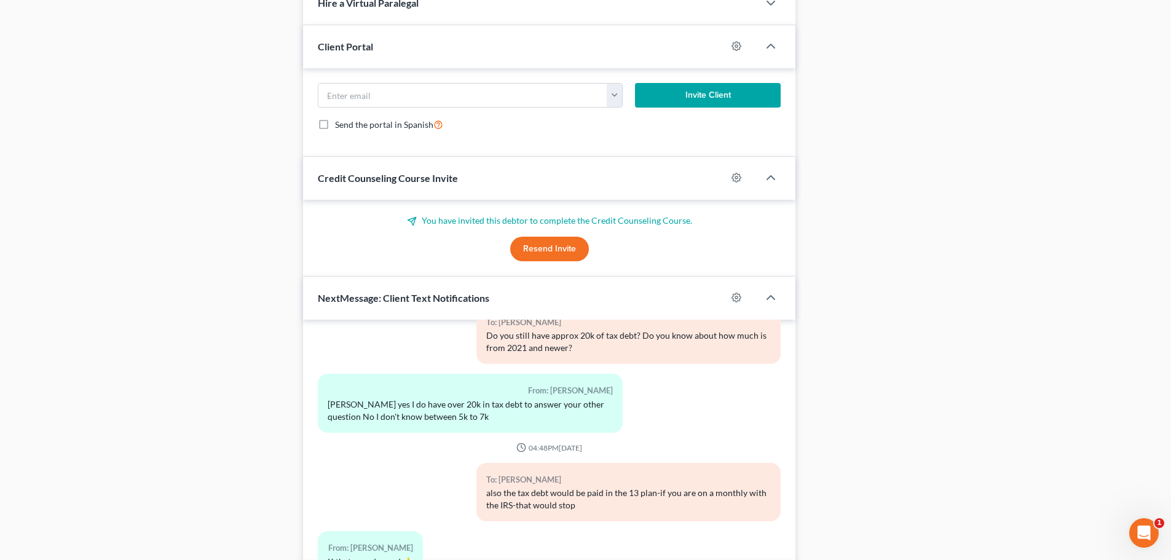
scroll to position [1072, 0]
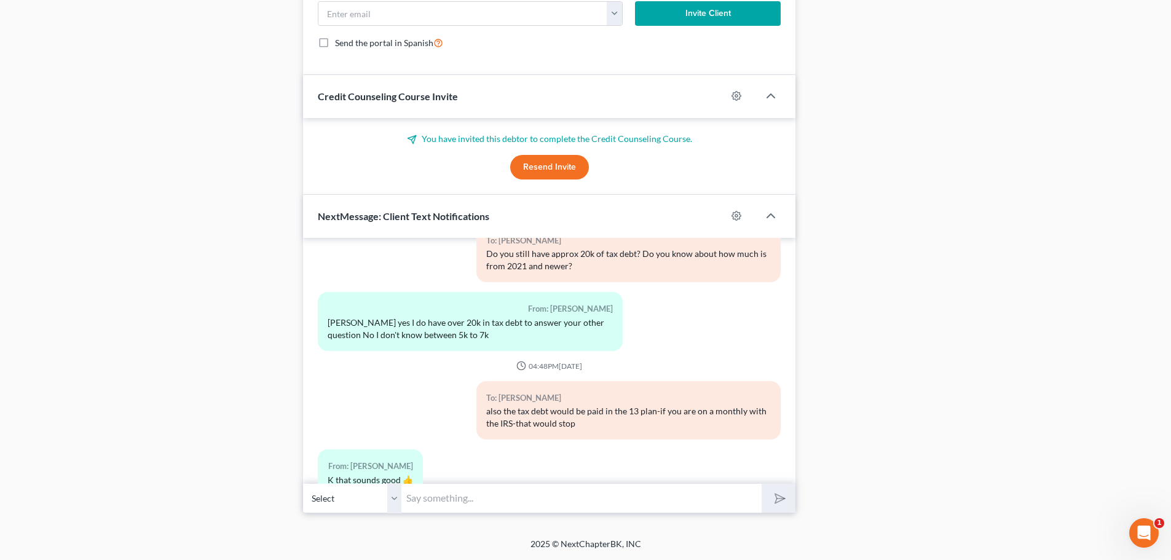
click at [435, 503] on input "text" at bounding box center [581, 498] width 360 height 30
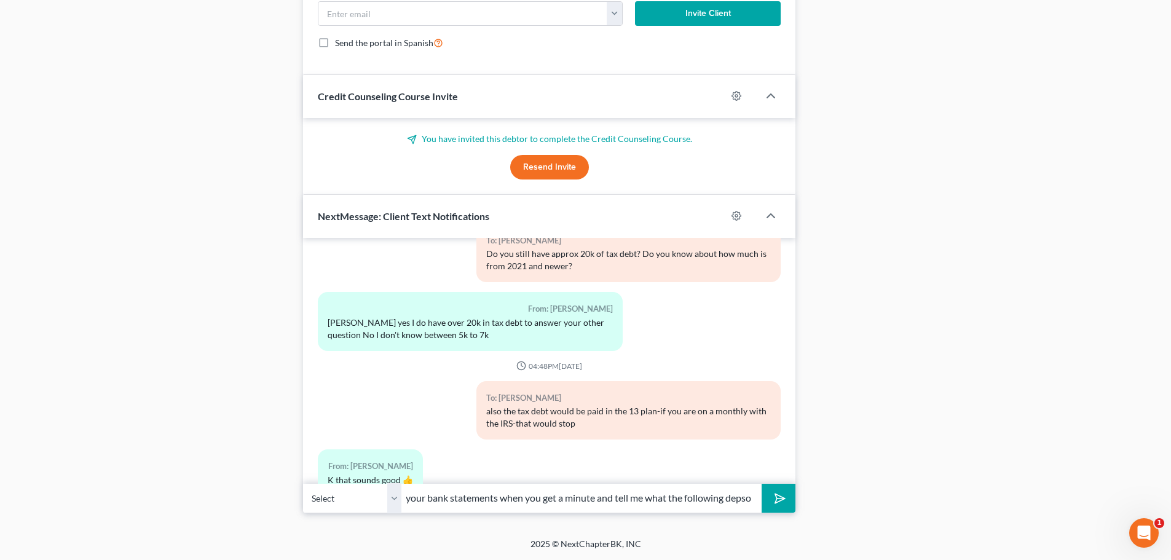
scroll to position [0, 160]
type input "Hi Marlon-can you look at your bank statements when you get a minute and tell m…"
click at [779, 498] on icon "submit" at bounding box center [777, 497] width 17 height 17
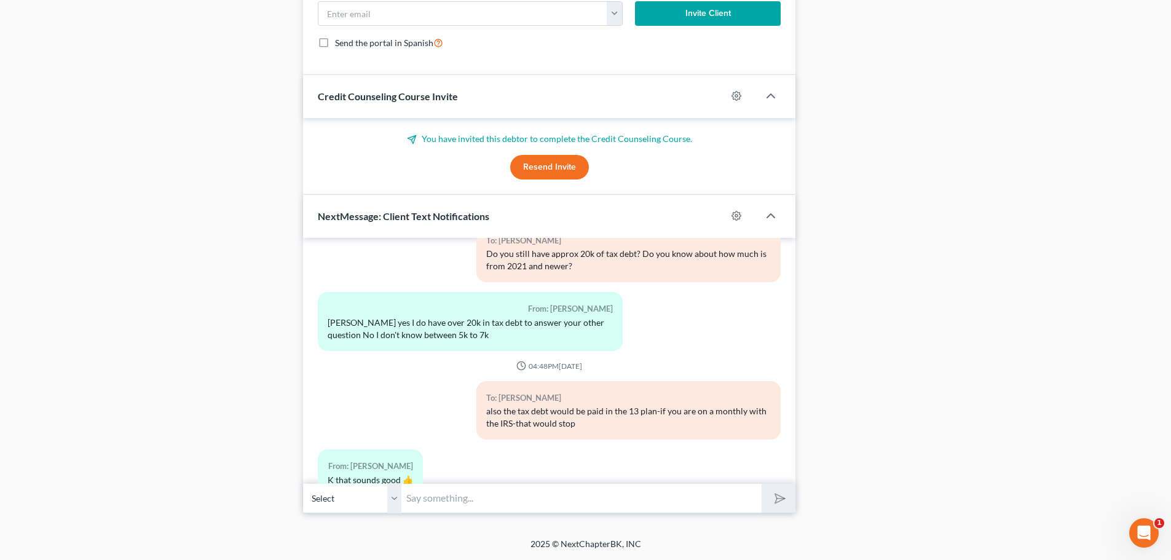
scroll to position [1727, 0]
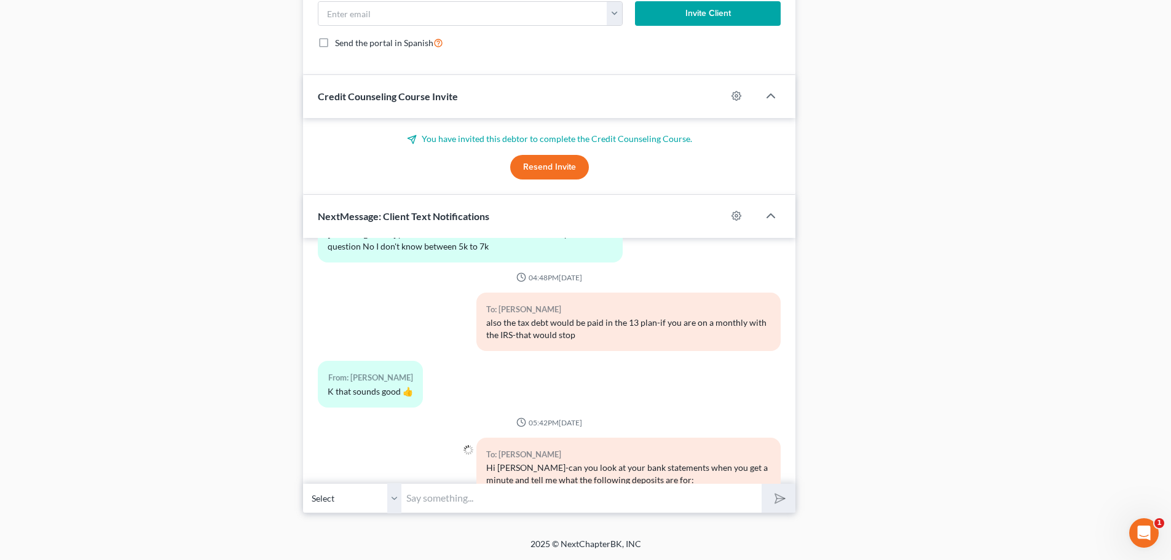
click at [439, 499] on input "text" at bounding box center [581, 498] width 360 height 30
paste input "BMO: 2/3 $600 6/3 $1,500 6/11 $2,200 WELLS F: 5/27 $2500 3/17 $500 2/3 1,475.49"
type input "BMO: 2/3 $600 6/3 $1,500 6/11 $2,200"
click at [782, 498] on line "submit" at bounding box center [781, 498] width 8 height 8
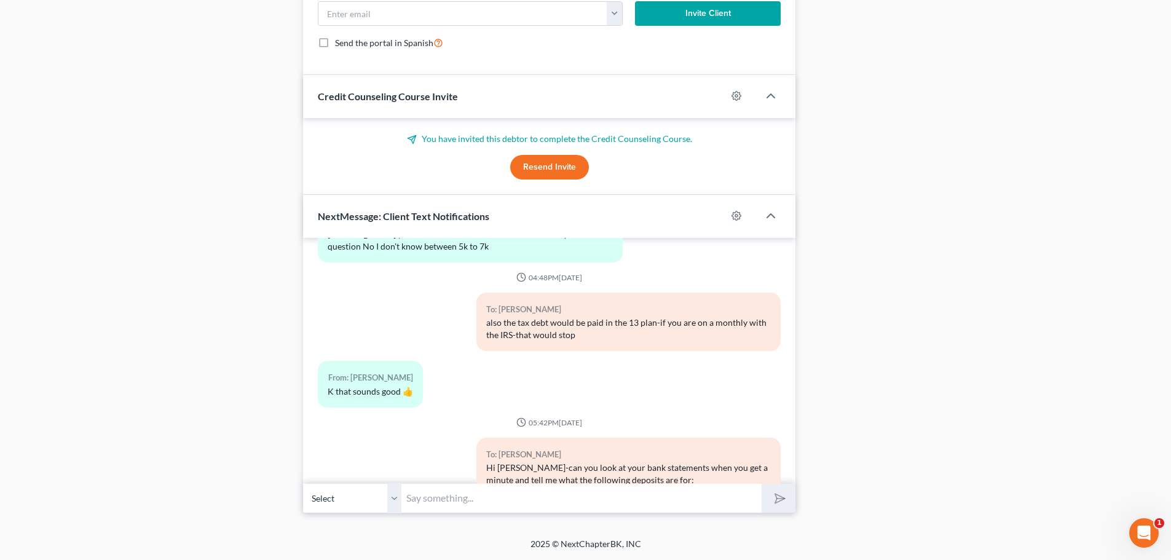
scroll to position [1783, 0]
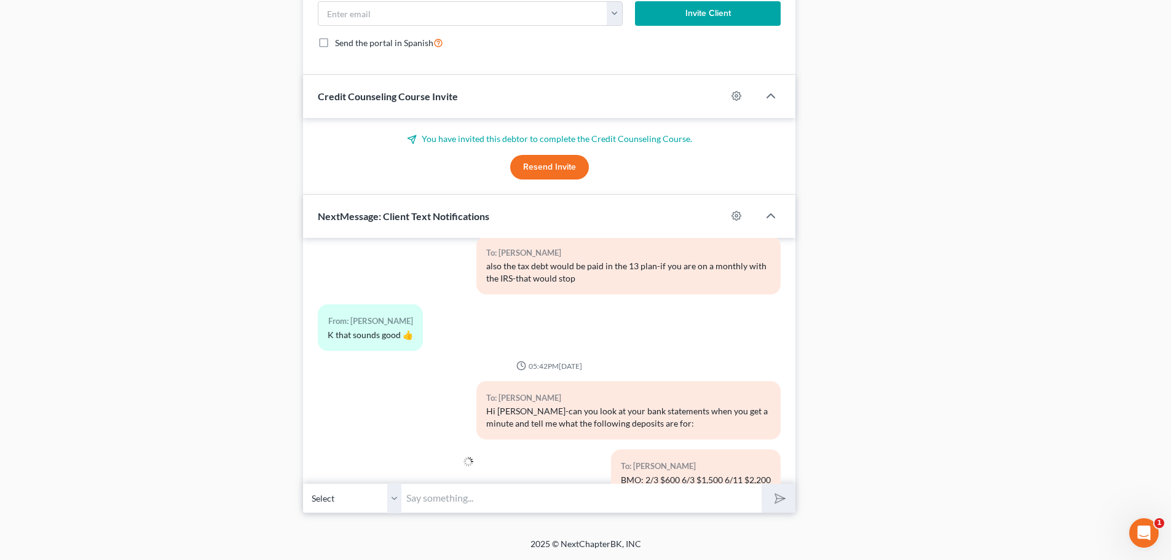
click at [475, 503] on input "text" at bounding box center [581, 498] width 360 height 30
type input "w"
type input "WELLS: 5/27 $2,500, 3/17 $500, 2/3 $1,475.49"
click at [769, 493] on button "submit" at bounding box center [779, 498] width 34 height 29
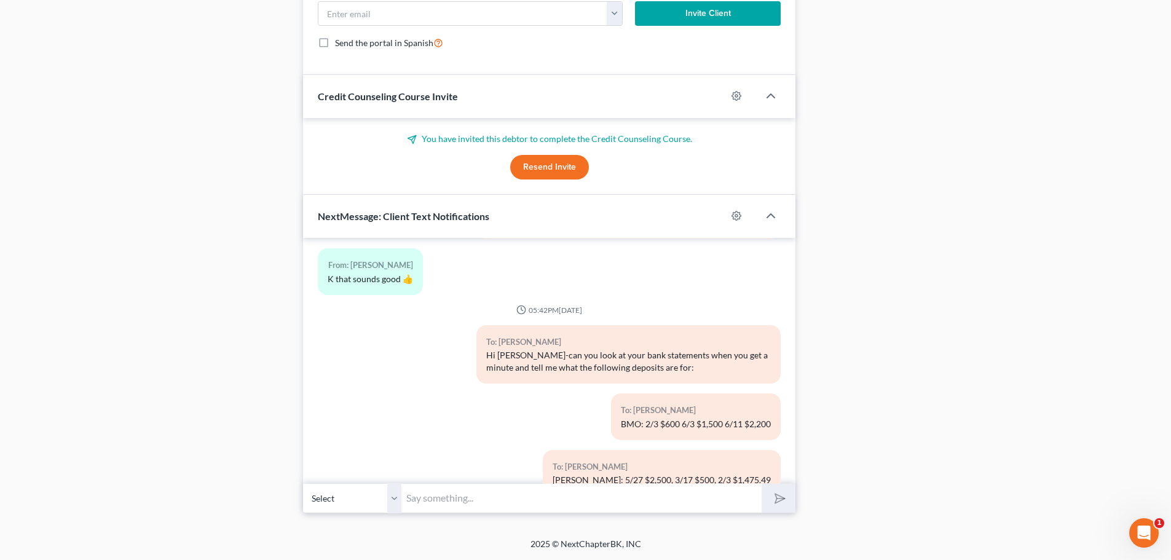
click at [758, 498] on input "text" at bounding box center [581, 498] width 360 height 30
click at [596, 496] on input "text" at bounding box center [581, 498] width 360 height 30
click at [692, 502] on input "You can let me know tomorrow or Wednesday. Thank-you!" at bounding box center [581, 498] width 360 height 30
type input "You can let me know tomorrow or Wednesday. Thank-you!"
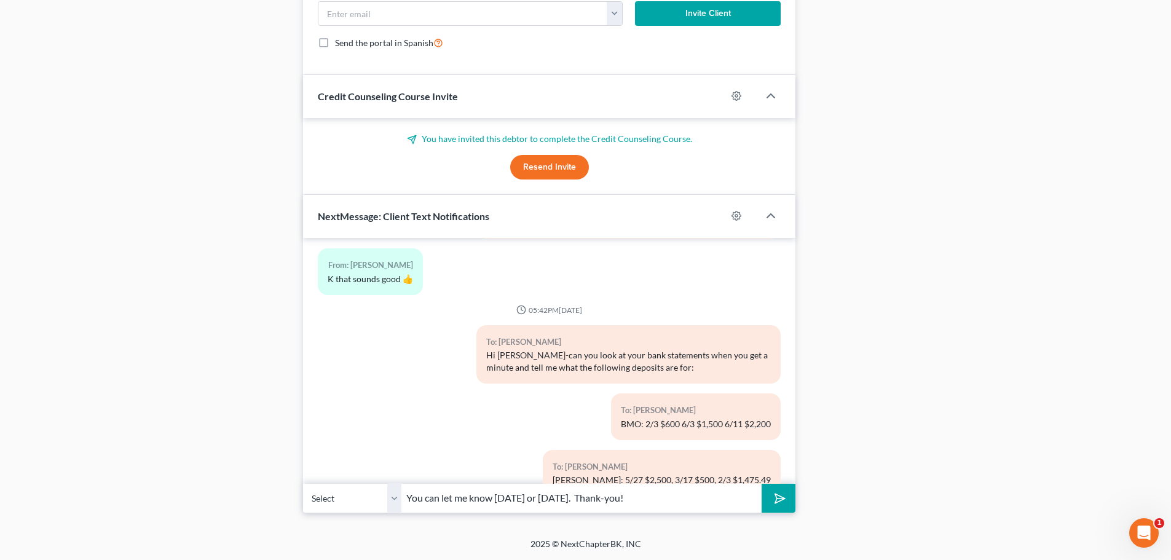
click at [770, 499] on icon "submit" at bounding box center [777, 497] width 17 height 17
